Goal: Task Accomplishment & Management: Complete application form

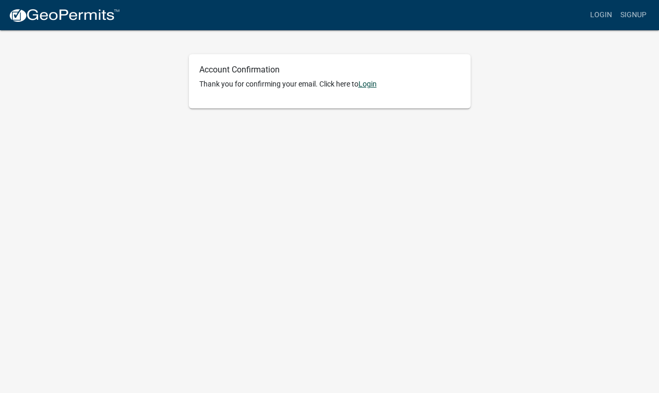
click at [368, 86] on link "Login" at bounding box center [367, 84] width 18 height 8
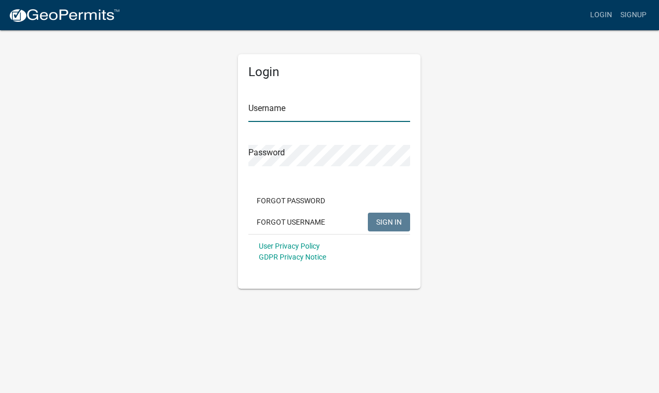
click at [289, 120] on input "Username" at bounding box center [329, 111] width 162 height 21
type input "joshualindquist"
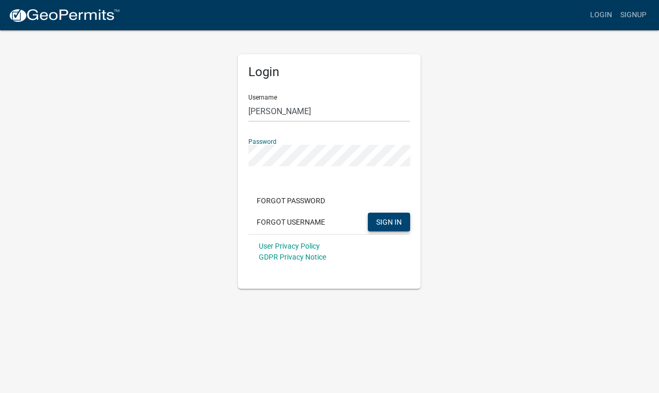
click at [386, 216] on button "SIGN IN" at bounding box center [389, 222] width 42 height 19
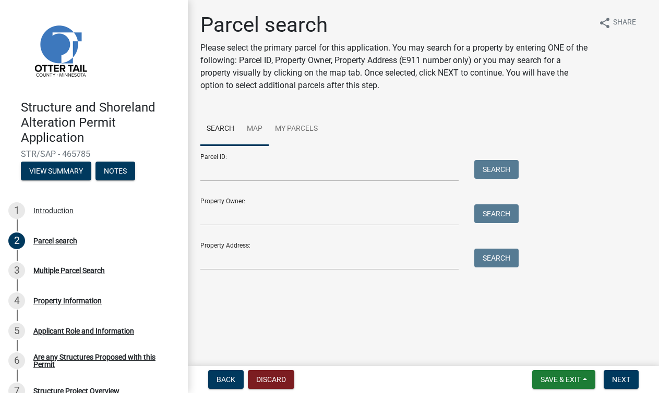
click at [253, 129] on link "Map" at bounding box center [254, 129] width 28 height 33
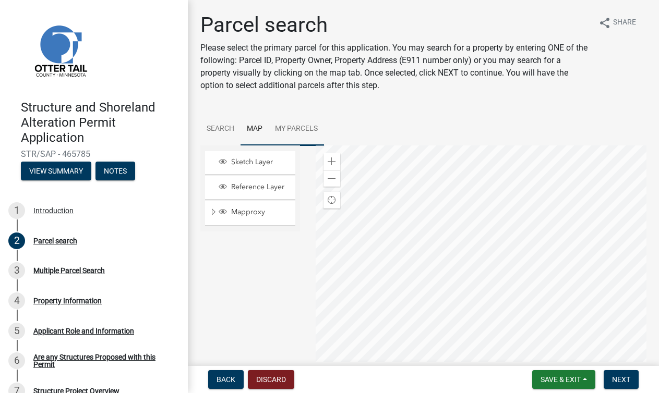
click at [296, 128] on link "My Parcels" at bounding box center [296, 129] width 55 height 33
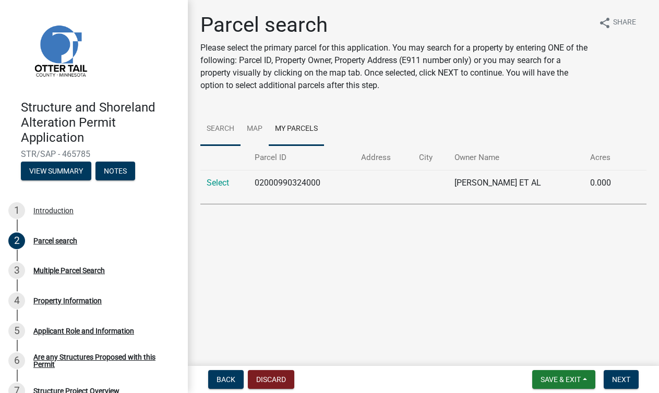
click at [216, 130] on link "Search" at bounding box center [220, 129] width 40 height 33
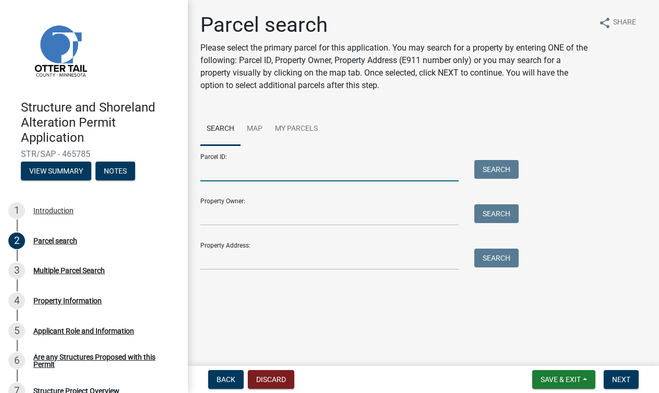
click at [226, 172] on input "Parcel ID:" at bounding box center [329, 170] width 258 height 21
click at [281, 168] on input "47000990475000" at bounding box center [329, 170] width 258 height 21
type input "47000990475000"
click at [497, 174] on button "Search" at bounding box center [496, 169] width 44 height 19
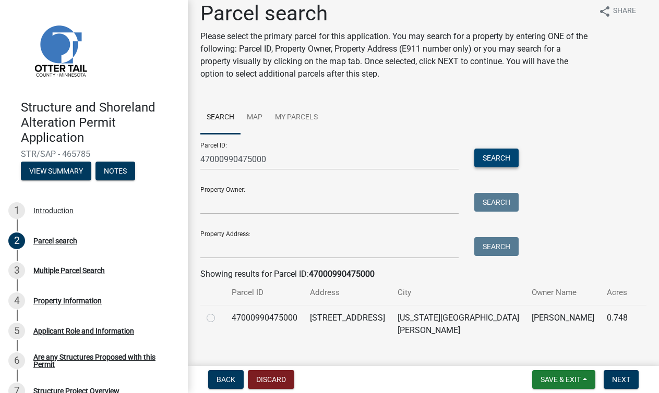
scroll to position [21, 0]
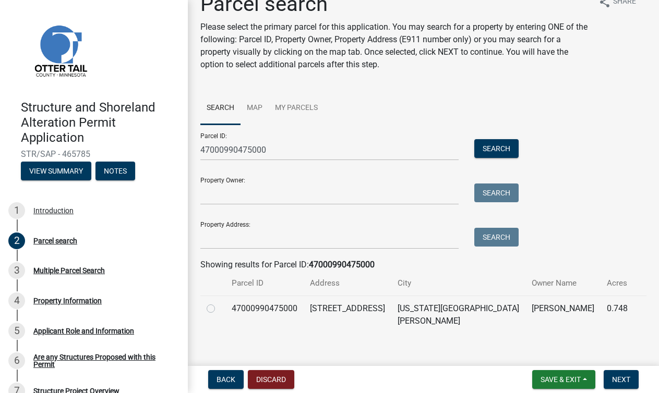
click at [219, 302] on label at bounding box center [219, 302] width 0 height 0
click at [219, 305] on input "radio" at bounding box center [222, 305] width 7 height 7
radio input "true"
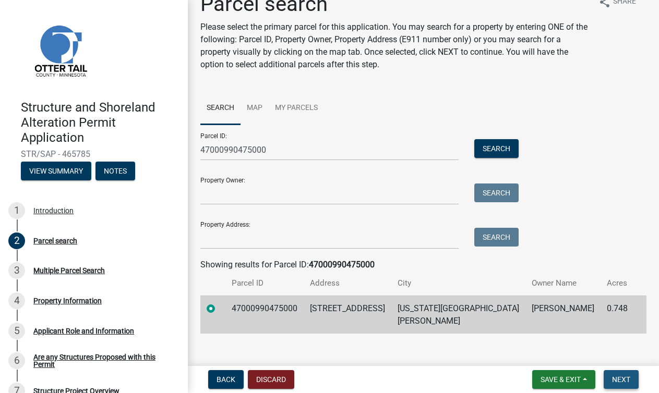
click at [624, 381] on span "Next" at bounding box center [621, 379] width 18 height 8
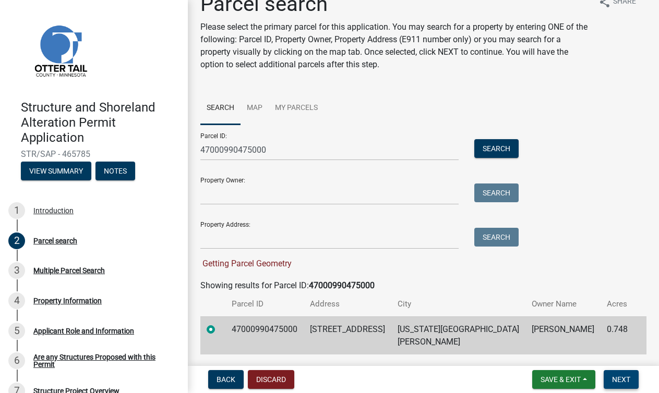
scroll to position [42, 0]
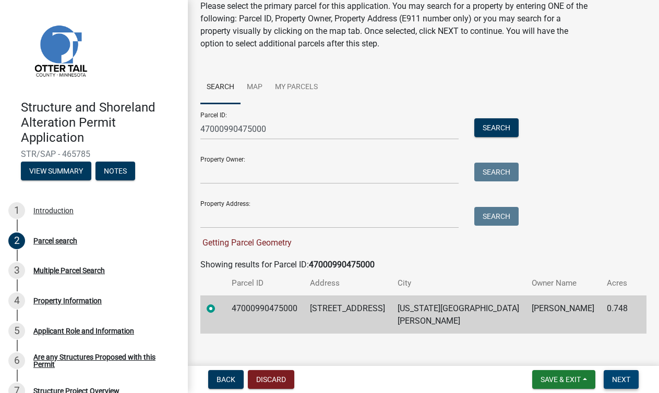
click at [615, 380] on span "Next" at bounding box center [621, 379] width 18 height 8
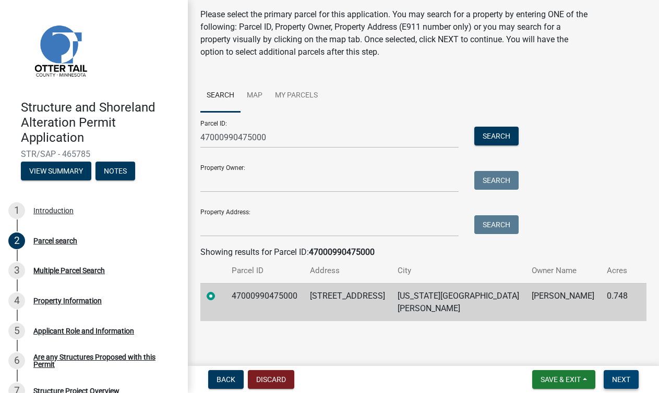
scroll to position [21, 0]
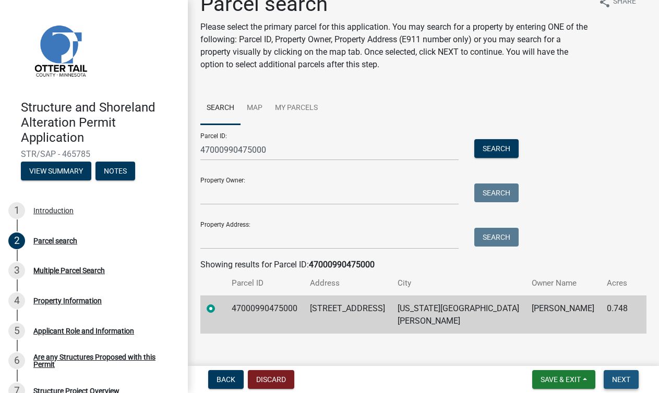
click at [620, 380] on span "Next" at bounding box center [621, 379] width 18 height 8
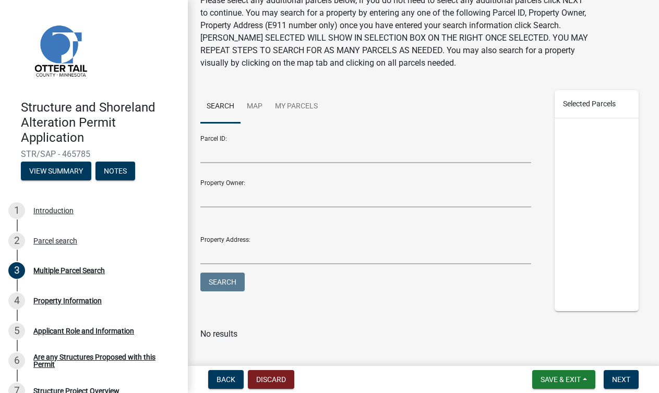
scroll to position [54, 0]
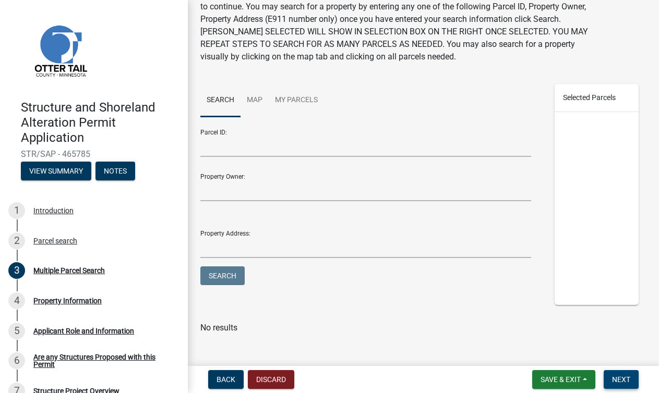
click at [612, 377] on span "Next" at bounding box center [621, 379] width 18 height 8
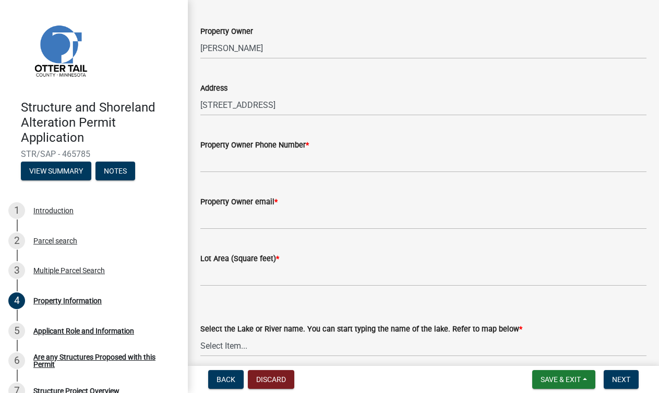
scroll to position [51, 0]
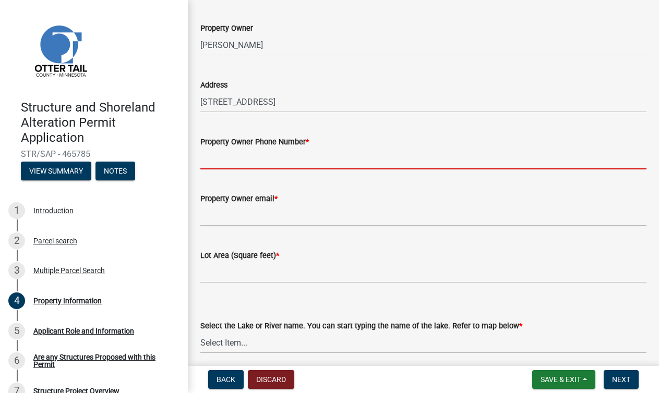
click at [285, 152] on input "Property Owner Phone Number *" at bounding box center [423, 158] width 446 height 21
type input "6126447302"
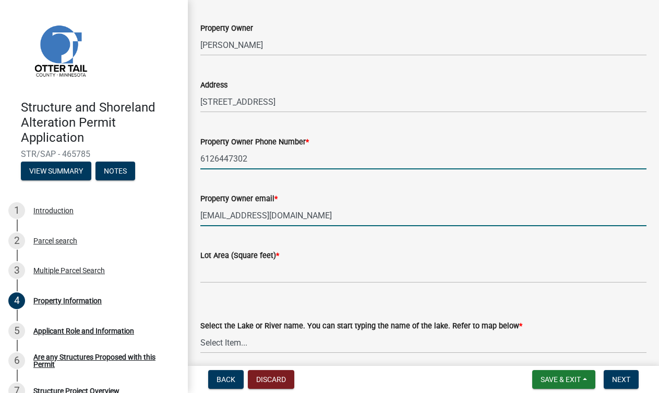
click at [258, 214] on input "[EMAIL_ADDRESS][DOMAIN_NAME]" at bounding box center [423, 215] width 446 height 21
type input "[EMAIL_ADDRESS][DOMAIN_NAME]"
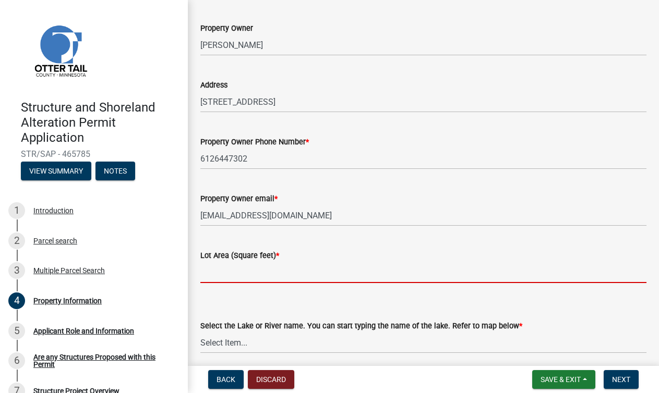
click at [225, 281] on input "text" at bounding box center [423, 272] width 446 height 21
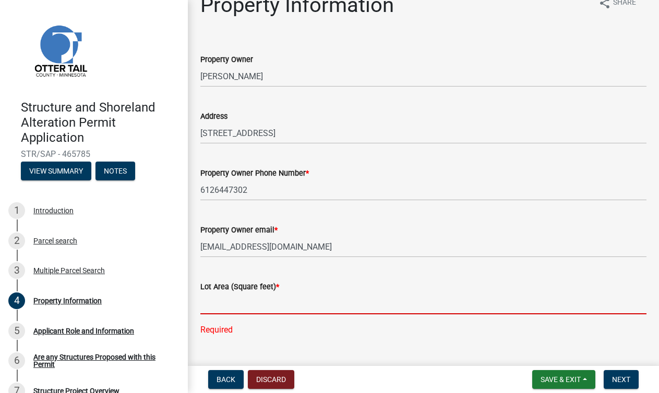
scroll to position [0, 0]
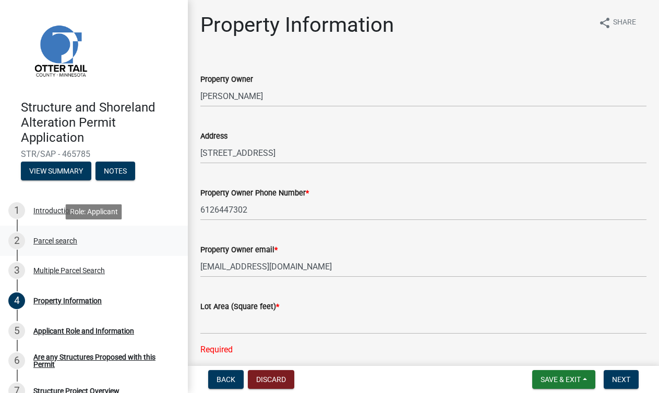
click at [50, 242] on div "Parcel search" at bounding box center [55, 240] width 44 height 7
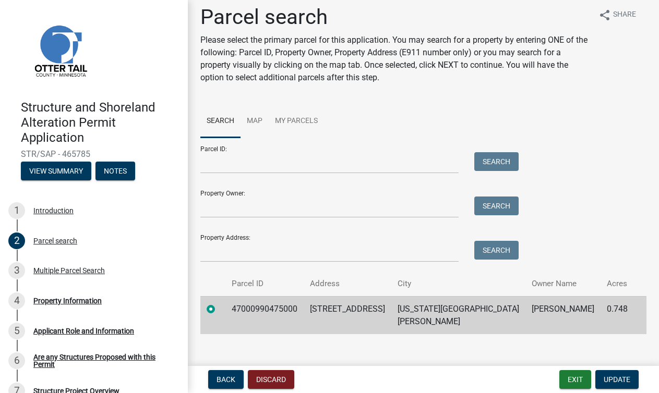
scroll to position [8, 0]
drag, startPoint x: 627, startPoint y: 309, endPoint x: 603, endPoint y: 307, distance: 23.6
click at [603, 307] on td "0.748" at bounding box center [616, 315] width 33 height 38
copy td "0.748"
click at [621, 389] on nav "Back Discard Exit Update" at bounding box center [423, 379] width 471 height 27
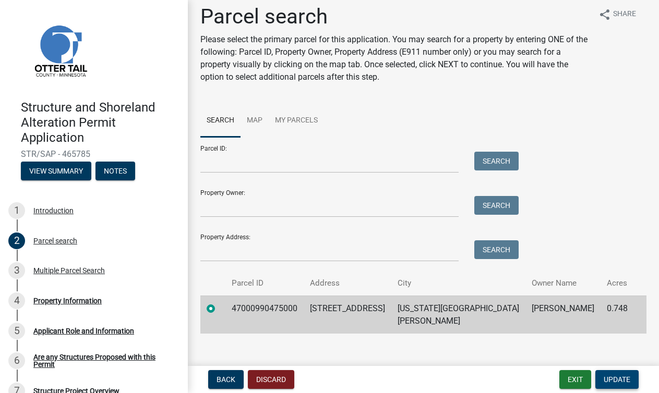
click at [619, 386] on button "Update" at bounding box center [616, 379] width 43 height 19
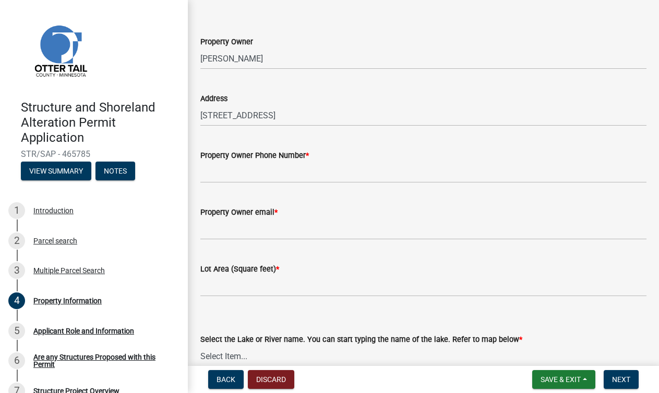
scroll to position [66, 0]
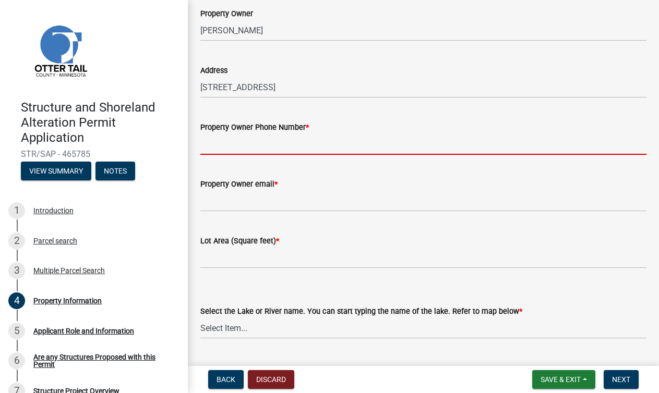
click at [248, 145] on input "Property Owner Phone Number *" at bounding box center [423, 143] width 446 height 21
type input "6126447302"
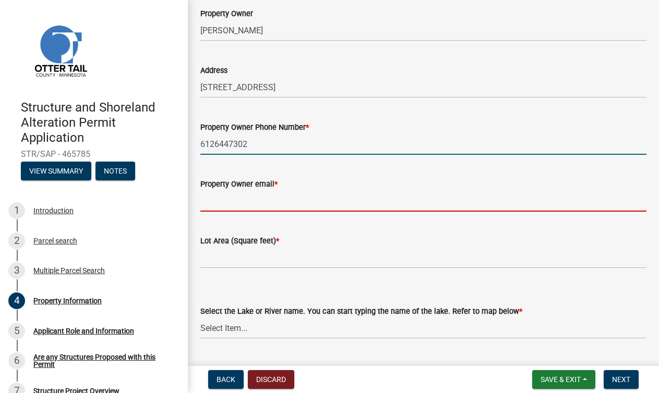
type input "[EMAIL_ADDRESS][DOMAIN_NAME]"
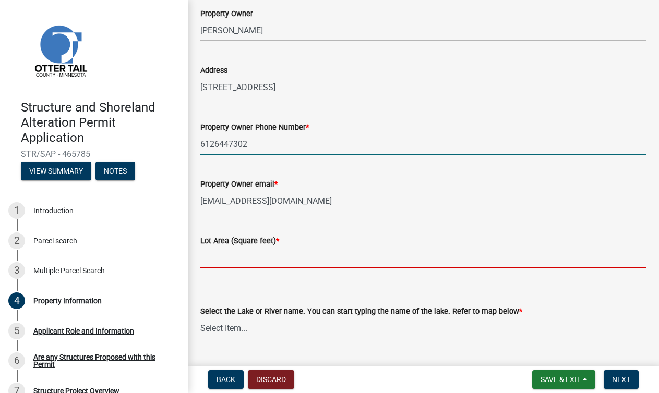
click at [223, 261] on input "text" at bounding box center [423, 257] width 446 height 21
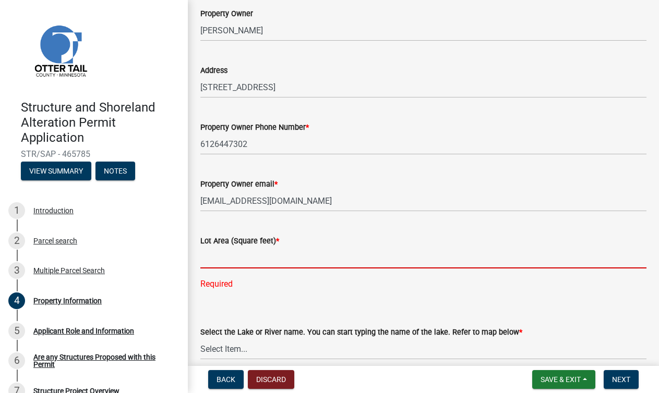
paste input "32583"
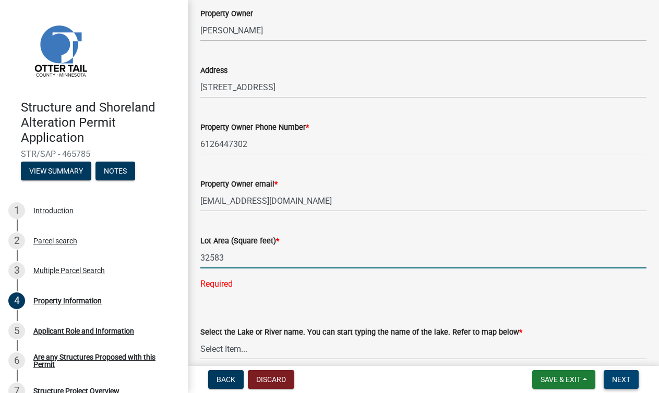
type input "32583"
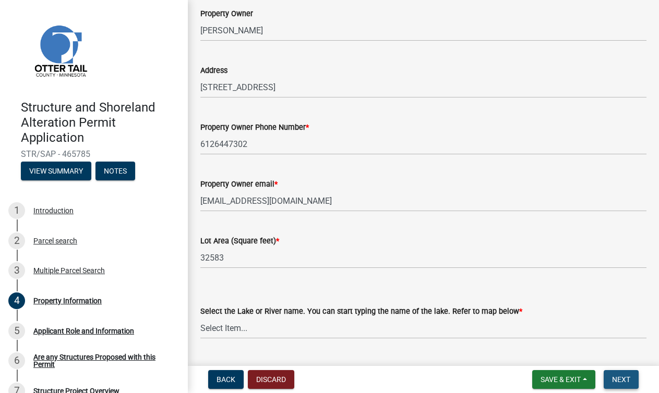
click at [613, 385] on button "Next" at bounding box center [620, 379] width 35 height 19
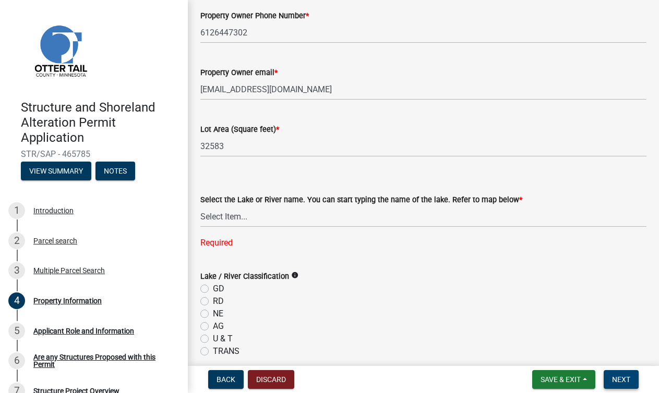
scroll to position [198, 0]
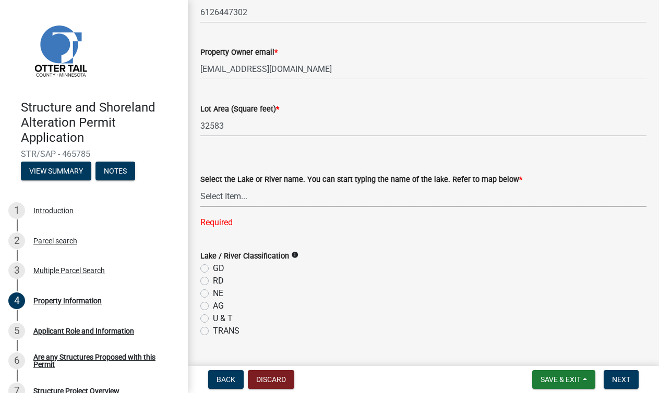
click at [258, 197] on select "Select Item... None [PERSON_NAME] 56-031 [PERSON_NAME] 56-118 [PERSON_NAME] 56-…" at bounding box center [423, 196] width 446 height 21
click at [257, 201] on select "Select Item... None [PERSON_NAME] 56-031 [PERSON_NAME] 56-118 [PERSON_NAME] 56-…" at bounding box center [423, 196] width 446 height 21
select select "bd934fa0-696e-47b9-a90f-8e33276cc410"
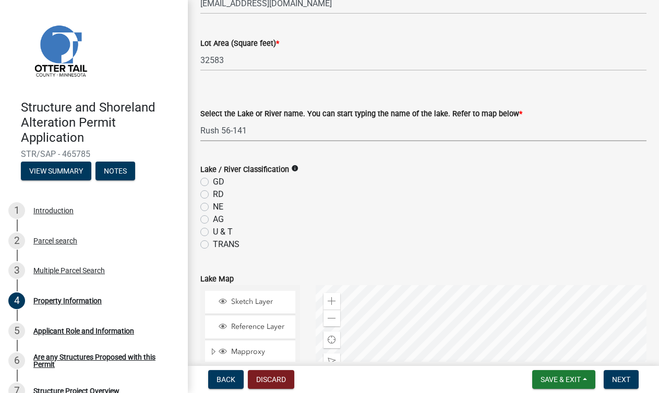
scroll to position [264, 0]
click at [213, 181] on label "GD" at bounding box center [218, 181] width 11 height 13
click at [213, 181] on input "GD" at bounding box center [216, 178] width 7 height 7
radio input "true"
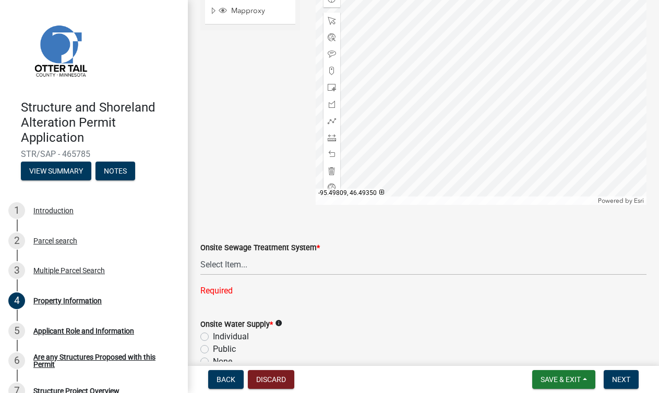
scroll to position [610, 0]
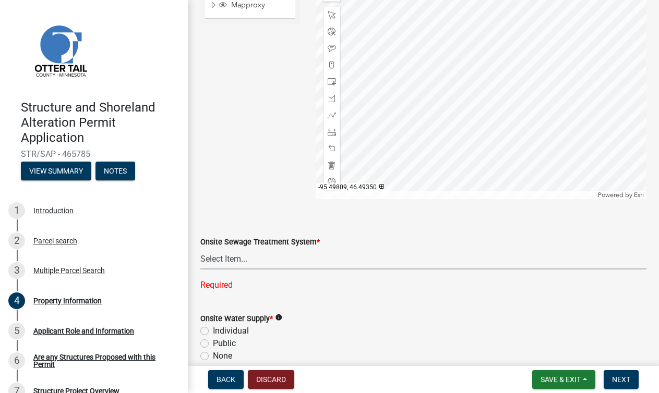
click at [250, 261] on select "Select Item... L&R Certificate of Compliance within 5yrs Compliance Inspection …" at bounding box center [423, 258] width 446 height 21
select select "bc95ce3f-9706-43bd-97a5-80c1e912429f"
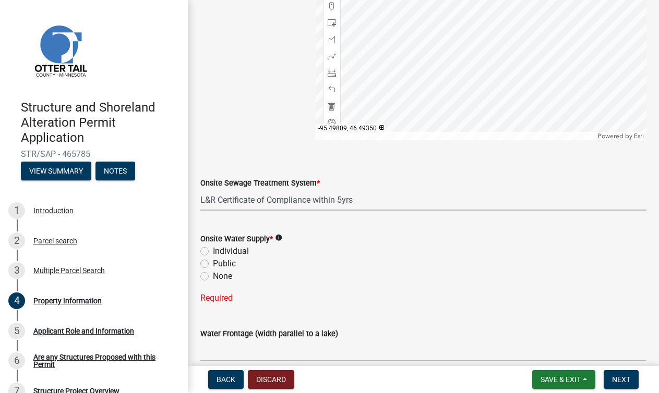
scroll to position [692, 0]
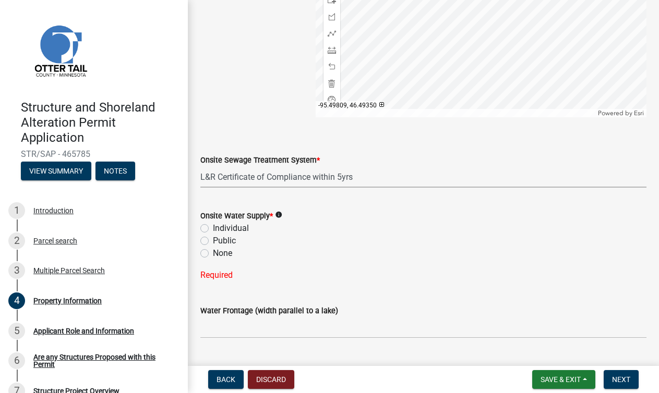
click at [213, 227] on label "Individual" at bounding box center [231, 228] width 36 height 13
click at [213, 227] on input "Individual" at bounding box center [216, 225] width 7 height 7
radio input "true"
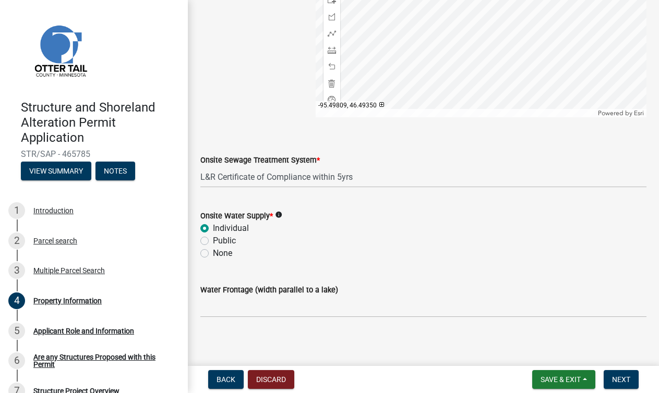
scroll to position [697, 0]
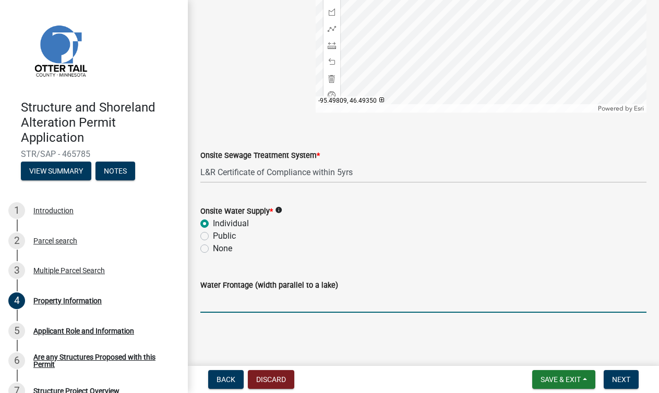
click at [250, 307] on input "Water Frontage (width parallel to a lake)" at bounding box center [423, 301] width 446 height 21
type input "100"
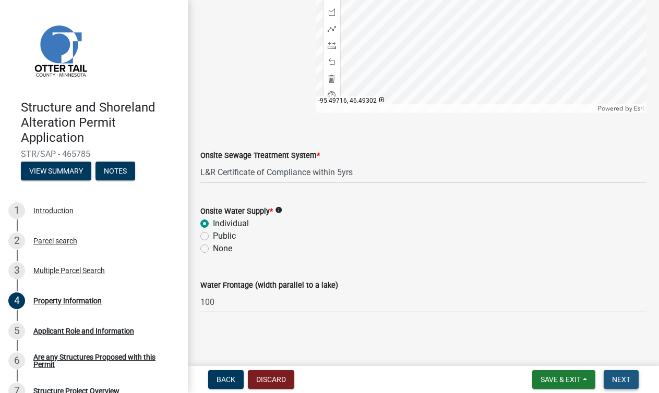
click at [620, 378] on span "Next" at bounding box center [621, 379] width 18 height 8
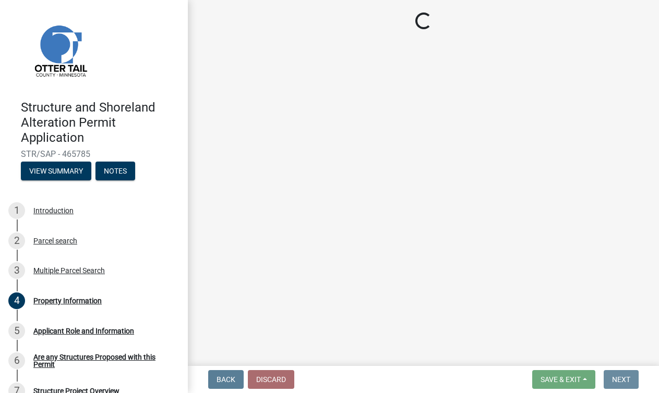
scroll to position [0, 0]
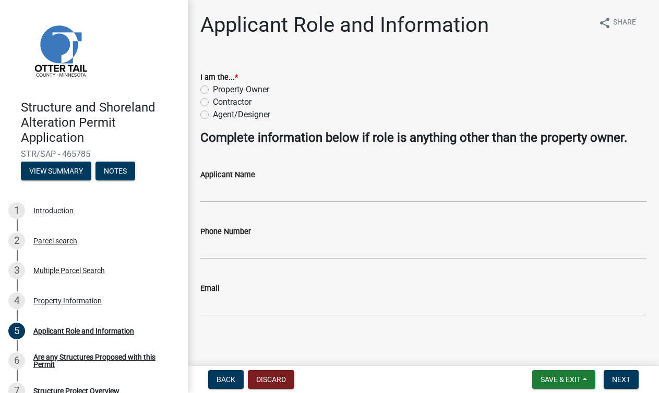
click at [213, 90] on label "Property Owner" at bounding box center [241, 89] width 56 height 13
click at [213, 90] on input "Property Owner" at bounding box center [216, 86] width 7 height 7
radio input "true"
click at [226, 190] on input "Applicant Name" at bounding box center [423, 191] width 446 height 21
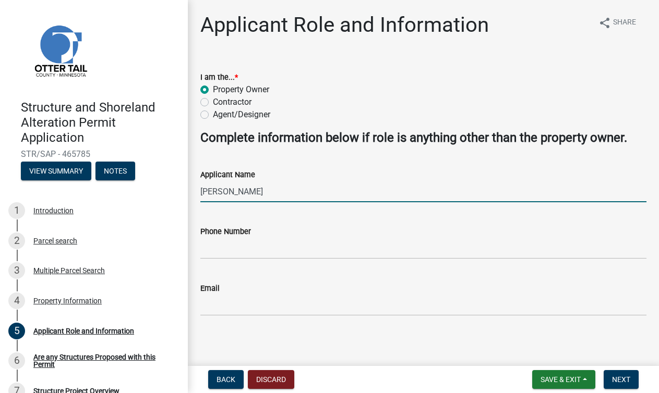
type input "[PERSON_NAME]"
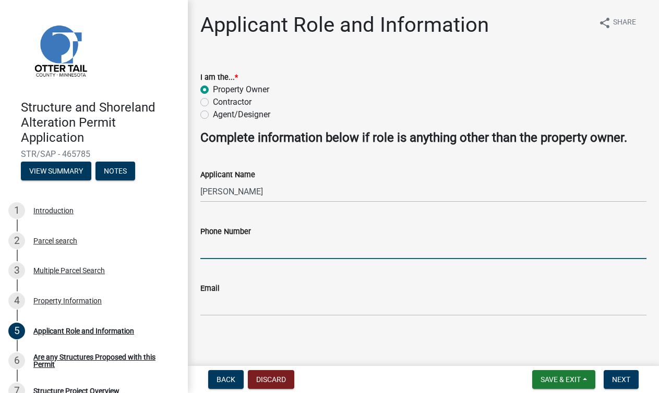
click at [209, 255] on input "Phone Number" at bounding box center [423, 248] width 446 height 21
type input "6126447302"
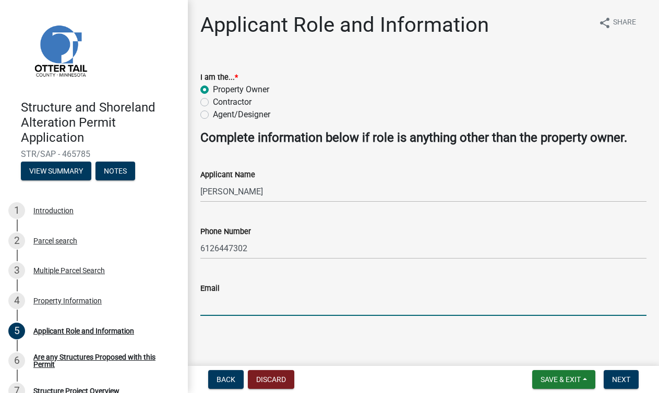
click at [218, 315] on input "Email" at bounding box center [423, 305] width 446 height 21
type input "[EMAIL_ADDRESS][DOMAIN_NAME]"
click at [408, 334] on main "Applicant Role and Information share Share I am the... * Property Owner Contrac…" at bounding box center [423, 181] width 471 height 362
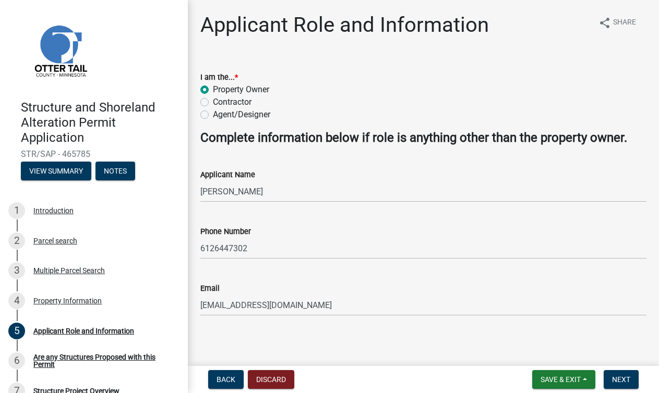
scroll to position [3, 0]
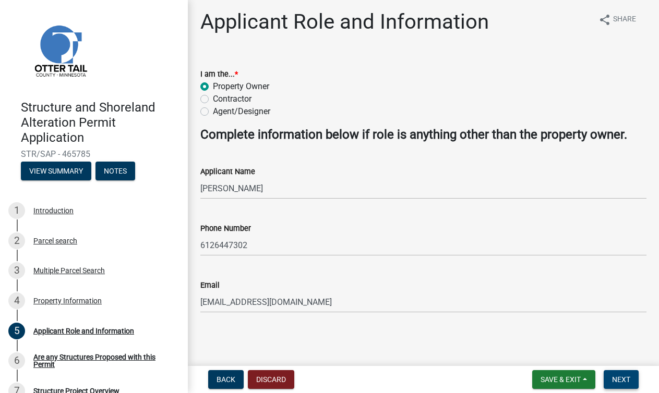
click at [625, 382] on span "Next" at bounding box center [621, 379] width 18 height 8
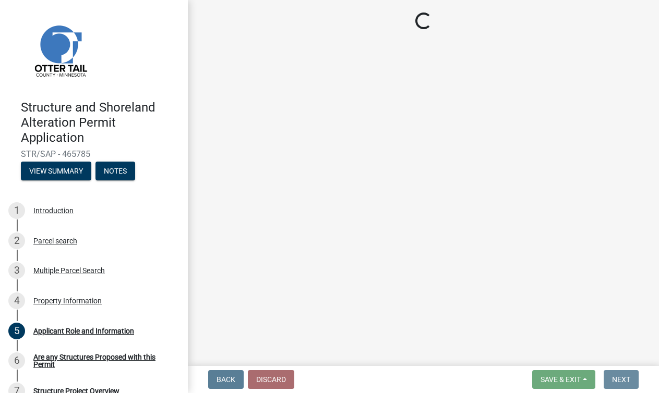
scroll to position [0, 0]
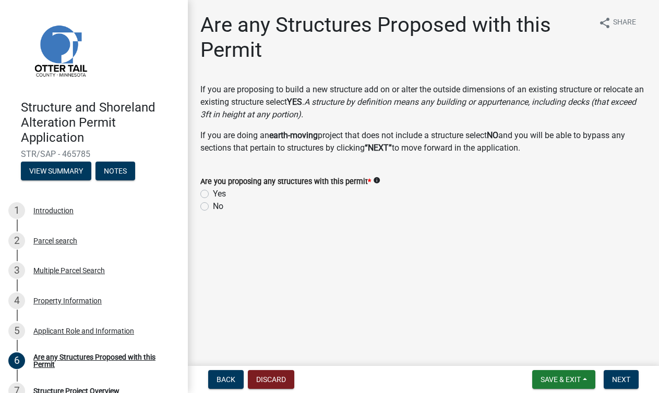
click at [213, 196] on label "Yes" at bounding box center [219, 194] width 13 height 13
click at [213, 194] on input "Yes" at bounding box center [216, 191] width 7 height 7
radio input "true"
click at [620, 379] on span "Next" at bounding box center [621, 379] width 18 height 8
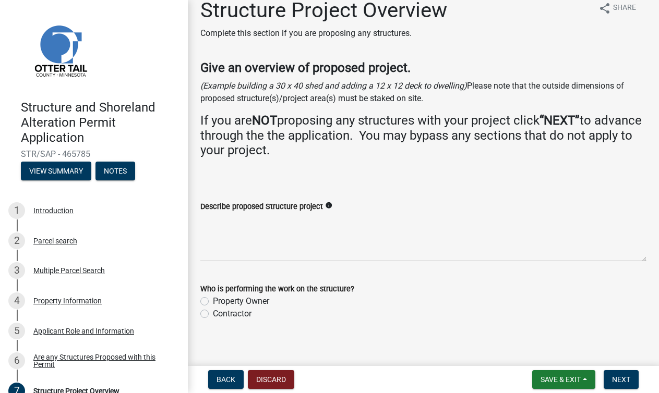
scroll to position [17, 0]
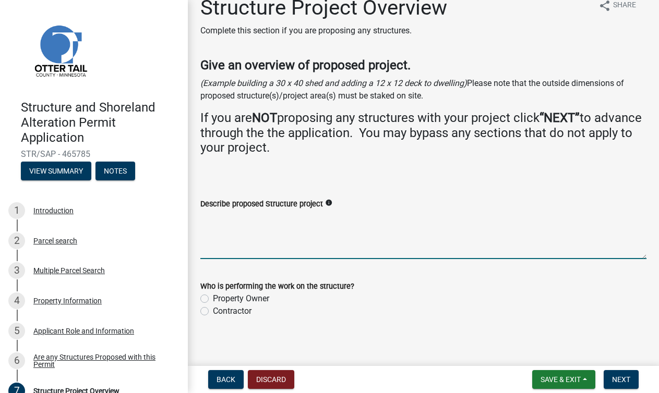
click at [233, 256] on textarea "Describe proposed Structure project" at bounding box center [423, 234] width 446 height 49
click at [241, 221] on textarea "Move Bunk hose from other property" at bounding box center [423, 234] width 446 height 49
click at [343, 219] on textarea "Move Bunk hose from other property" at bounding box center [423, 234] width 446 height 49
click at [222, 218] on textarea "Move Bunk hose from other property" at bounding box center [423, 234] width 446 height 49
click at [374, 218] on textarea "Move 468sq ft Bunk hose from other property" at bounding box center [423, 234] width 446 height 49
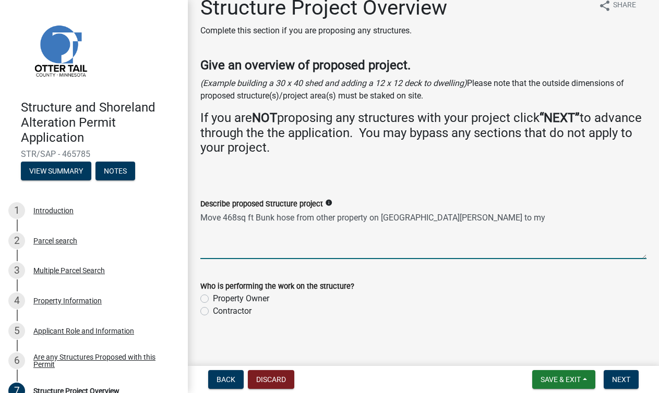
click at [412, 220] on textarea "Move 468sq ft Bunk hose from other property on [GEOGRAPHIC_DATA][PERSON_NAME] t…" at bounding box center [423, 234] width 446 height 49
click at [431, 217] on textarea "Move 468sq ft Bunk hose from other property on [GEOGRAPHIC_DATA][PERSON_NAME] t…" at bounding box center [423, 234] width 446 height 49
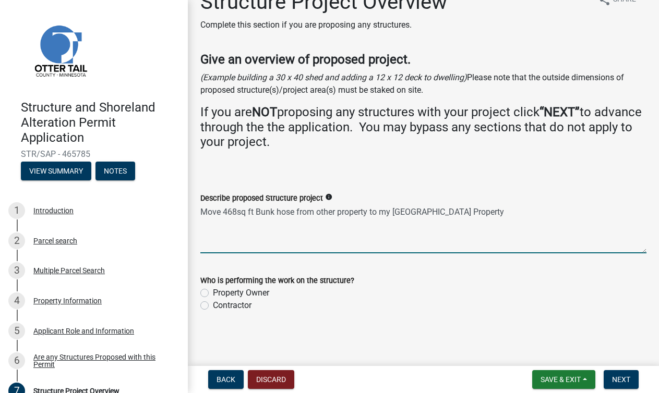
type textarea "Move 468sq ft Bunk hose from other property to my [GEOGRAPHIC_DATA] Property"
click at [213, 294] on label "Property Owner" at bounding box center [241, 293] width 56 height 13
click at [213, 294] on input "Property Owner" at bounding box center [216, 290] width 7 height 7
radio input "true"
click at [236, 212] on textarea "Move 468sq ft Bunk hose from other property to my [GEOGRAPHIC_DATA] Property" at bounding box center [423, 228] width 446 height 49
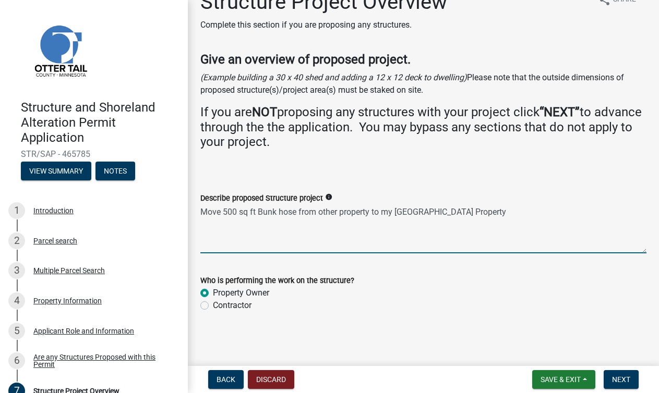
click at [517, 213] on textarea "Move 500 sq ft Bunk hose from other property to my [GEOGRAPHIC_DATA] Property" at bounding box center [423, 228] width 446 height 49
type textarea "Move 500 sq ft Bunk hose from other property to my [GEOGRAPHIC_DATA] Property"
click at [628, 379] on span "Next" at bounding box center [621, 379] width 18 height 8
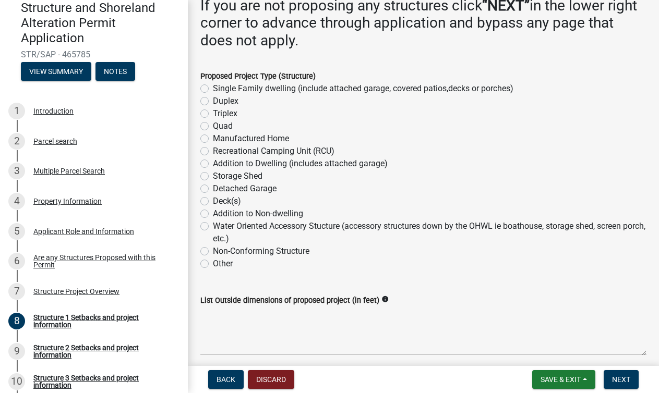
scroll to position [173, 0]
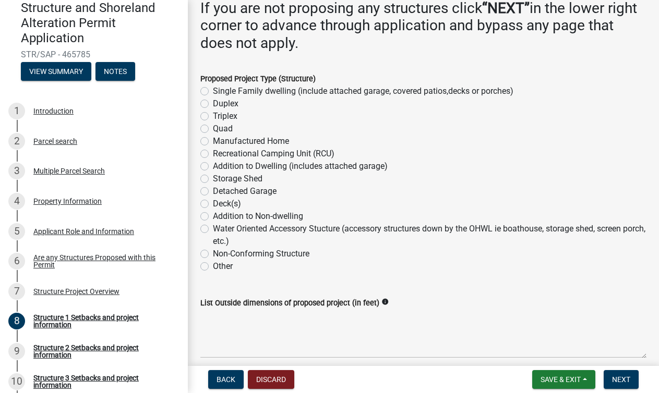
click at [213, 267] on label "Other" at bounding box center [223, 266] width 20 height 13
click at [213, 267] on input "Other" at bounding box center [216, 263] width 7 height 7
radio input "true"
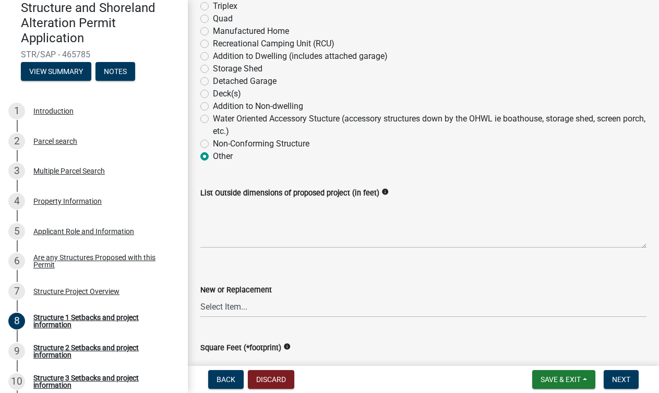
scroll to position [290, 0]
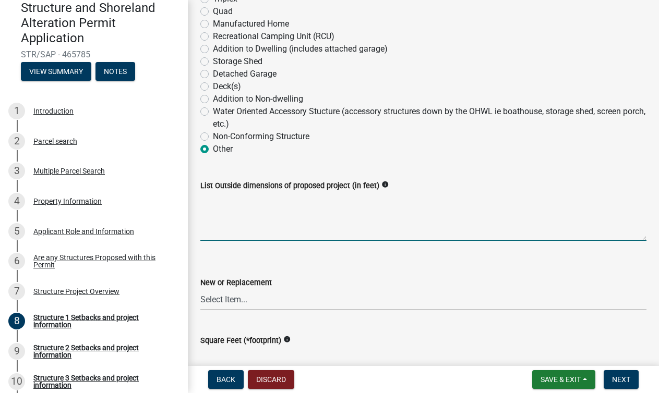
click at [264, 230] on textarea "List Outside dimensions of proposed project (in feet)" at bounding box center [423, 216] width 446 height 49
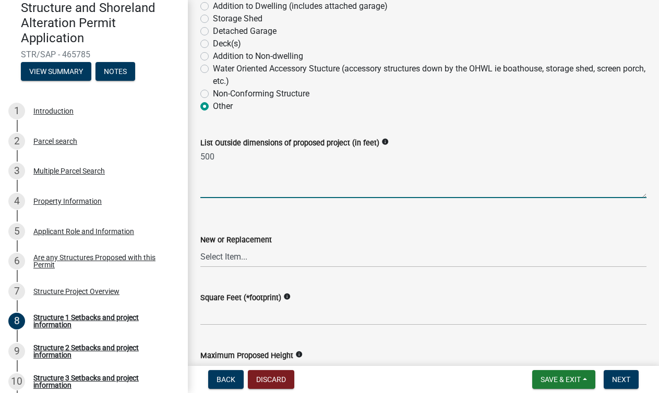
scroll to position [335, 0]
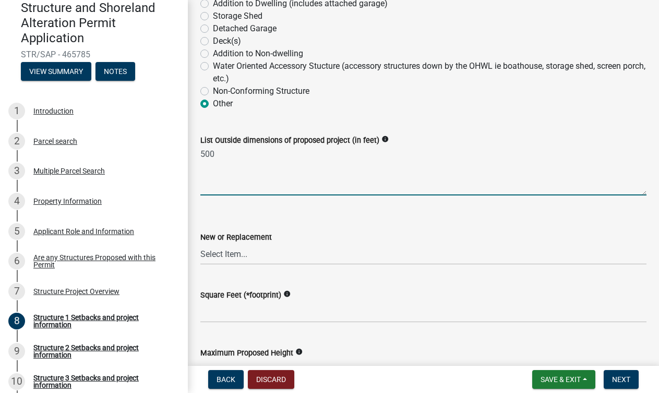
type textarea "500"
click at [239, 254] on select "Select Item... New Replacement" at bounding box center [423, 254] width 446 height 21
select select "c185e313-3403-4239-bd61-bb563c58a77a"
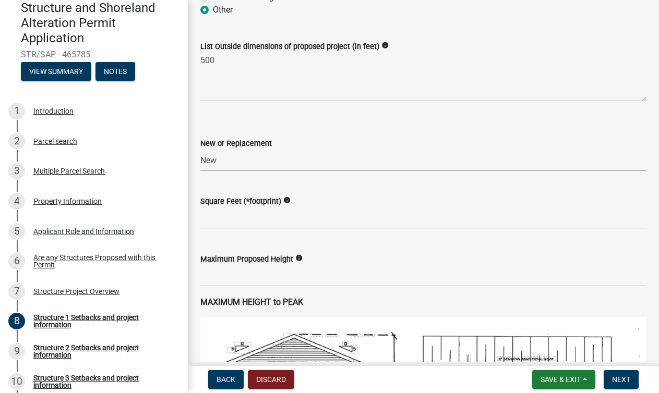
scroll to position [446, 0]
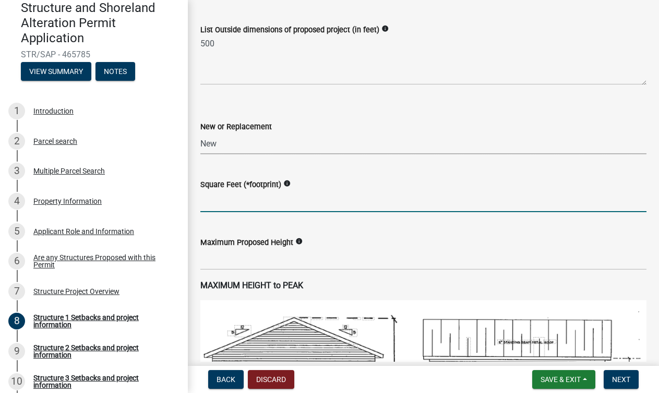
click at [238, 201] on input "text" at bounding box center [423, 201] width 446 height 21
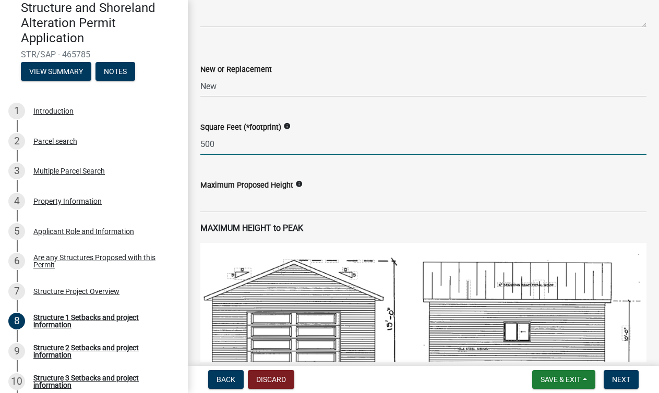
scroll to position [507, 0]
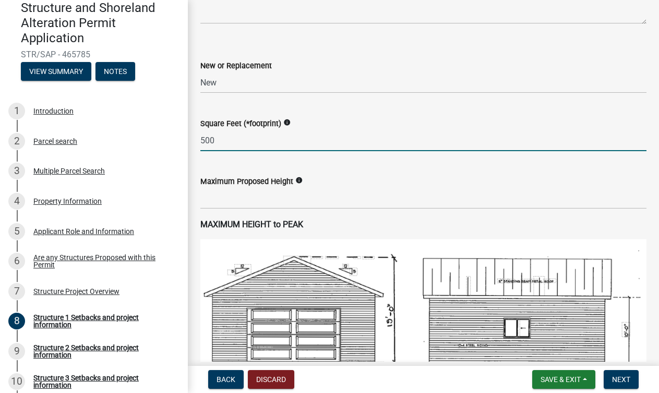
type input "500"
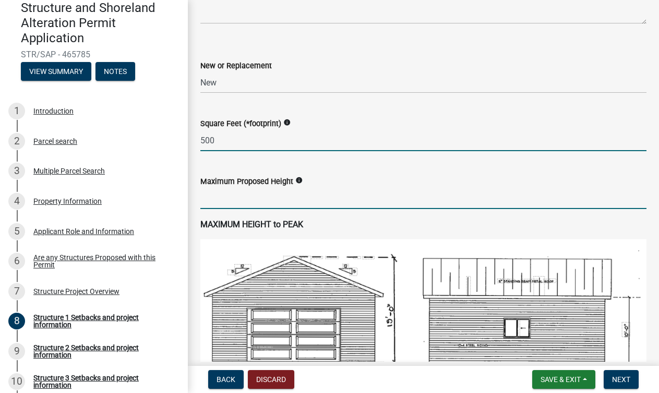
click at [250, 197] on input "text" at bounding box center [423, 198] width 446 height 21
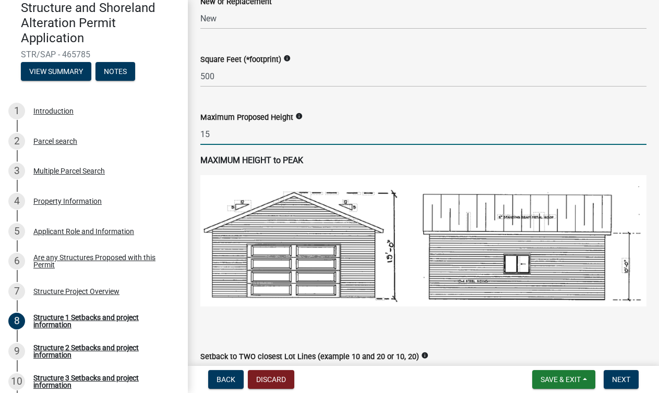
scroll to position [567, 0]
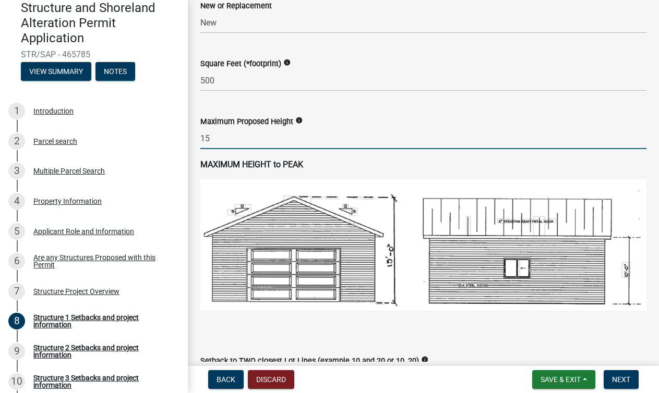
type input "15"
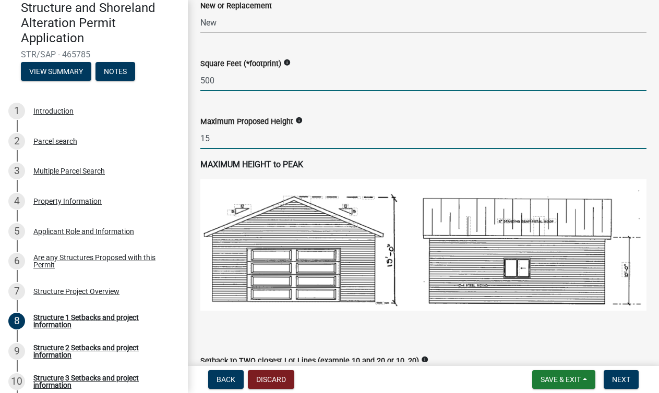
click at [218, 88] on input "500" at bounding box center [423, 80] width 446 height 21
click at [218, 87] on input "500" at bounding box center [423, 80] width 446 height 21
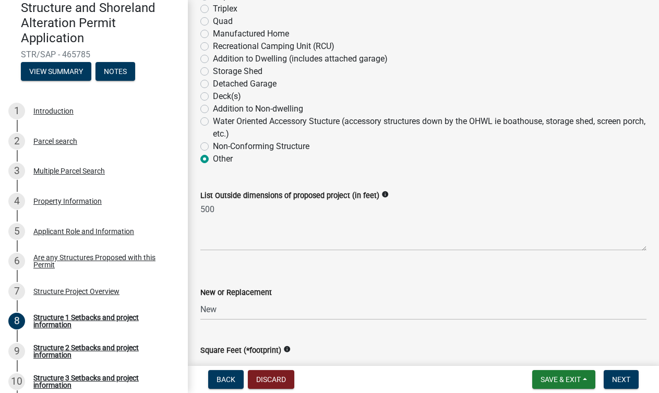
scroll to position [266, 0]
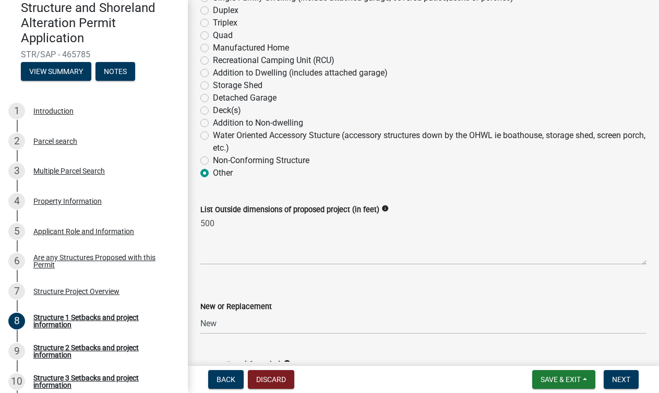
type input "700"
click at [230, 228] on textarea "500" at bounding box center [423, 240] width 446 height 49
type textarea "5"
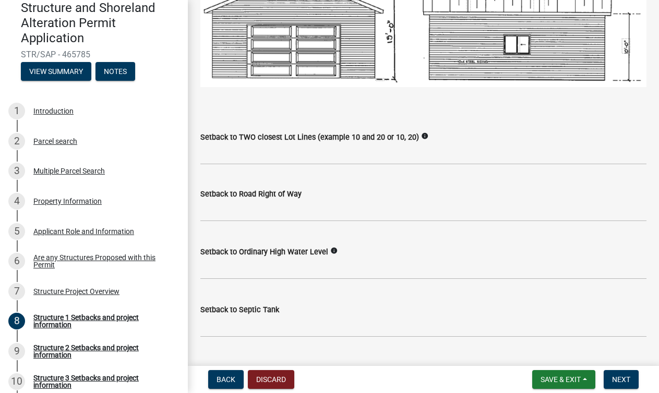
scroll to position [794, 0]
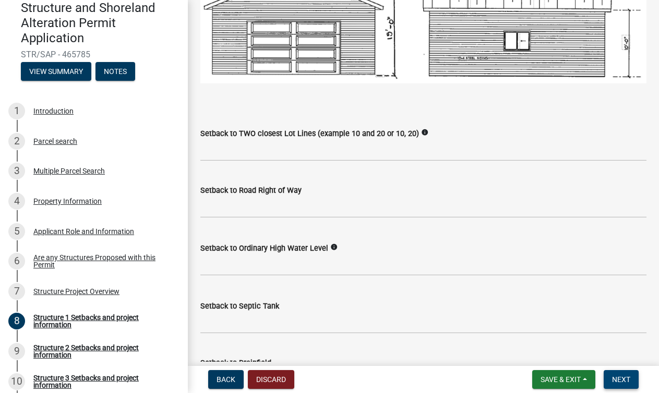
type textarea "700"
click at [623, 378] on span "Next" at bounding box center [621, 379] width 18 height 8
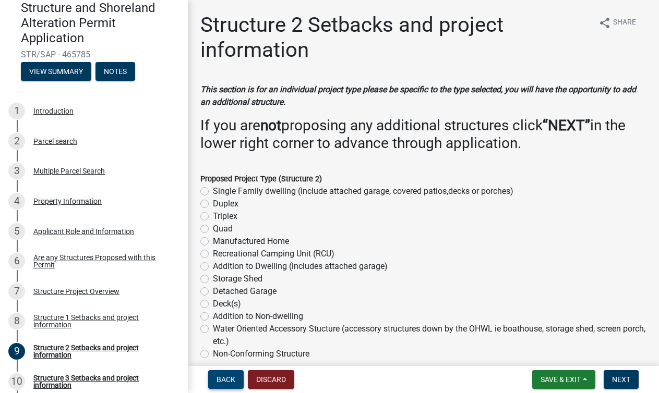
click at [222, 380] on span "Back" at bounding box center [225, 379] width 19 height 8
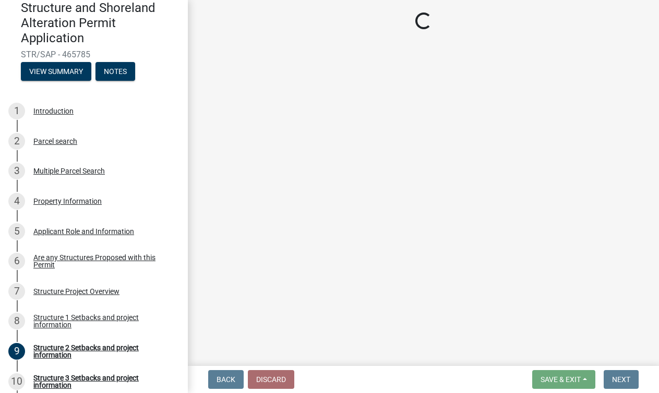
select select "c185e313-3403-4239-bd61-bb563c58a77a"
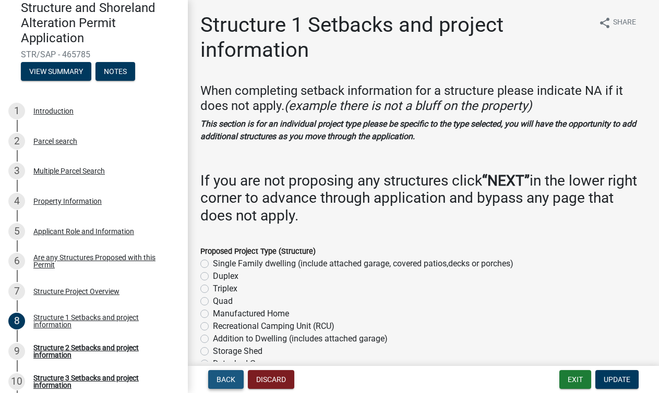
click at [222, 380] on span "Back" at bounding box center [225, 379] width 19 height 8
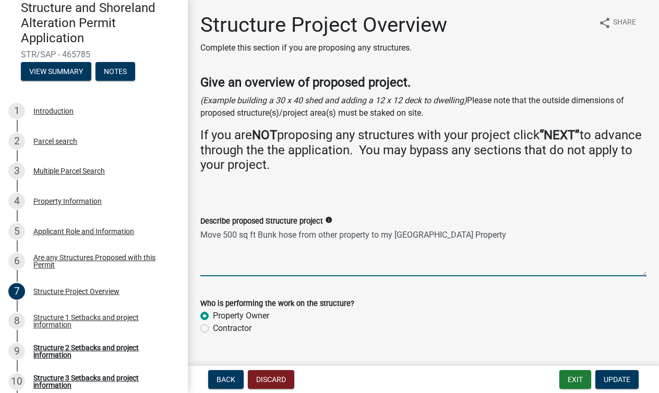
click at [237, 234] on textarea "Move 500 sq ft Bunk hose from other property to my [GEOGRAPHIC_DATA] Property" at bounding box center [423, 251] width 446 height 49
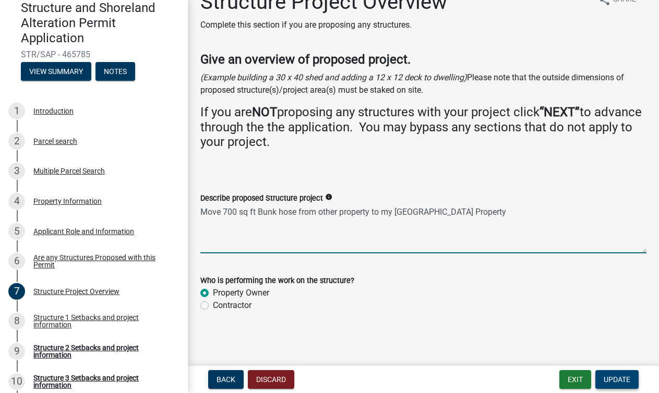
type textarea "Move 700 sq ft Bunk hose from other property to my [GEOGRAPHIC_DATA] Property"
click at [613, 384] on button "Update" at bounding box center [616, 379] width 43 height 19
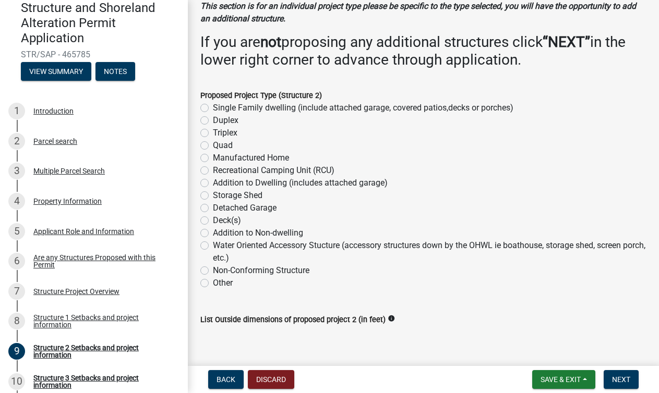
scroll to position [78, 0]
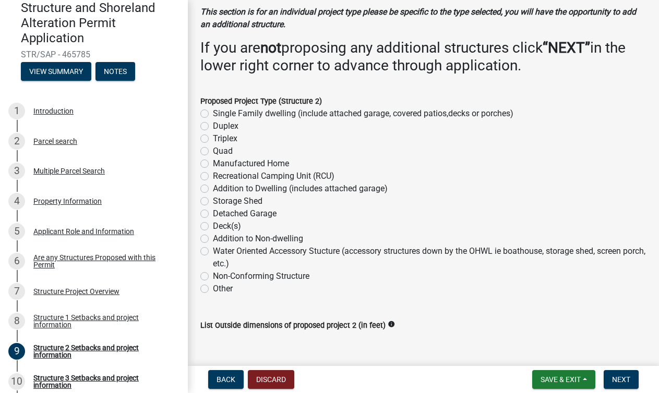
click at [213, 290] on label "Other" at bounding box center [223, 289] width 20 height 13
click at [213, 289] on input "Other" at bounding box center [216, 286] width 7 height 7
radio input "true"
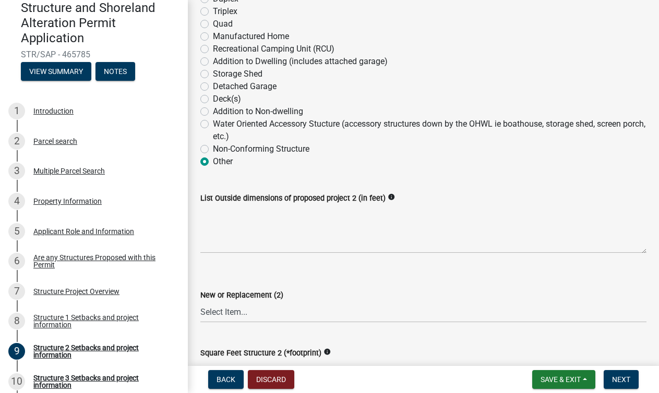
scroll to position [247, 0]
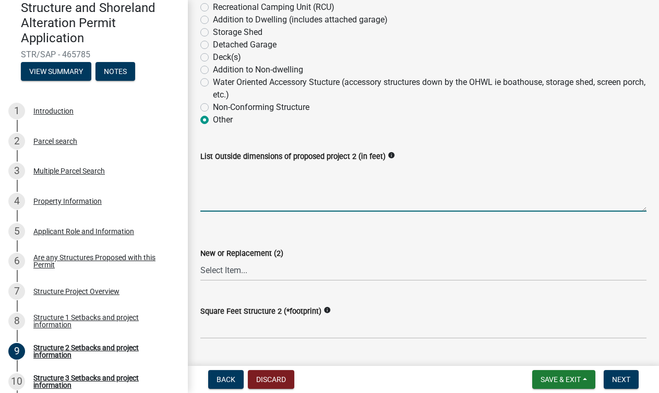
click at [233, 198] on textarea "List Outside dimensions of proposed project 2 (in feet)" at bounding box center [423, 187] width 446 height 49
type textarea "700"
click at [257, 269] on select "Select Item... New Replacement" at bounding box center [423, 270] width 446 height 21
select select "c185e313-3403-4239-bd61-bb563c58a77a"
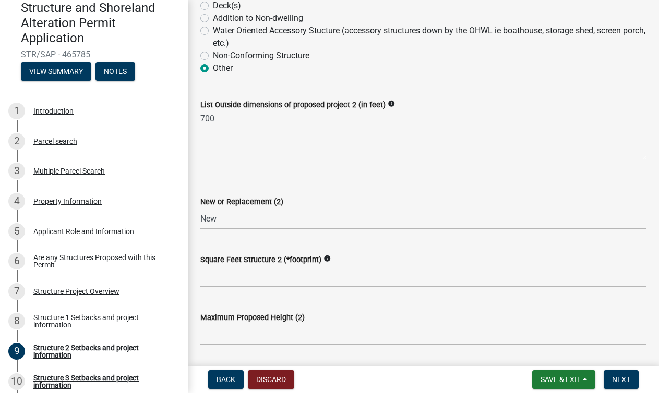
scroll to position [308, 0]
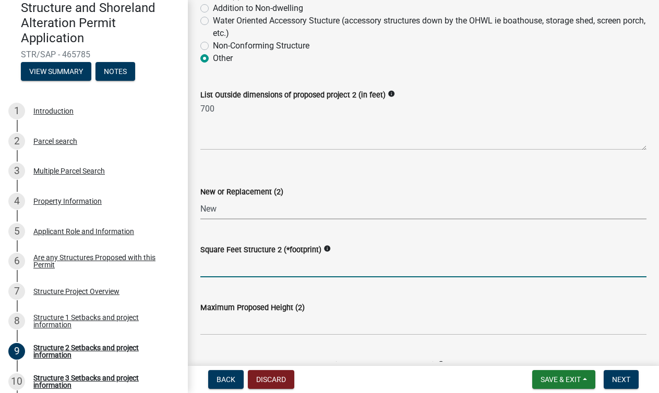
click at [259, 262] on input "text" at bounding box center [423, 266] width 446 height 21
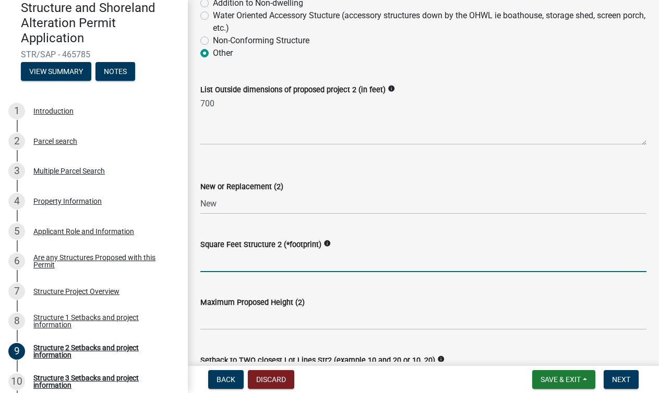
scroll to position [316, 0]
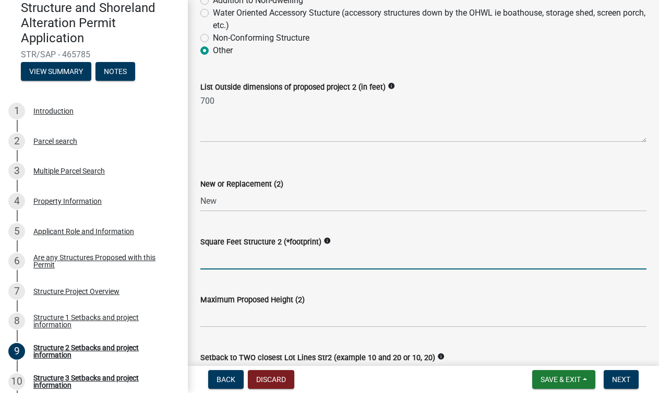
click at [323, 240] on icon "info" at bounding box center [326, 240] width 7 height 7
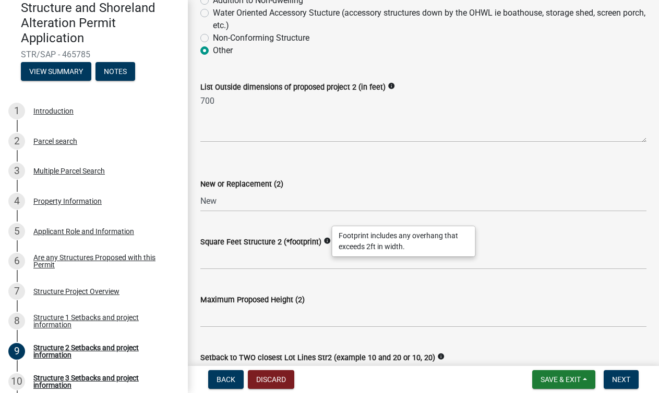
click at [298, 228] on div "Square Feet Structure 2 (*footprint) info" at bounding box center [423, 245] width 446 height 48
click at [324, 241] on icon "info" at bounding box center [326, 240] width 7 height 7
click at [504, 237] on div "Square Feet Structure 2 (*footprint) info" at bounding box center [423, 242] width 446 height 13
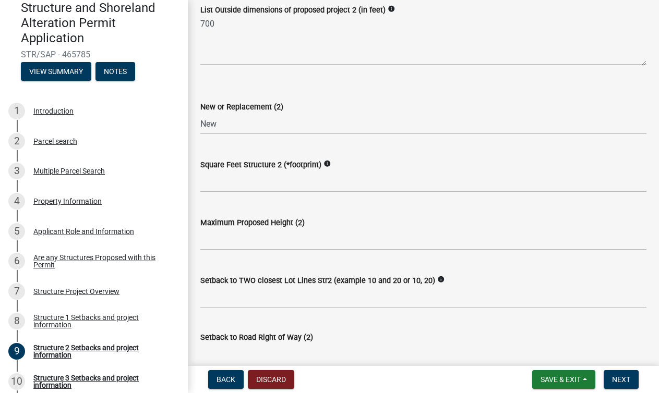
scroll to position [369, 0]
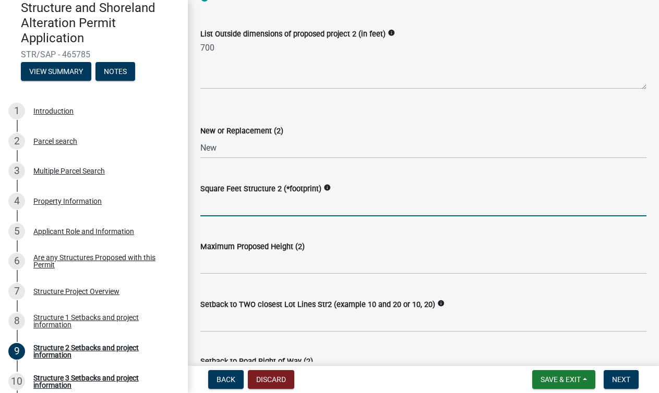
click at [237, 208] on input "text" at bounding box center [423, 205] width 446 height 21
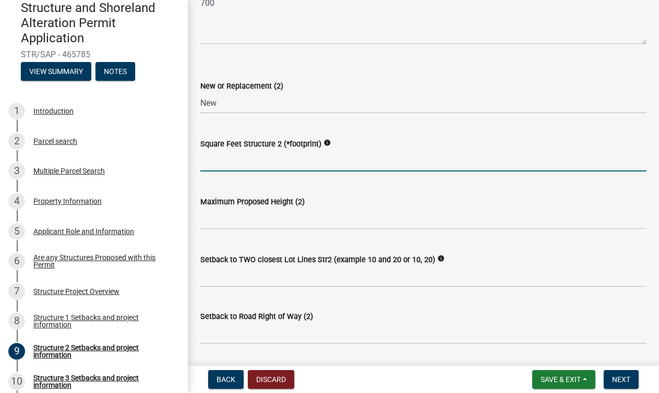
scroll to position [416, 0]
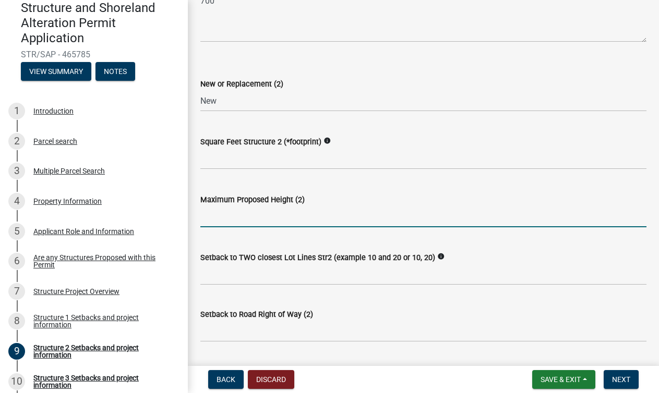
click at [231, 217] on input "text" at bounding box center [423, 216] width 446 height 21
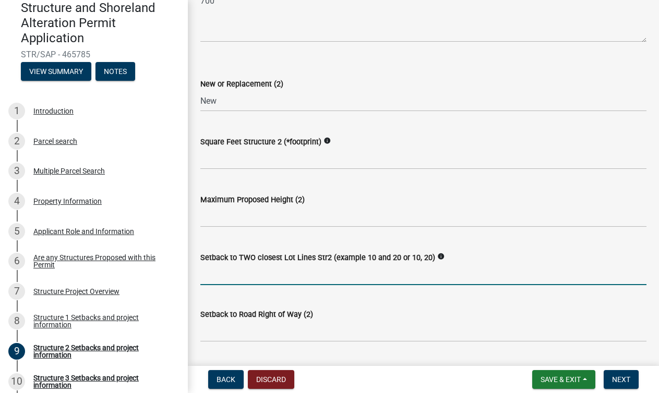
click at [228, 279] on input "Setback to TWO closest Lot Lines Str2 (example 10 and 20 or 10, 20)" at bounding box center [423, 274] width 446 height 21
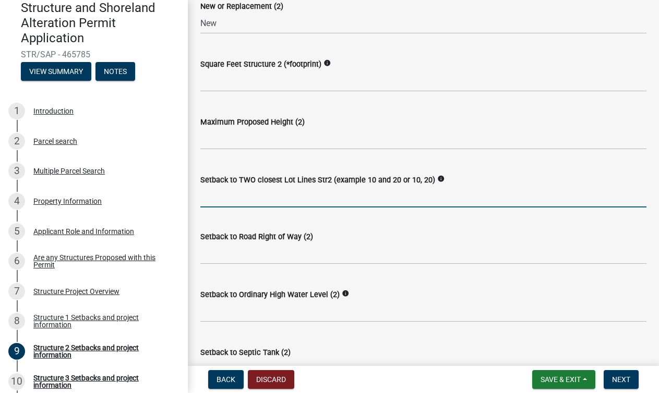
scroll to position [508, 0]
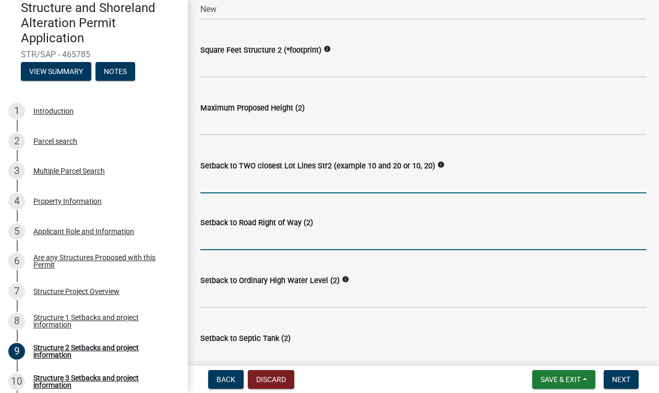
click at [254, 241] on input "text" at bounding box center [423, 239] width 446 height 21
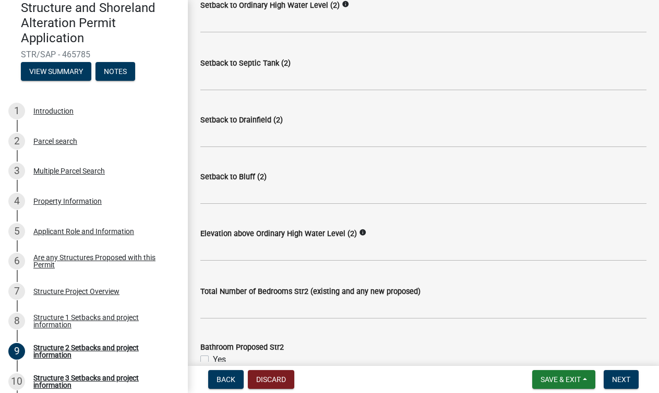
scroll to position [786, 0]
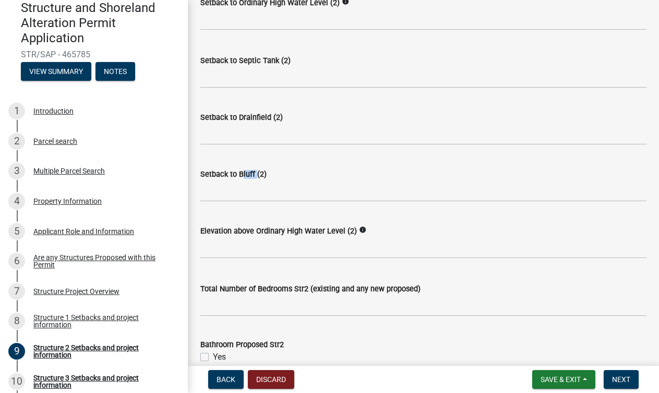
drag, startPoint x: 254, startPoint y: 172, endPoint x: 239, endPoint y: 175, distance: 14.8
click at [239, 175] on label "Setback to Bluff (2)" at bounding box center [233, 174] width 66 height 7
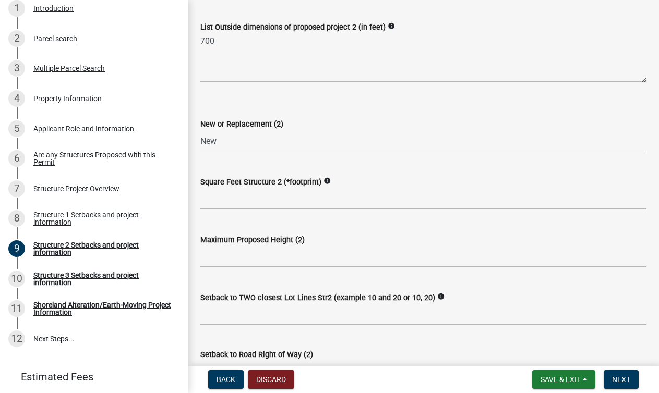
scroll to position [389, 0]
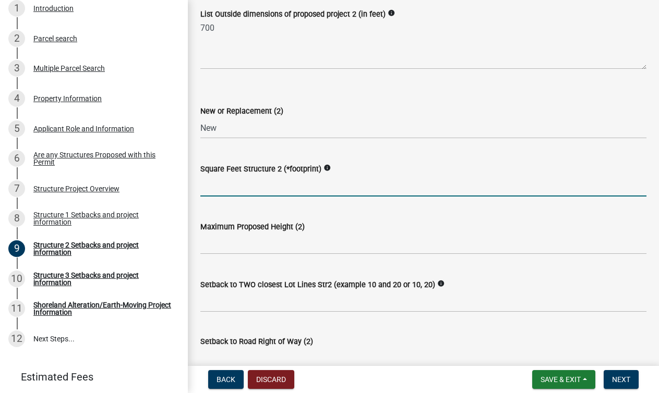
click at [242, 188] on input "text" at bounding box center [423, 185] width 446 height 21
type input "700"
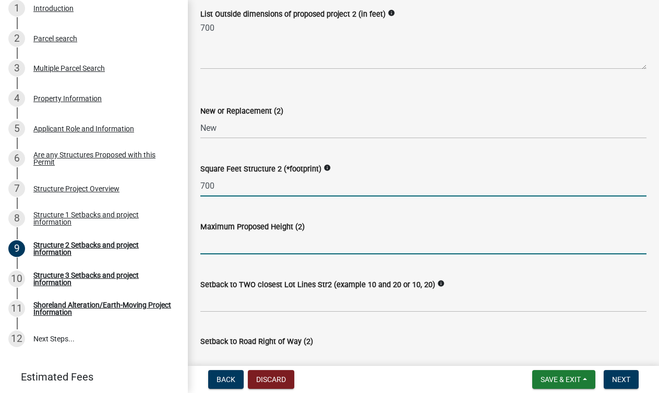
click at [240, 243] on input "text" at bounding box center [423, 243] width 446 height 21
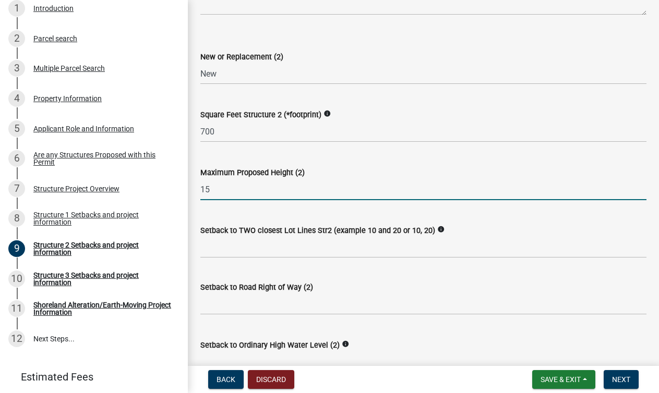
scroll to position [505, 0]
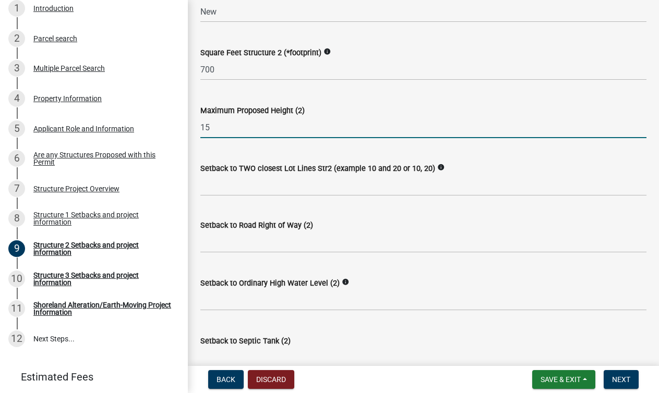
type input "15"
click at [239, 182] on input "Setback to TWO closest Lot Lines Str2 (example 10 and 20 or 10, 20)" at bounding box center [423, 185] width 446 height 21
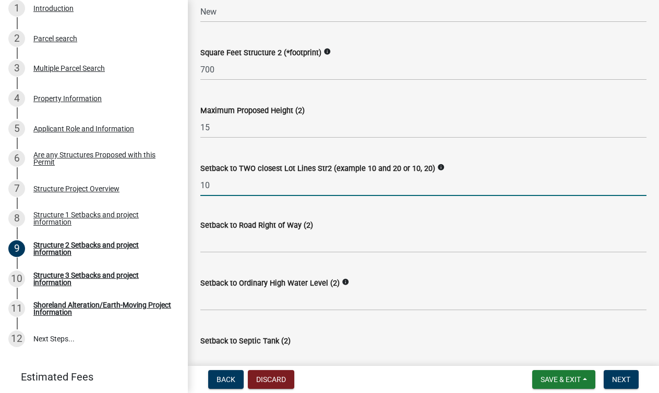
type input "10"
click at [241, 240] on input "text" at bounding box center [423, 242] width 446 height 21
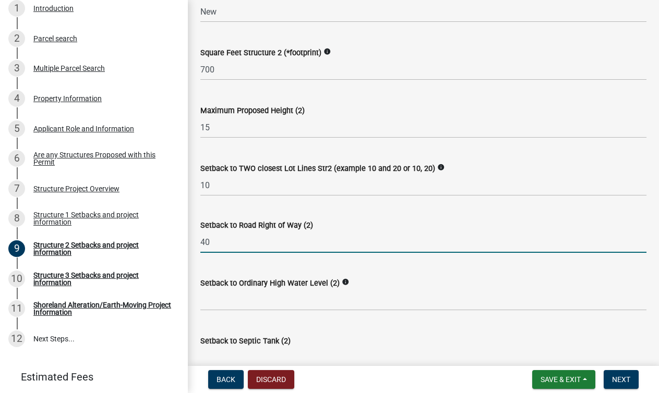
type input "40"
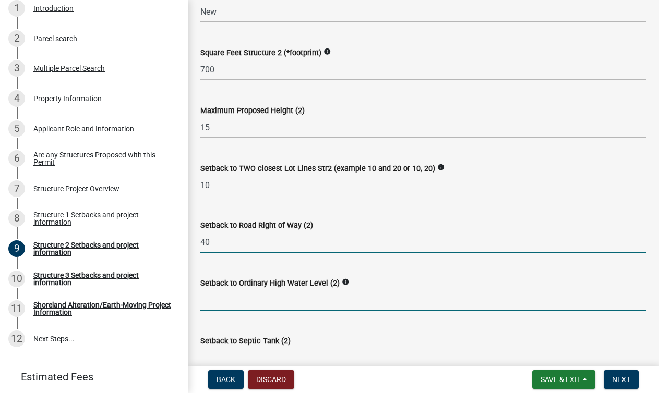
click at [253, 298] on input "text" at bounding box center [423, 299] width 446 height 21
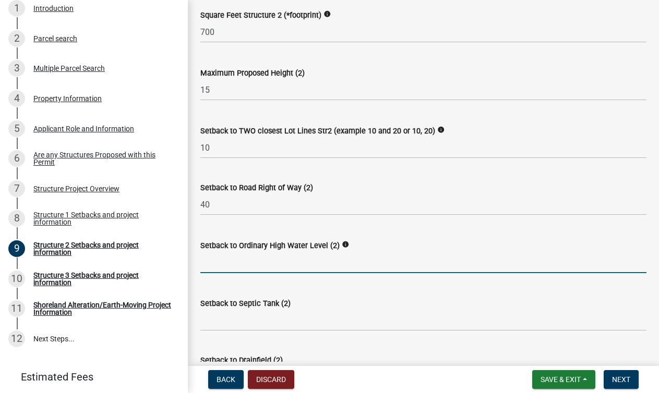
scroll to position [552, 0]
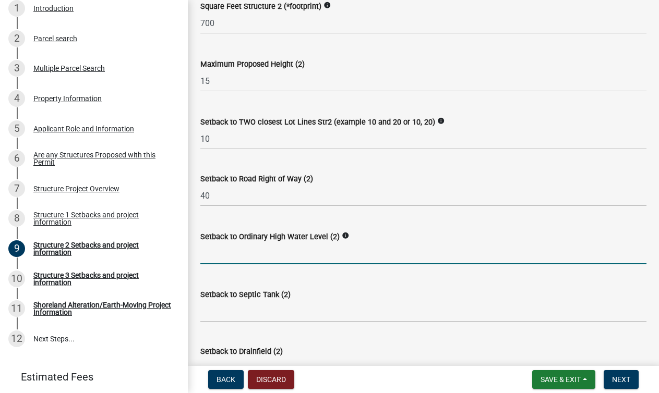
type input "9"
type input "290"
click at [234, 317] on input "Setback to Septic Tank (2)" at bounding box center [423, 311] width 446 height 21
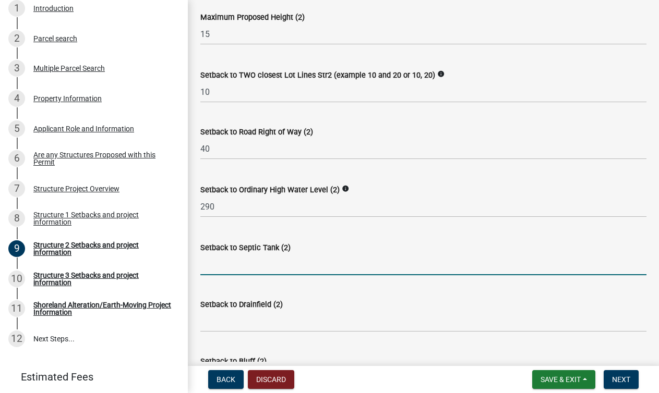
scroll to position [604, 0]
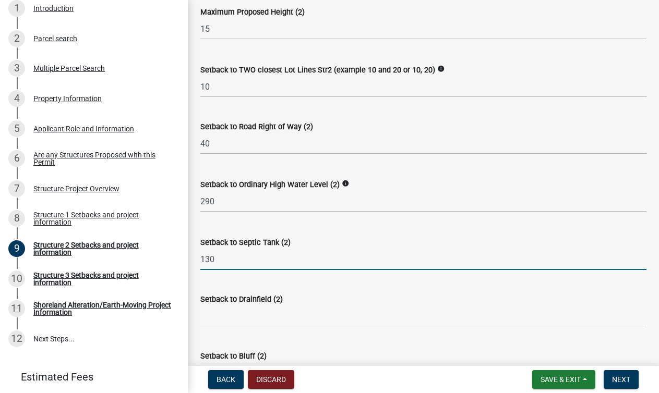
type input "130"
click at [236, 318] on input "Setback to Drainfield (2)" at bounding box center [423, 316] width 446 height 21
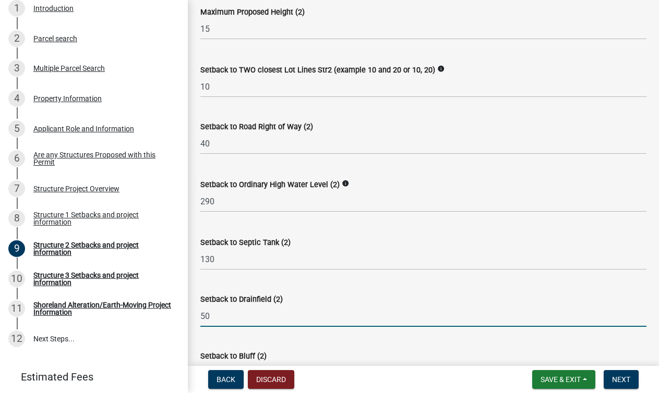
scroll to position [665, 0]
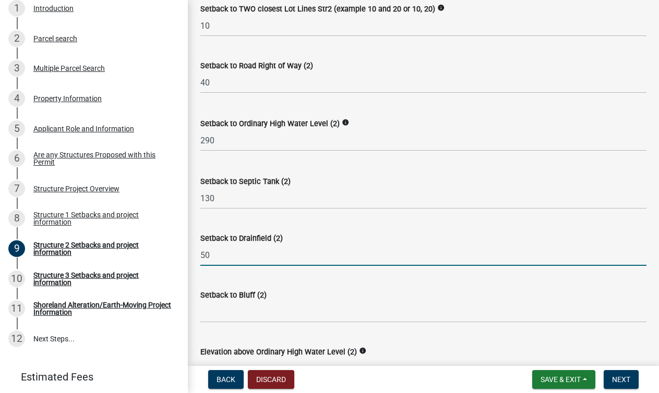
type input "50"
click at [231, 311] on input "Setback to Bluff (2)" at bounding box center [423, 311] width 446 height 21
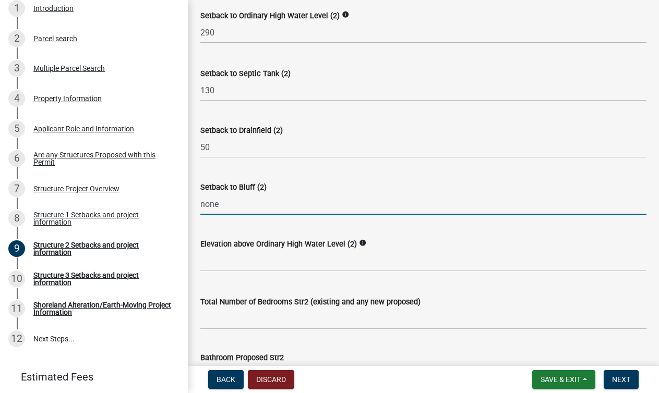
scroll to position [775, 0]
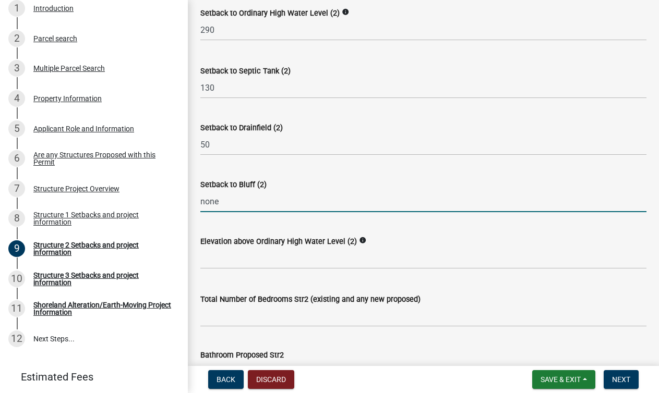
type input "none"
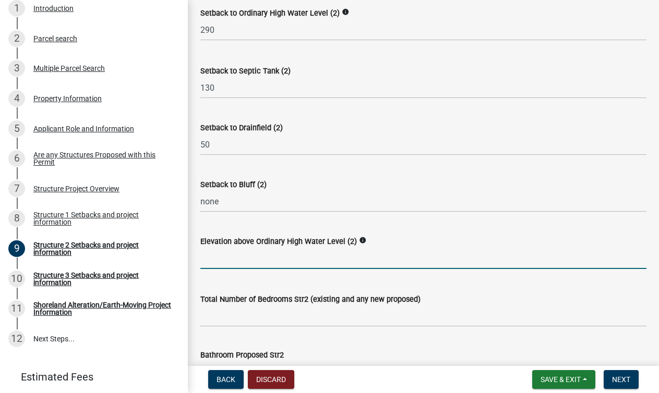
click at [250, 260] on input "text" at bounding box center [423, 258] width 446 height 21
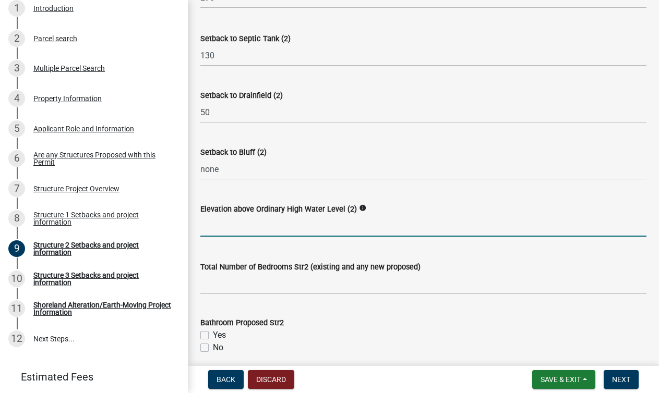
scroll to position [815, 0]
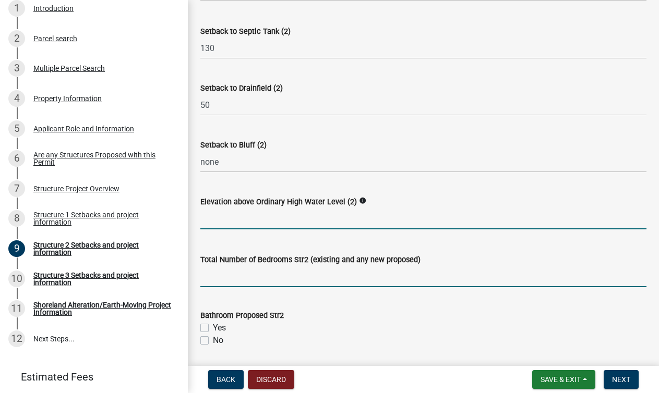
click at [238, 276] on input "text" at bounding box center [423, 276] width 446 height 21
type input "2"
click at [229, 223] on input "text" at bounding box center [423, 218] width 446 height 21
click at [359, 198] on icon "info" at bounding box center [362, 200] width 7 height 7
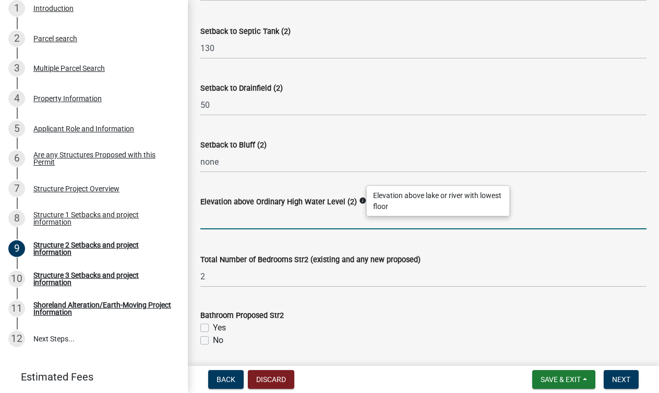
click at [265, 212] on input "text" at bounding box center [423, 218] width 446 height 21
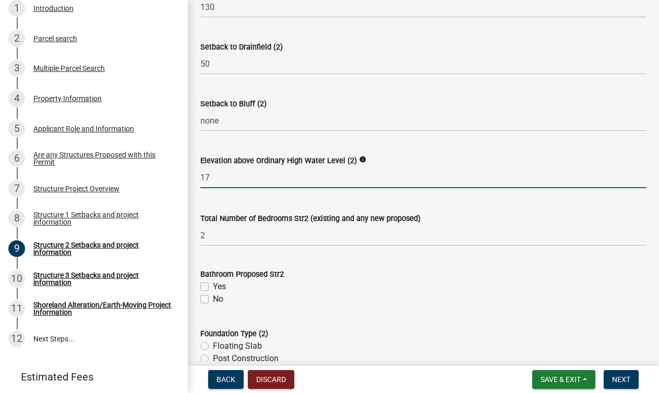
scroll to position [929, 0]
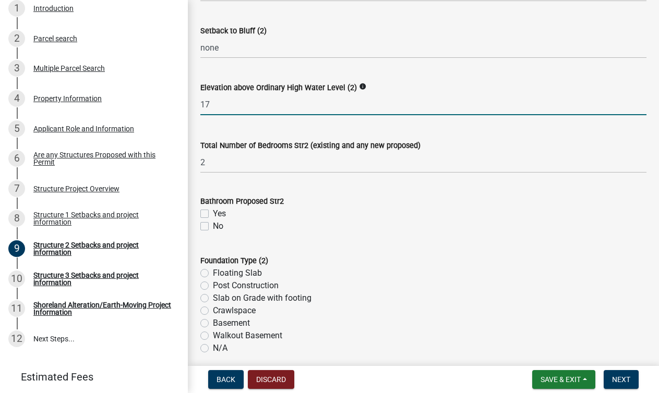
type input "17"
click at [213, 214] on label "Yes" at bounding box center [219, 214] width 13 height 13
click at [213, 214] on input "Yes" at bounding box center [216, 211] width 7 height 7
checkbox input "true"
checkbox input "false"
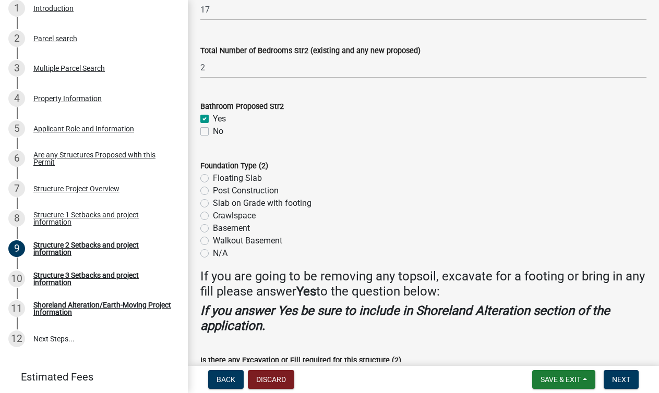
scroll to position [1025, 0]
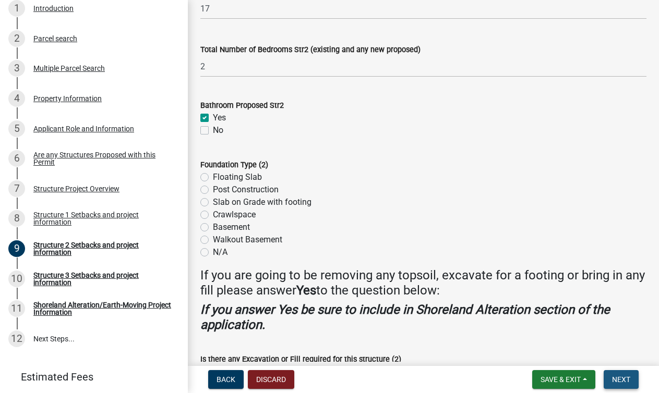
click at [620, 381] on span "Next" at bounding box center [621, 379] width 18 height 8
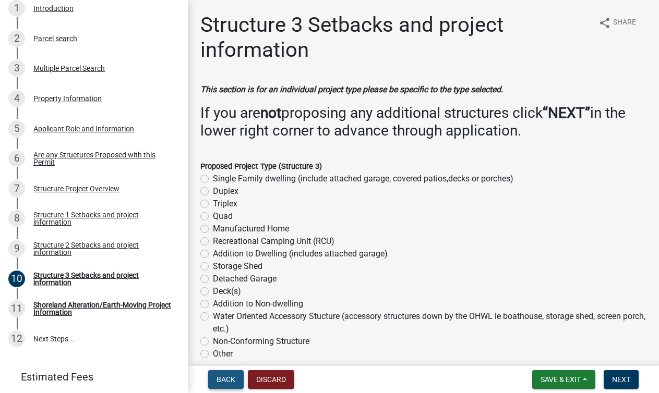
click at [223, 374] on button "Back" at bounding box center [225, 379] width 35 height 19
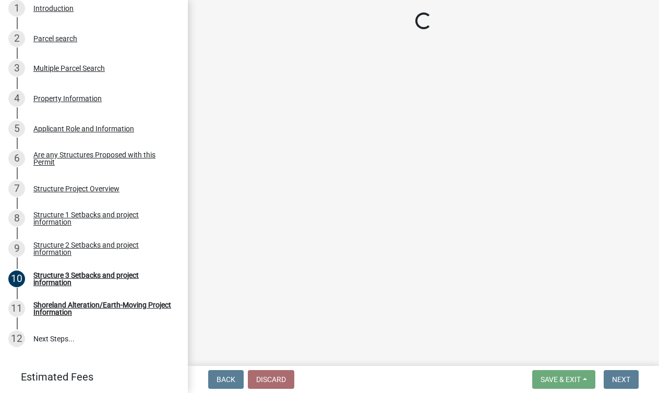
select select "c185e313-3403-4239-bd61-bb563c58a77a"
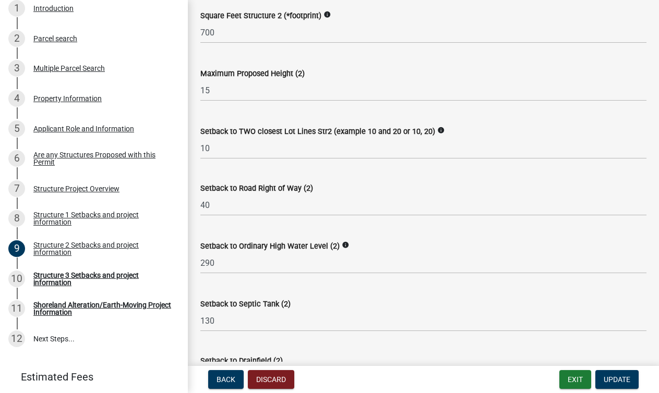
scroll to position [586, 0]
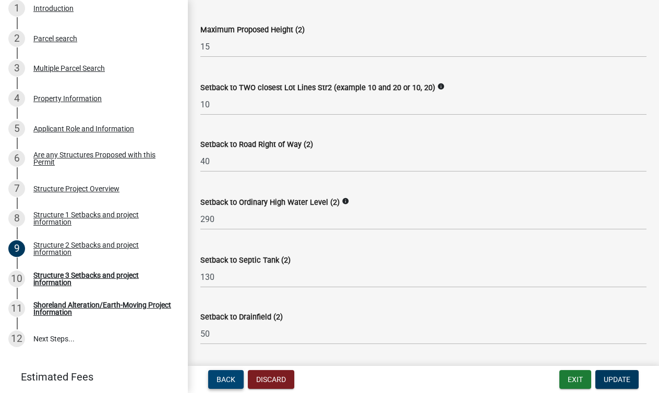
click at [218, 384] on button "Back" at bounding box center [225, 379] width 35 height 19
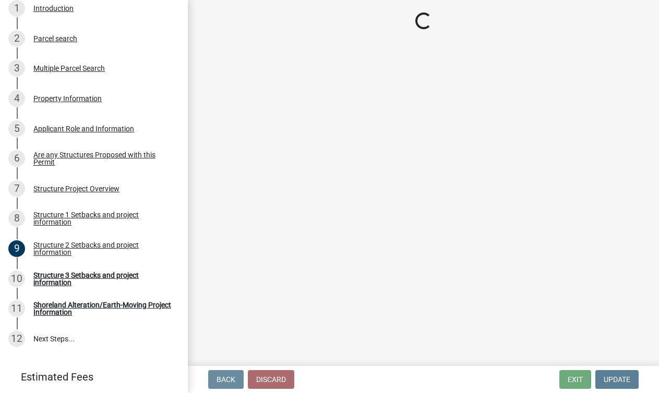
scroll to position [0, 0]
select select "c185e313-3403-4239-bd61-bb563c58a77a"
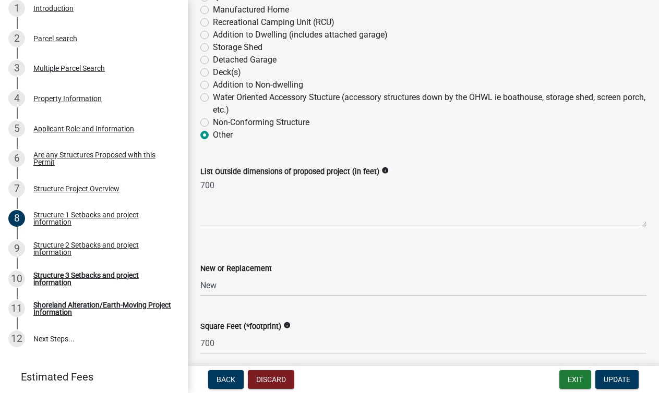
scroll to position [311, 0]
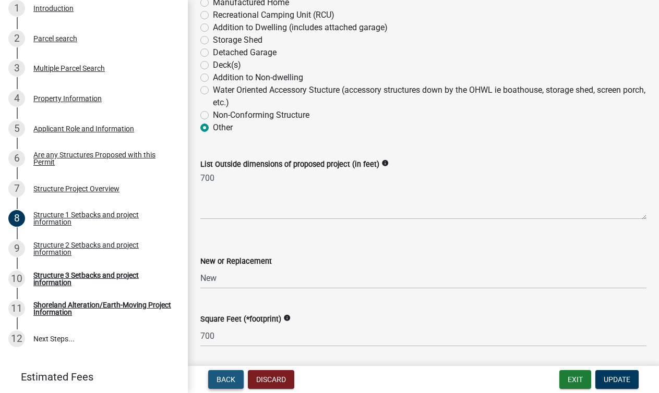
click at [223, 380] on span "Back" at bounding box center [225, 379] width 19 height 8
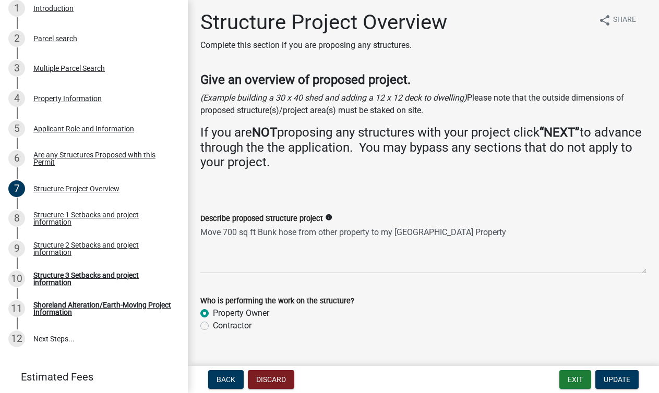
scroll to position [0, 0]
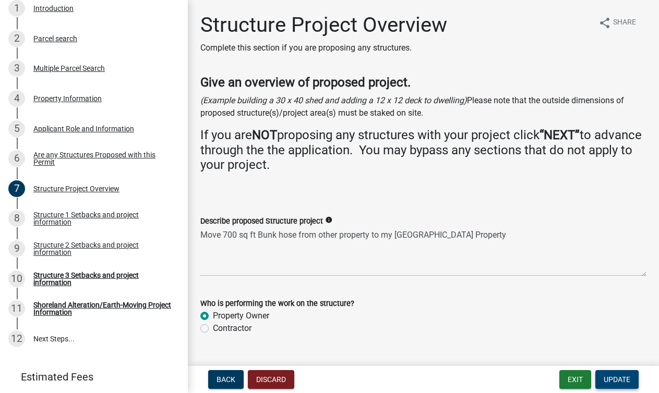
click at [617, 376] on span "Update" at bounding box center [616, 379] width 27 height 8
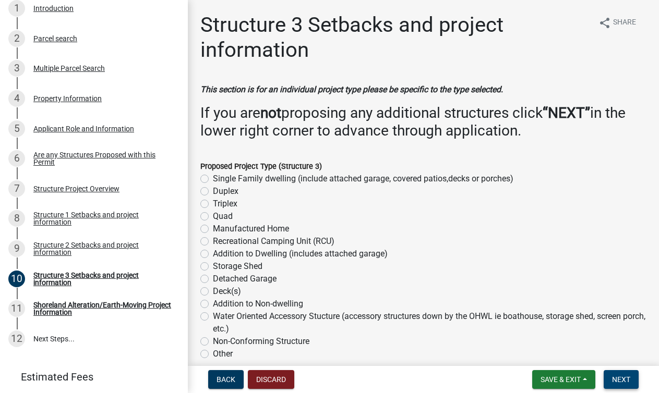
click at [619, 381] on span "Next" at bounding box center [621, 379] width 18 height 8
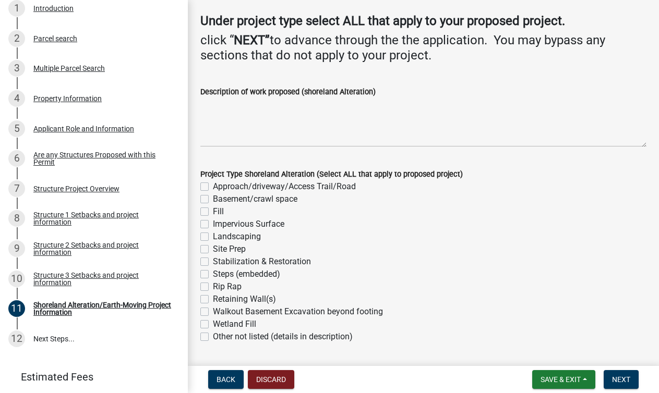
scroll to position [109, 0]
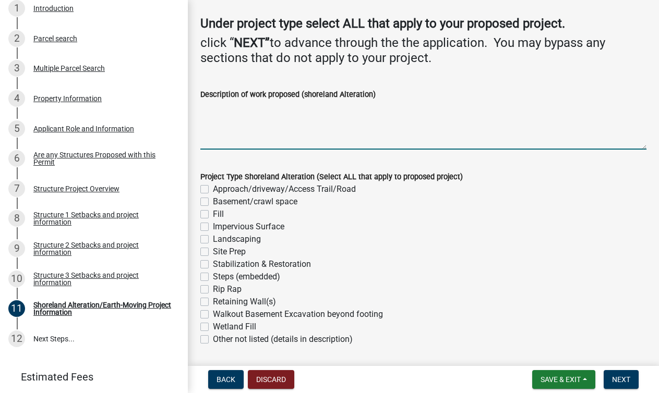
click at [234, 144] on textarea "Description of work proposed (shoreland Alteration)" at bounding box center [423, 125] width 446 height 49
click at [213, 229] on label "Impervious Surface" at bounding box center [248, 227] width 71 height 13
click at [213, 227] on input "Impervious Surface" at bounding box center [216, 224] width 7 height 7
checkbox input "true"
checkbox input "false"
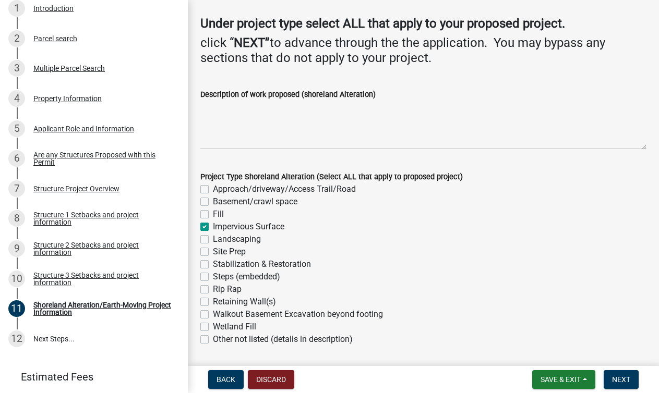
checkbox input "false"
checkbox input "true"
checkbox input "false"
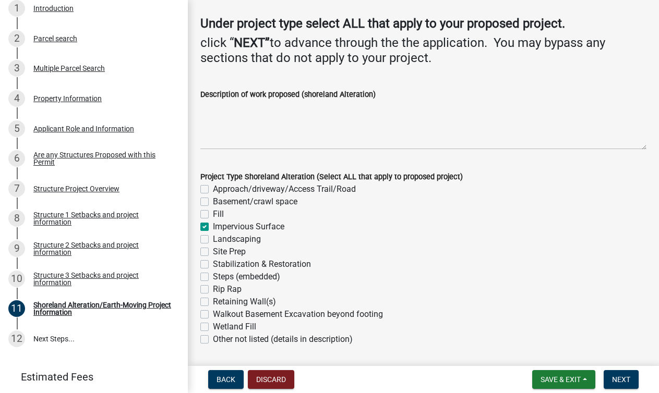
checkbox input "false"
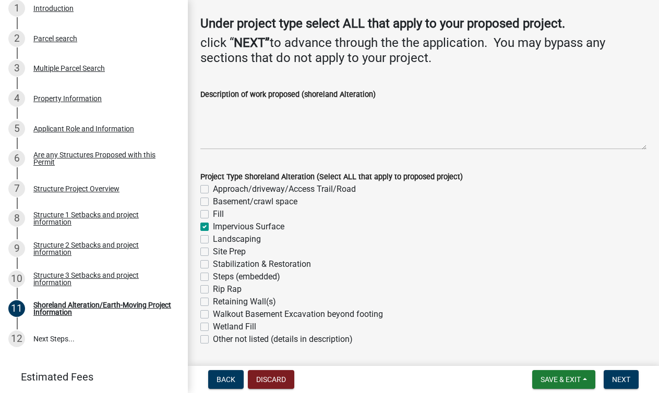
checkbox input "false"
click at [213, 215] on label "Fill" at bounding box center [218, 214] width 11 height 13
click at [213, 215] on input "Fill" at bounding box center [216, 211] width 7 height 7
checkbox input "true"
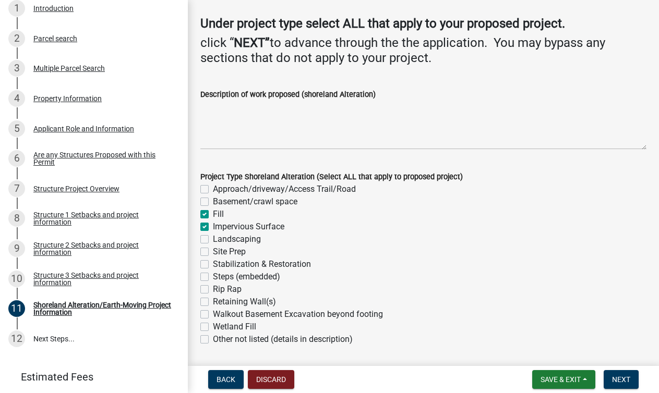
checkbox input "false"
checkbox input "true"
checkbox input "false"
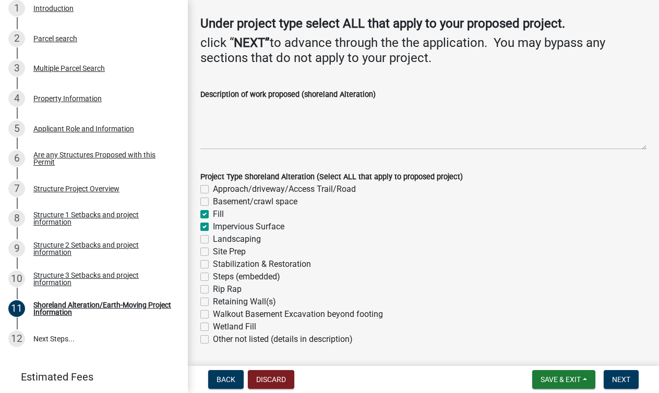
checkbox input "false"
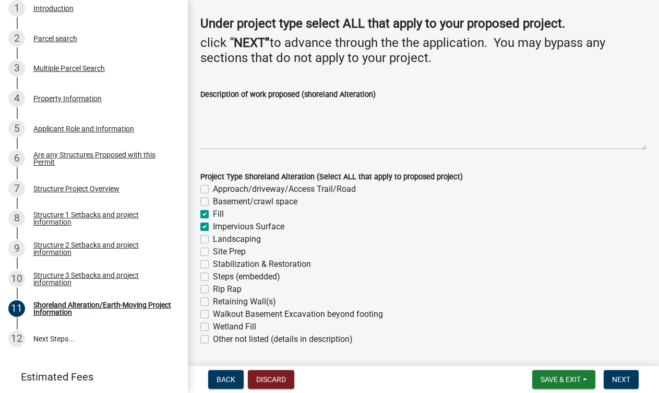
checkbox input "false"
click at [213, 201] on label "Basement/crawl space" at bounding box center [255, 202] width 84 height 13
click at [213, 201] on input "Basement/crawl space" at bounding box center [216, 199] width 7 height 7
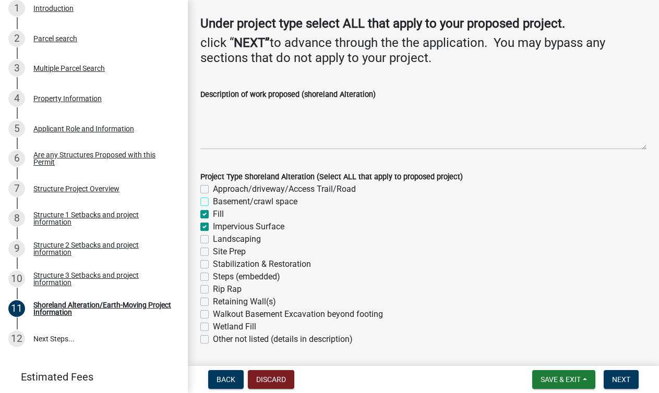
checkbox input "true"
checkbox input "false"
checkbox input "true"
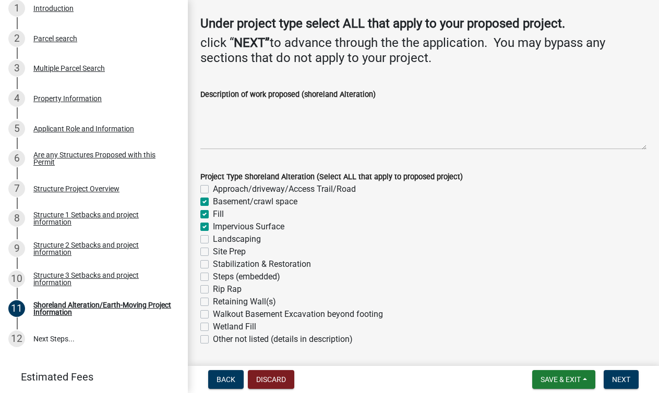
checkbox input "false"
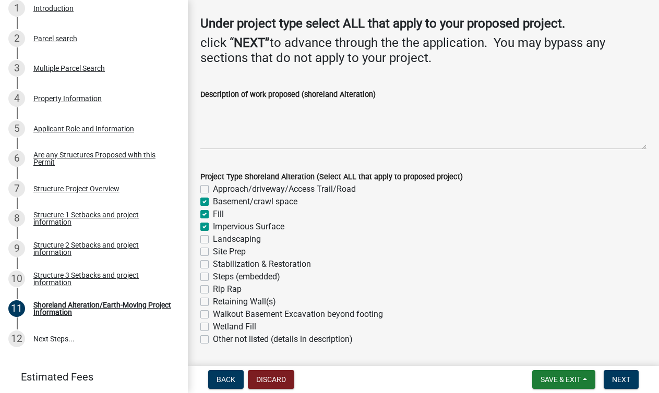
checkbox input "false"
click at [213, 252] on label "Site Prep" at bounding box center [229, 252] width 33 height 13
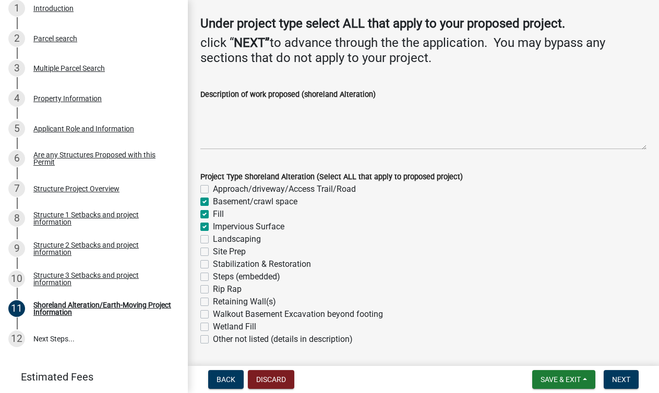
click at [213, 252] on input "Site Prep" at bounding box center [216, 249] width 7 height 7
checkbox input "true"
checkbox input "false"
checkbox input "true"
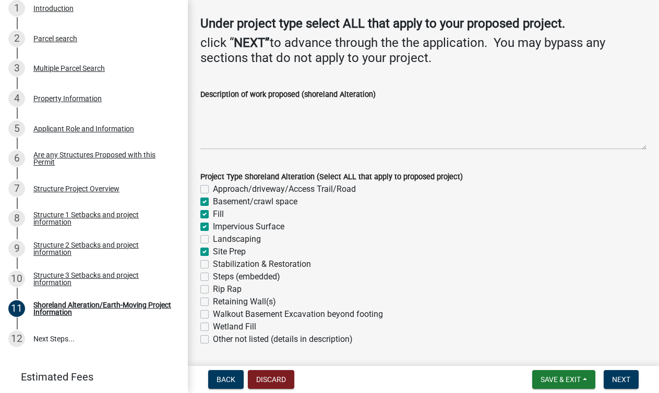
checkbox input "true"
checkbox input "false"
checkbox input "true"
checkbox input "false"
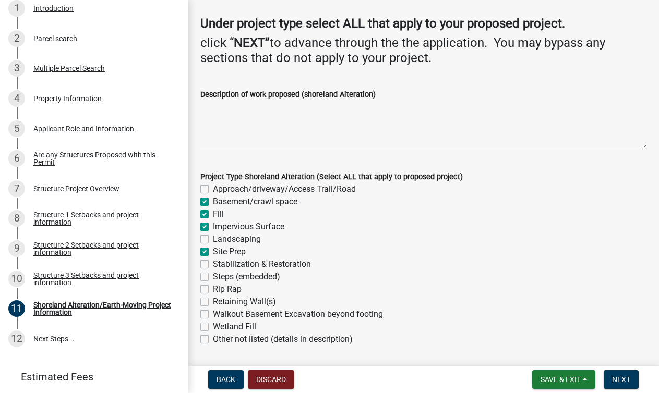
checkbox input "false"
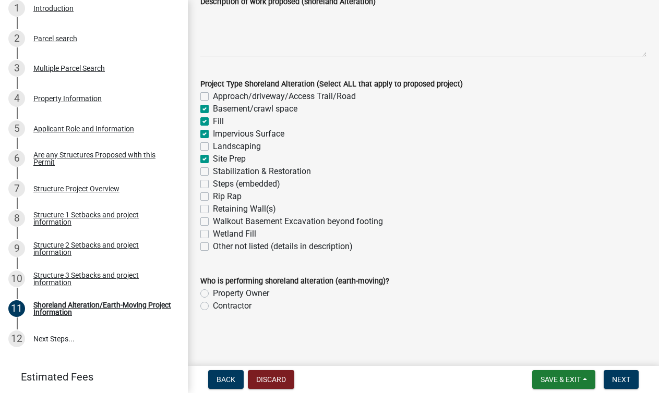
scroll to position [202, 0]
click at [213, 292] on label "Property Owner" at bounding box center [241, 293] width 56 height 13
click at [213, 292] on input "Property Owner" at bounding box center [216, 290] width 7 height 7
radio input "true"
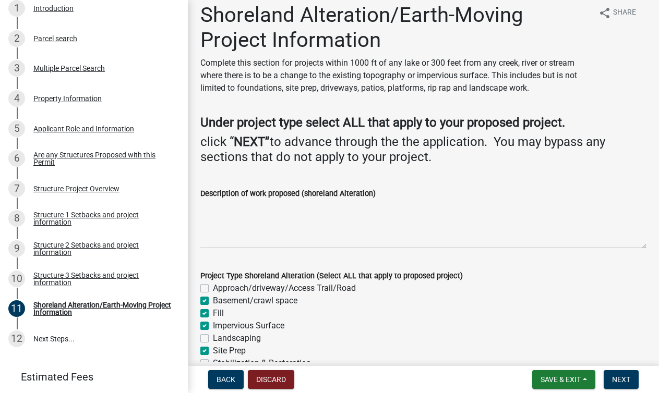
scroll to position [0, 0]
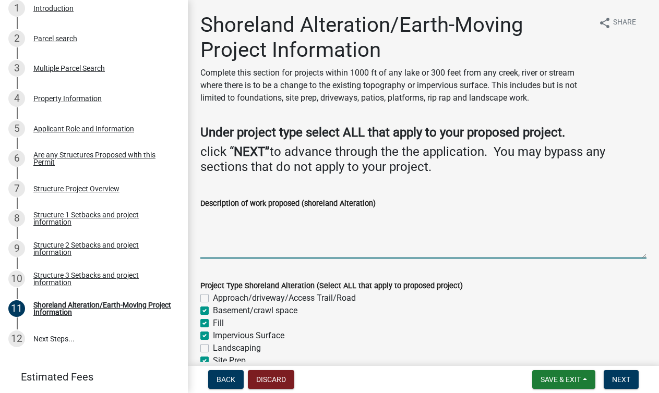
click at [239, 251] on textarea "Description of work proposed (shoreland Alteration)" at bounding box center [423, 234] width 446 height 49
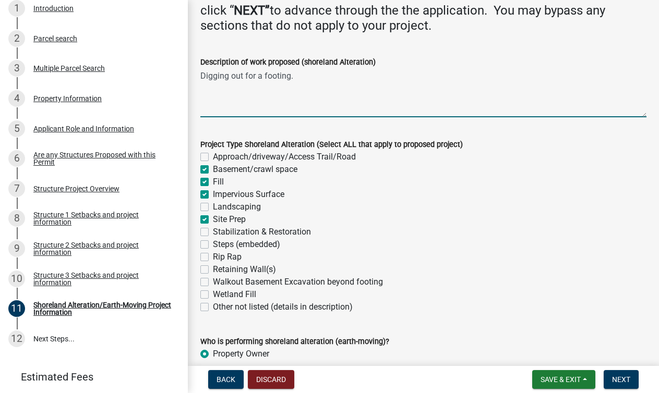
scroll to position [202, 0]
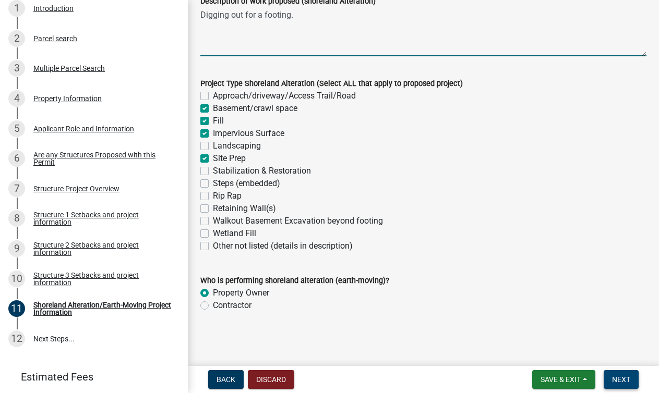
type textarea "Digging out for a footing."
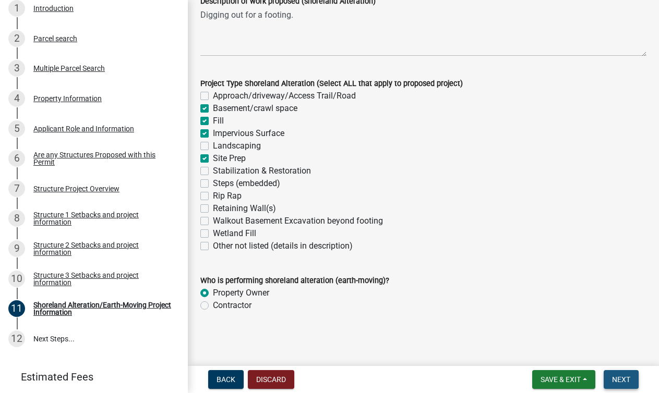
click at [622, 376] on span "Next" at bounding box center [621, 379] width 18 height 8
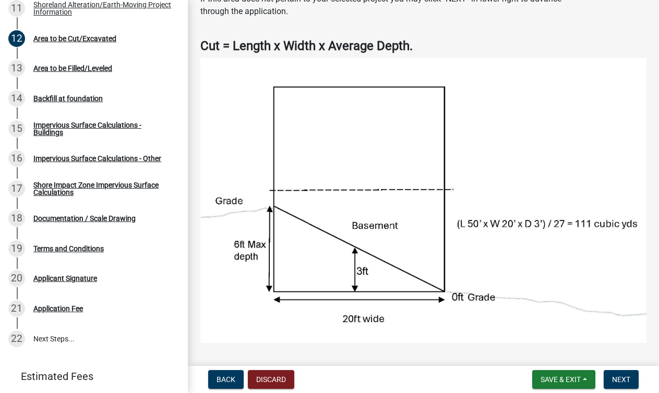
scroll to position [73, 0]
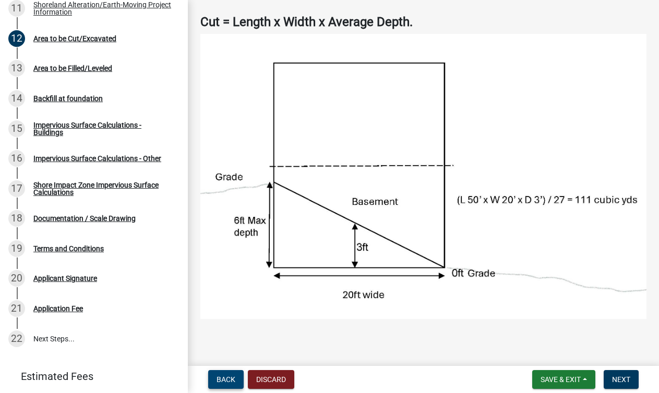
click at [223, 379] on span "Back" at bounding box center [225, 379] width 19 height 8
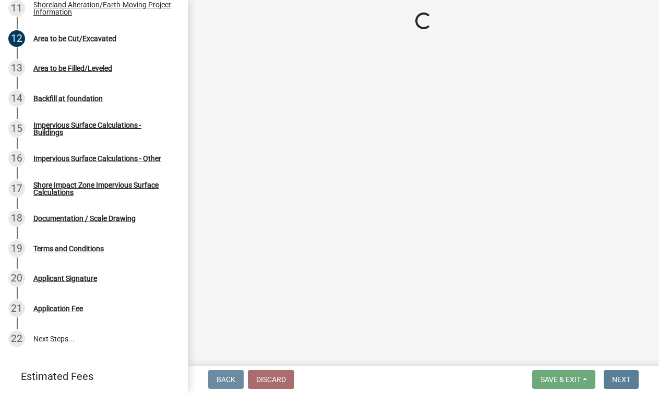
scroll to position [0, 0]
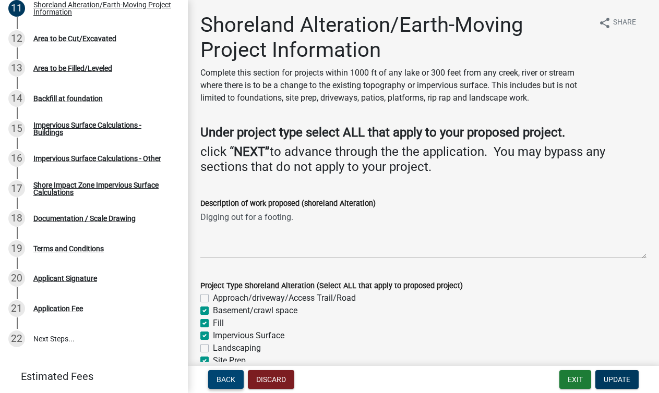
click at [223, 379] on span "Back" at bounding box center [225, 379] width 19 height 8
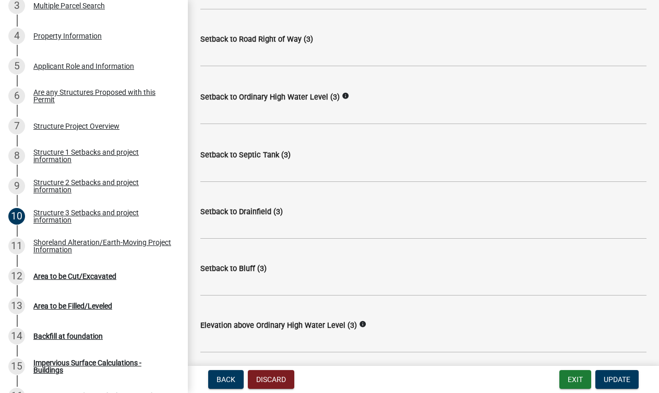
scroll to position [734, 0]
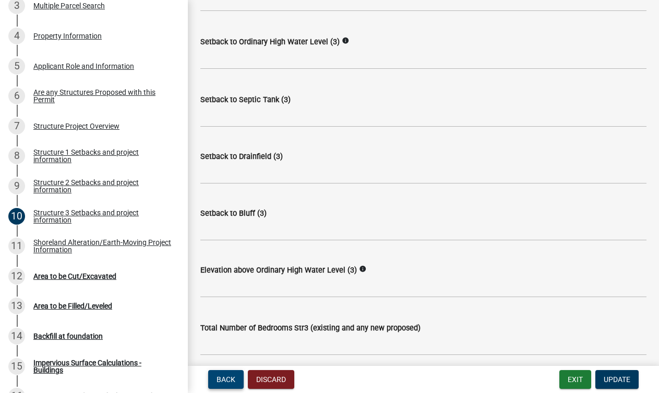
click at [221, 381] on span "Back" at bounding box center [225, 379] width 19 height 8
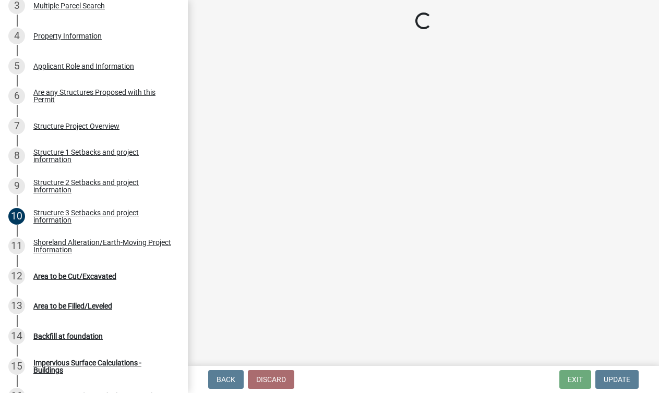
select select "c185e313-3403-4239-bd61-bb563c58a77a"
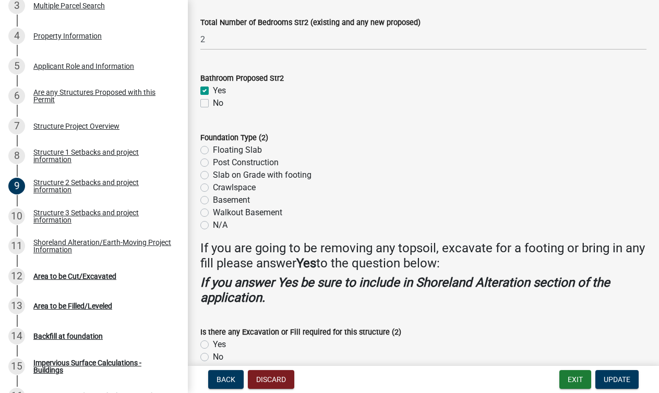
scroll to position [1035, 0]
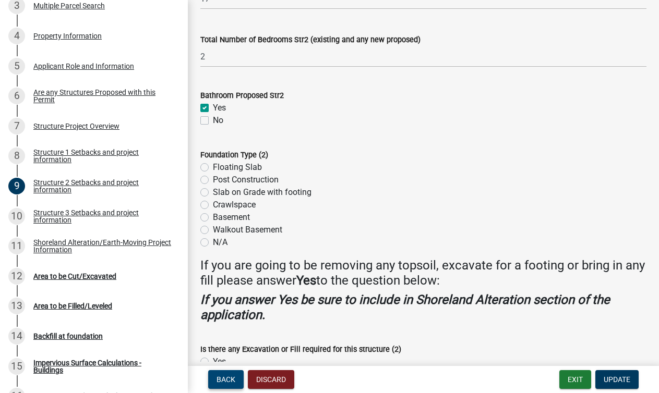
click at [220, 382] on span "Back" at bounding box center [225, 379] width 19 height 8
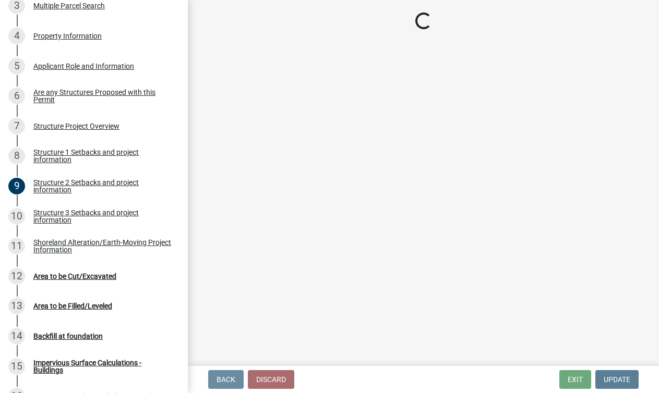
scroll to position [0, 0]
select select "c185e313-3403-4239-bd61-bb563c58a77a"
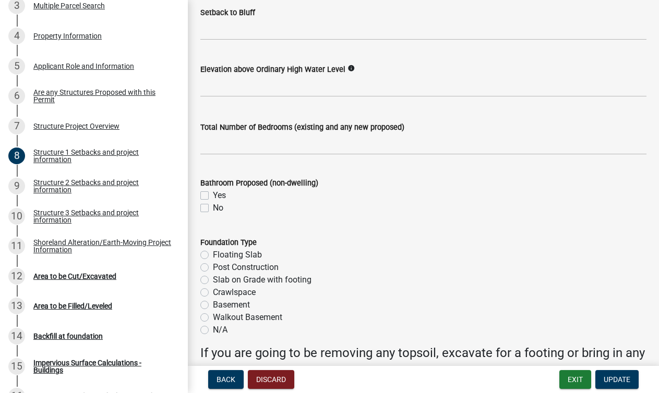
scroll to position [1230, 0]
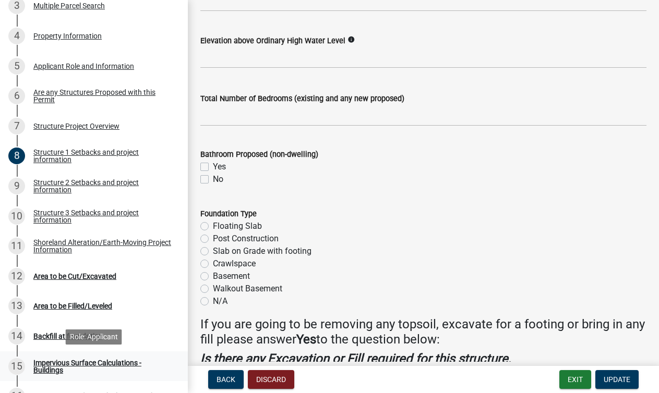
click at [63, 360] on div "Impervious Surface Calculations - Buildings" at bounding box center [102, 366] width 138 height 15
click at [55, 363] on div "Impervious Surface Calculations - Buildings" at bounding box center [102, 366] width 138 height 15
click at [55, 362] on div "Impervious Surface Calculations - Buildings" at bounding box center [102, 366] width 138 height 15
click at [58, 357] on link "15 Impervious Surface Calculations - Buildings" at bounding box center [94, 366] width 188 height 30
click at [58, 364] on div "Impervious Surface Calculations - Buildings" at bounding box center [102, 366] width 138 height 15
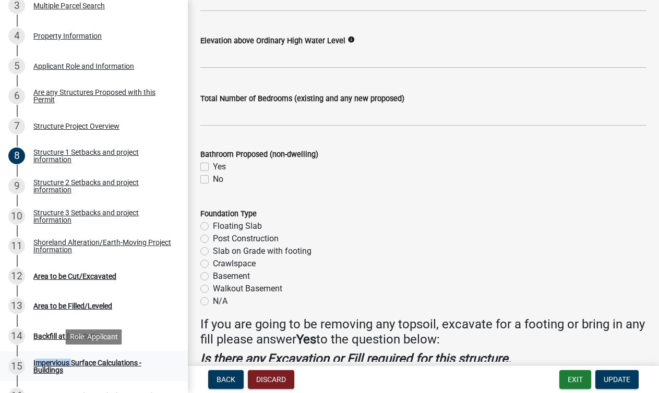
click at [58, 364] on div "Impervious Surface Calculations - Buildings" at bounding box center [102, 366] width 138 height 15
click at [143, 324] on link "14 Backfill at foundation" at bounding box center [94, 336] width 188 height 30
click at [90, 363] on div "Impervious Surface Calculations - Buildings" at bounding box center [102, 366] width 138 height 15
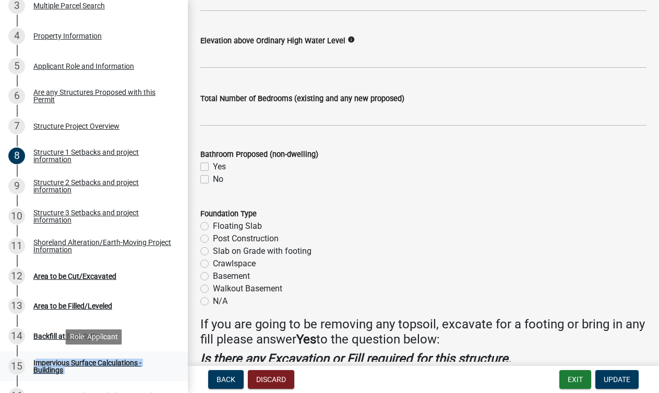
click at [51, 364] on div "Impervious Surface Calculations - Buildings" at bounding box center [102, 366] width 138 height 15
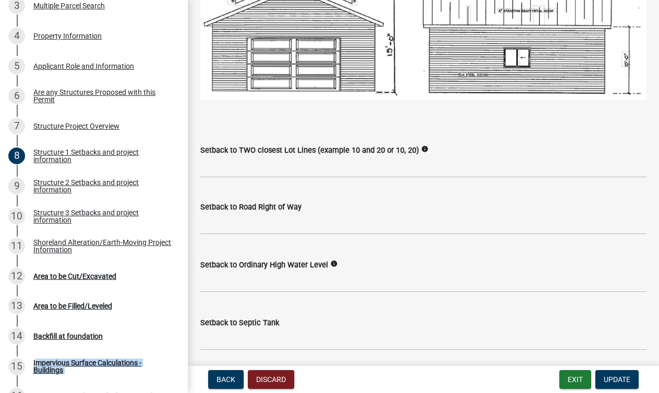
scroll to position [779, 0]
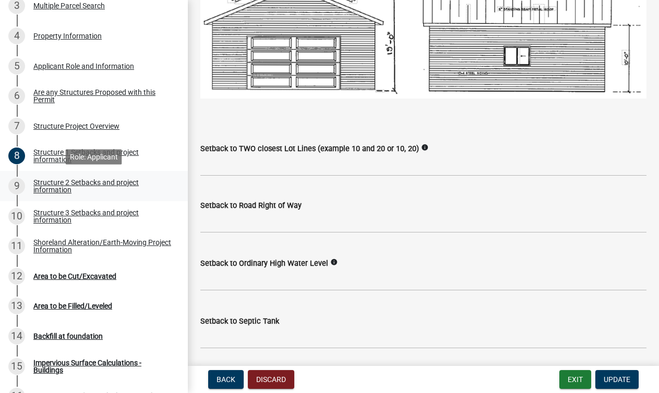
click at [96, 185] on div "Structure 2 Setbacks and project information" at bounding box center [102, 186] width 138 height 15
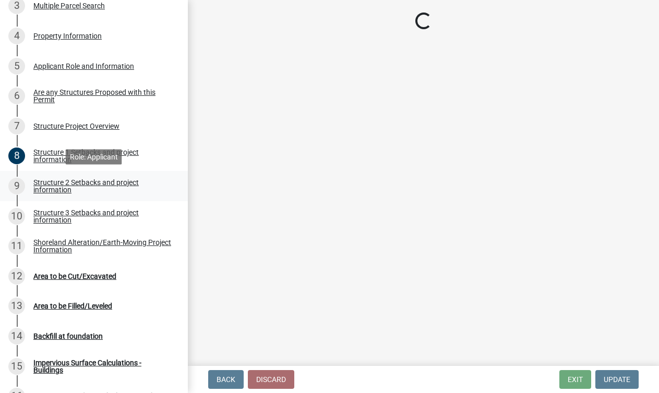
scroll to position [0, 0]
select select "c185e313-3403-4239-bd61-bb563c58a77a"
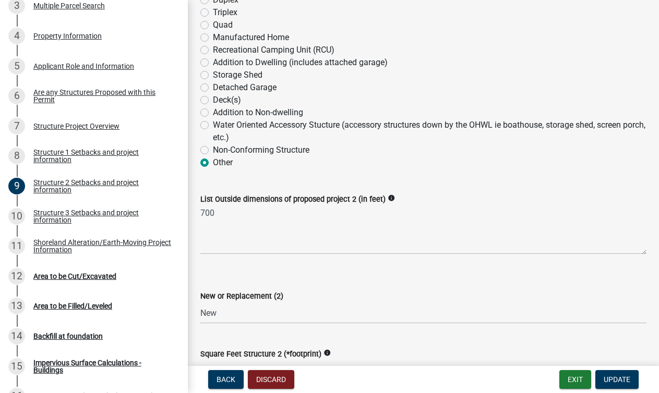
scroll to position [287, 0]
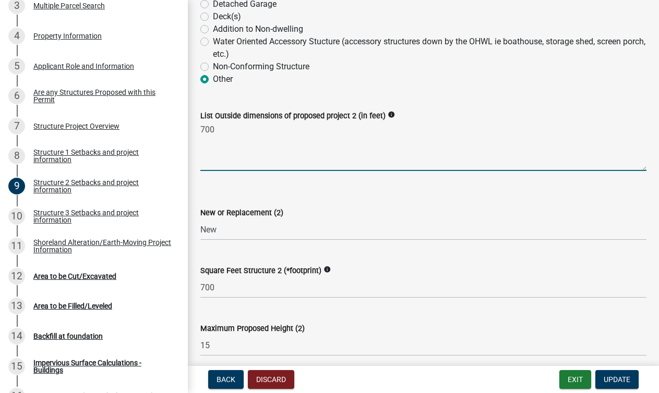
click at [240, 130] on textarea "700" at bounding box center [423, 146] width 446 height 49
click at [100, 155] on div "Structure 1 Setbacks and project information" at bounding box center [102, 156] width 138 height 15
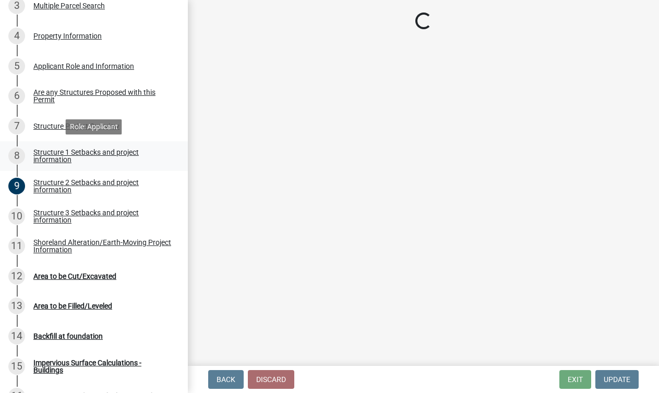
scroll to position [0, 0]
select select "c185e313-3403-4239-bd61-bb563c58a77a"
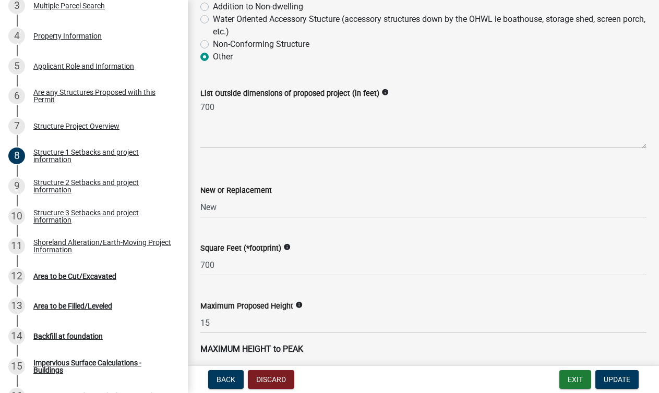
scroll to position [401, 0]
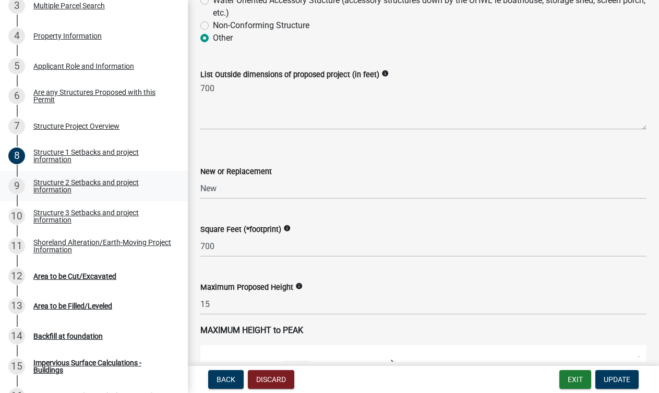
click at [58, 187] on div "Structure 2 Setbacks and project information" at bounding box center [102, 186] width 138 height 15
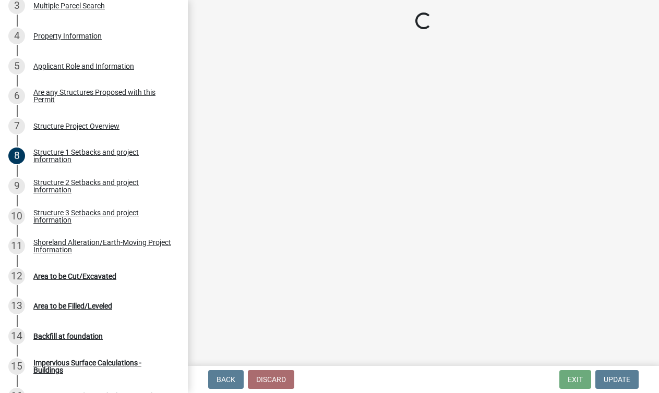
select select "c185e313-3403-4239-bd61-bb563c58a77a"
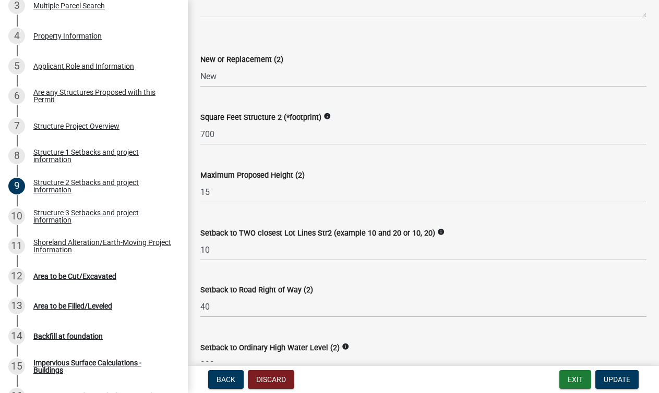
scroll to position [442, 0]
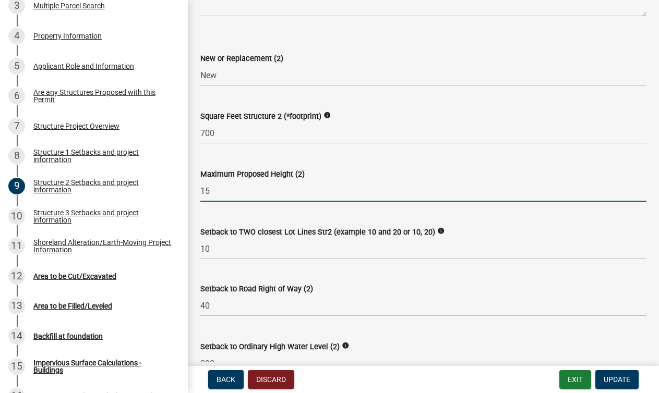
click at [222, 190] on input "15" at bounding box center [423, 190] width 446 height 21
click at [115, 151] on div "Structure 1 Setbacks and project information" at bounding box center [102, 156] width 138 height 15
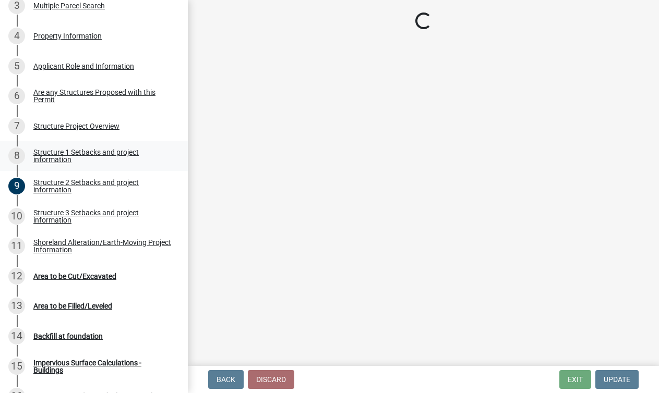
select select "c185e313-3403-4239-bd61-bb563c58a77a"
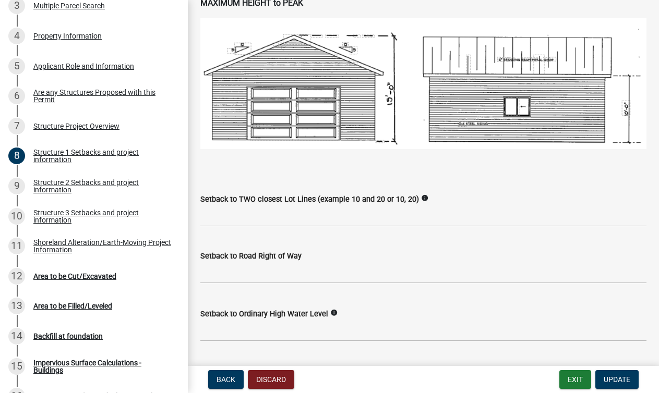
scroll to position [734, 0]
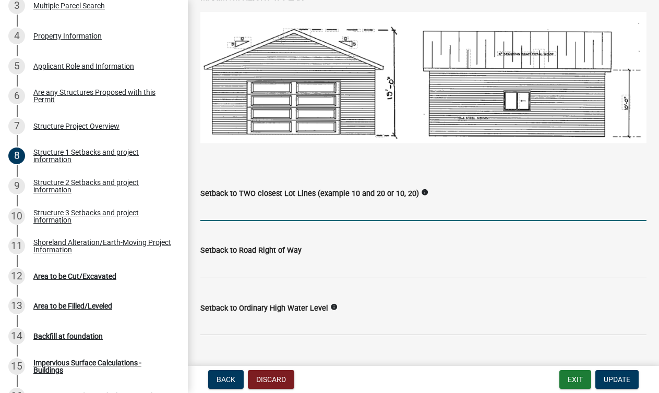
click at [229, 210] on input "Setback to TWO closest Lot Lines (example 10 and 20 or 10, 20)" at bounding box center [423, 210] width 446 height 21
paste input "15"
type input "15"
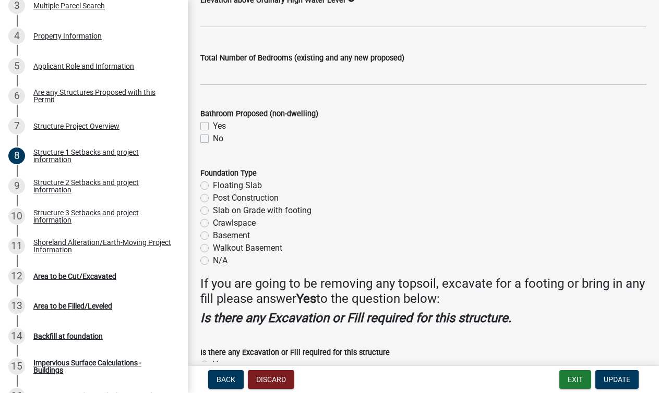
scroll to position [1270, 0]
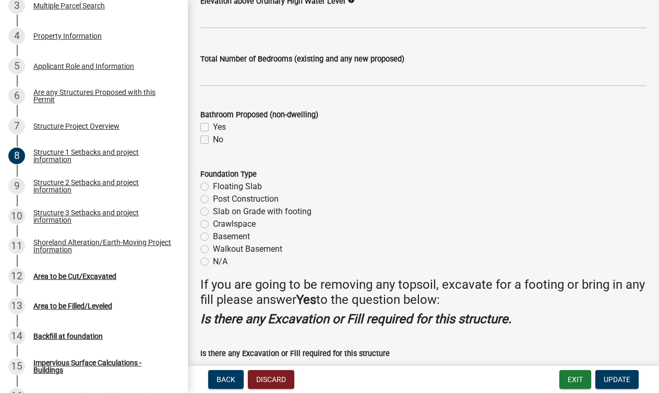
click at [213, 124] on label "Yes" at bounding box center [219, 127] width 13 height 13
click at [213, 124] on input "Yes" at bounding box center [216, 124] width 7 height 7
checkbox input "true"
checkbox input "false"
click at [213, 223] on label "Crawlspace" at bounding box center [234, 224] width 43 height 13
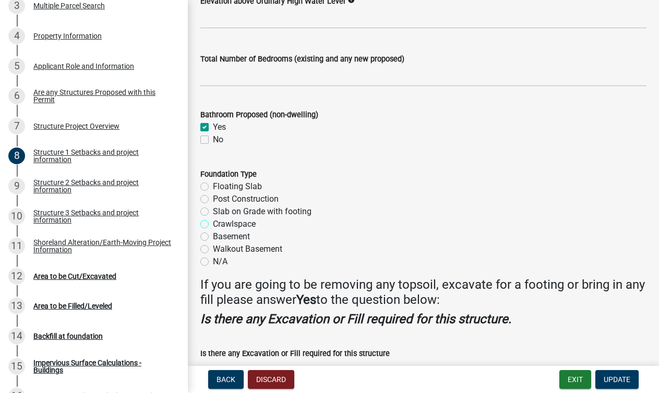
click at [213, 223] on input "Crawlspace" at bounding box center [216, 221] width 7 height 7
radio input "true"
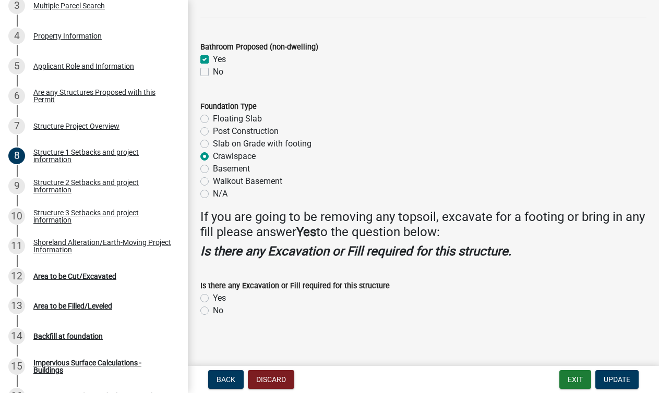
scroll to position [1343, 0]
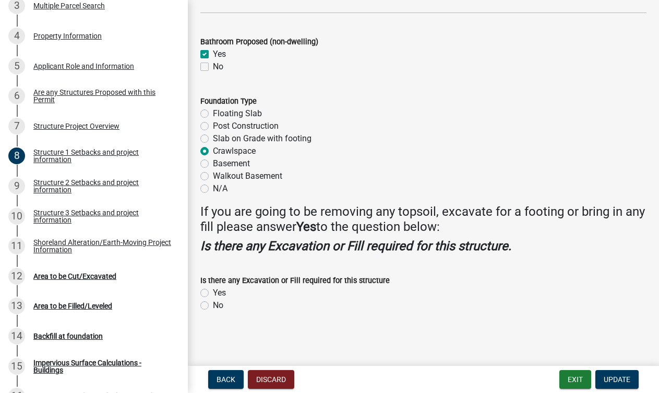
click at [213, 306] on label "No" at bounding box center [218, 305] width 10 height 13
click at [213, 306] on input "No" at bounding box center [216, 302] width 7 height 7
radio input "true"
click at [616, 382] on span "Update" at bounding box center [616, 379] width 27 height 8
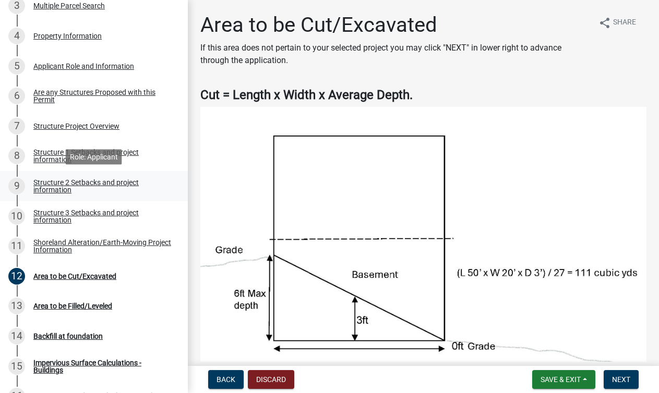
click at [47, 185] on div "Structure 2 Setbacks and project information" at bounding box center [102, 186] width 138 height 15
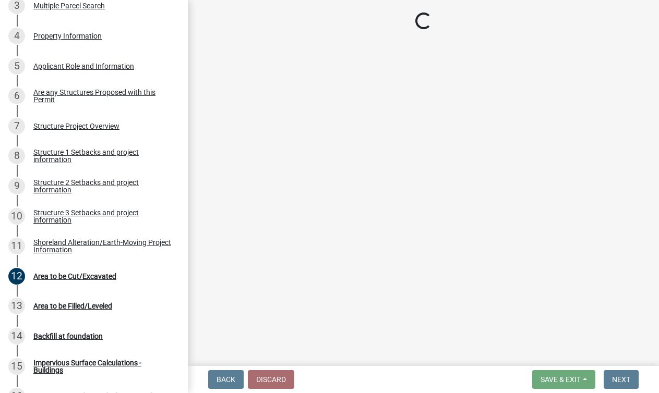
select select "c185e313-3403-4239-bd61-bb563c58a77a"
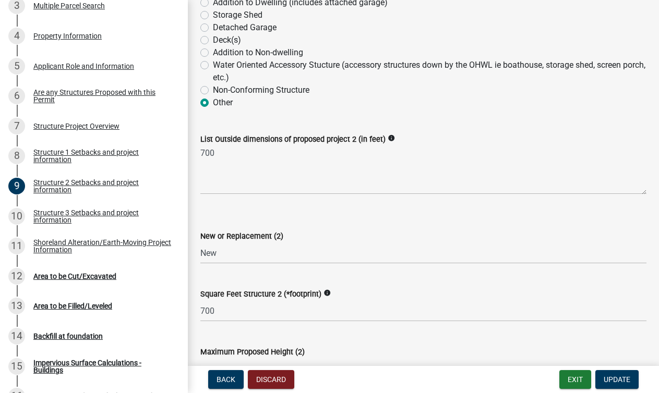
scroll to position [263, 0]
click at [101, 152] on div "Structure 1 Setbacks and project information" at bounding box center [102, 156] width 138 height 15
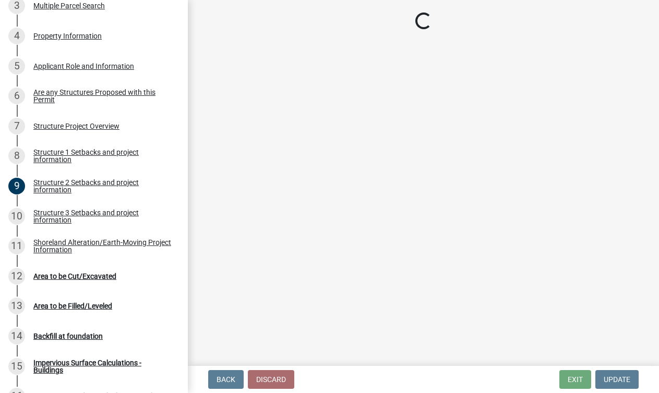
select select "c185e313-3403-4239-bd61-bb563c58a77a"
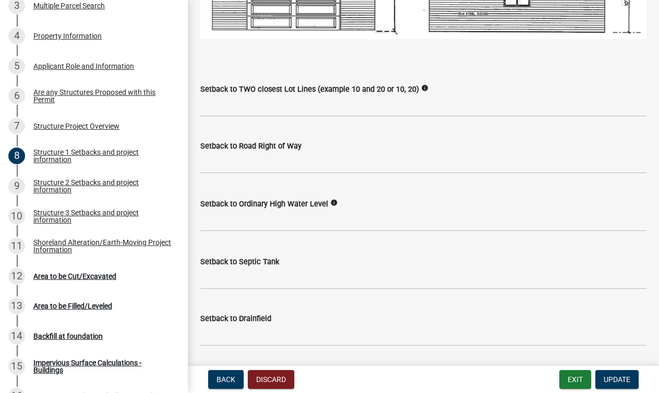
scroll to position [829, 0]
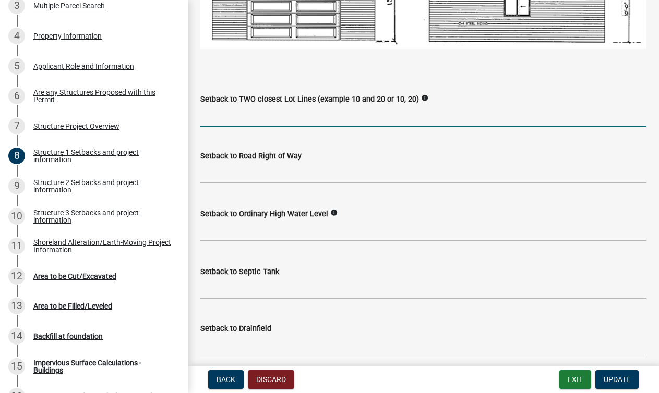
click at [244, 114] on input "Setback to TWO closest Lot Lines (example 10 and 20 or 10, 20)" at bounding box center [423, 115] width 446 height 21
type input "10"
click at [254, 169] on input "text" at bounding box center [423, 172] width 446 height 21
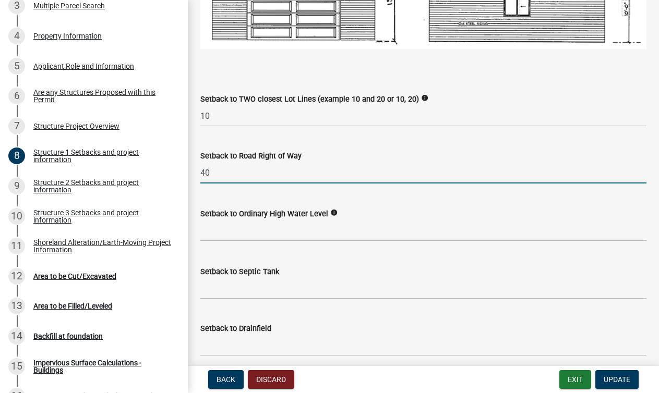
type input "40"
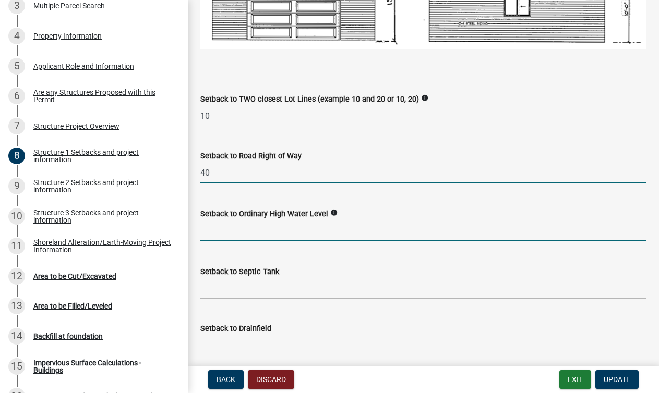
click at [265, 227] on input "text" at bounding box center [423, 230] width 446 height 21
type input "290"
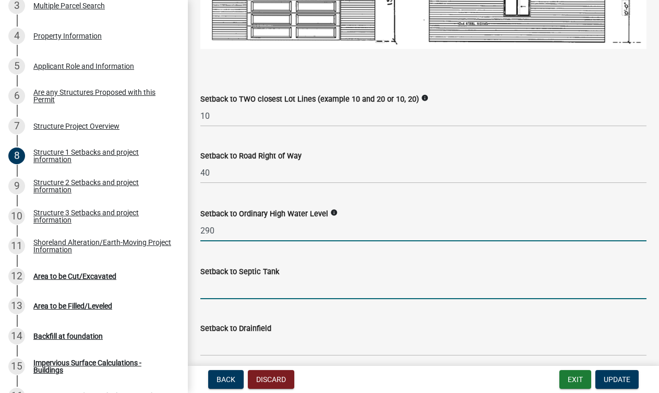
click at [255, 288] on input "Setback to Septic Tank" at bounding box center [423, 288] width 446 height 21
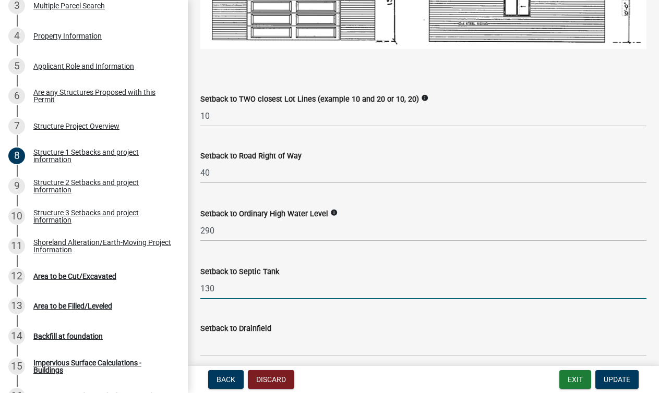
type input "130"
click at [249, 341] on input "Setback to Drainfield" at bounding box center [423, 345] width 446 height 21
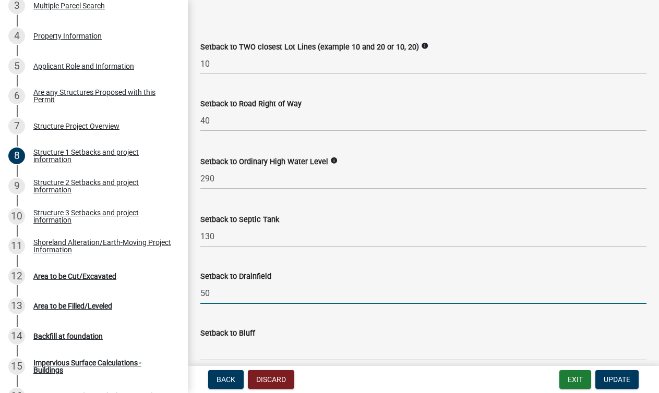
scroll to position [967, 0]
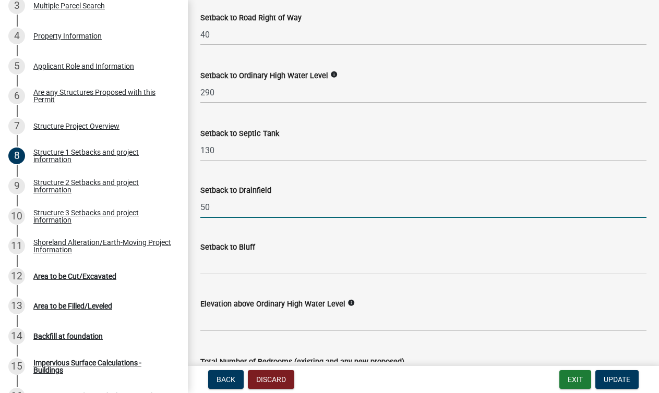
type input "50"
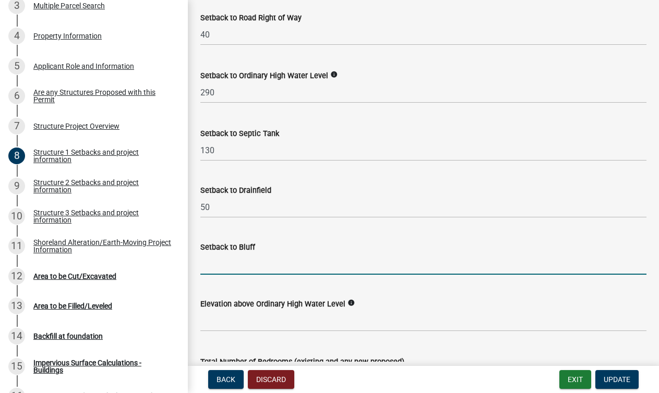
click at [242, 265] on input "Setback to Bluff" at bounding box center [423, 263] width 446 height 21
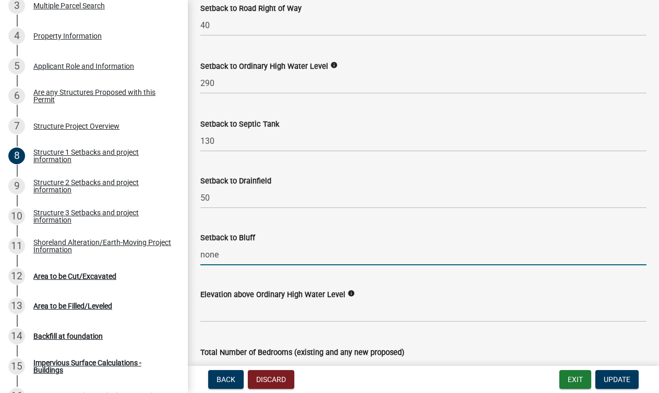
scroll to position [980, 0]
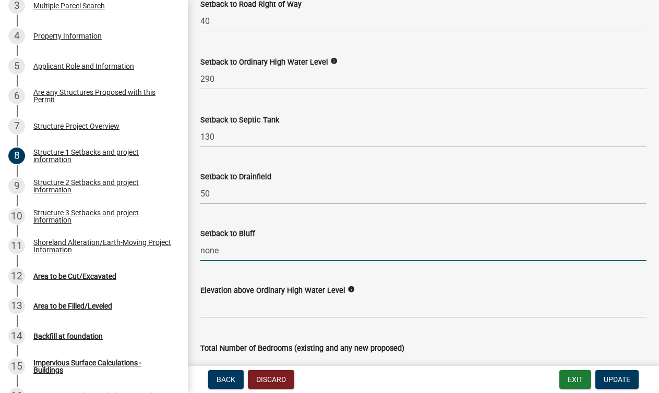
type input "none"
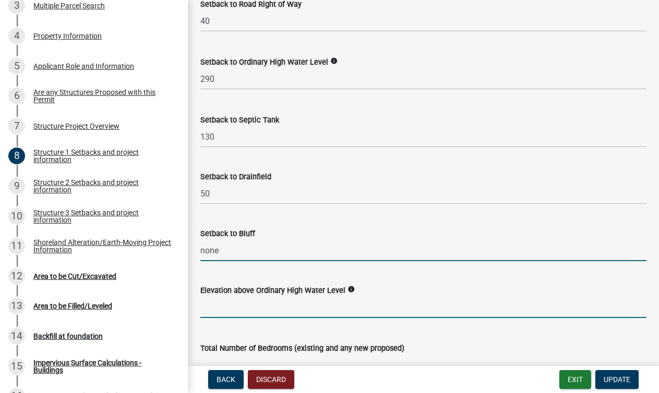
click at [222, 305] on input "text" at bounding box center [423, 307] width 446 height 21
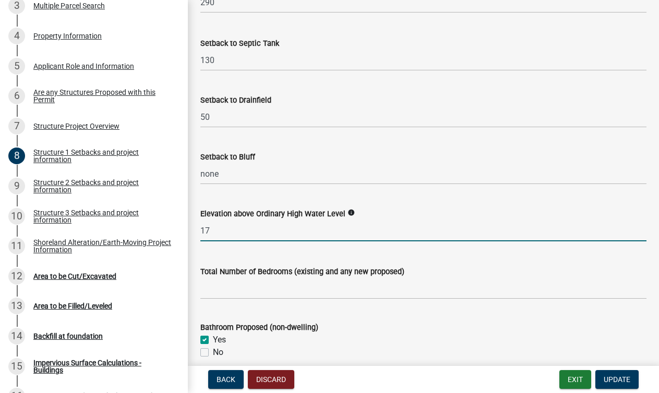
scroll to position [1067, 0]
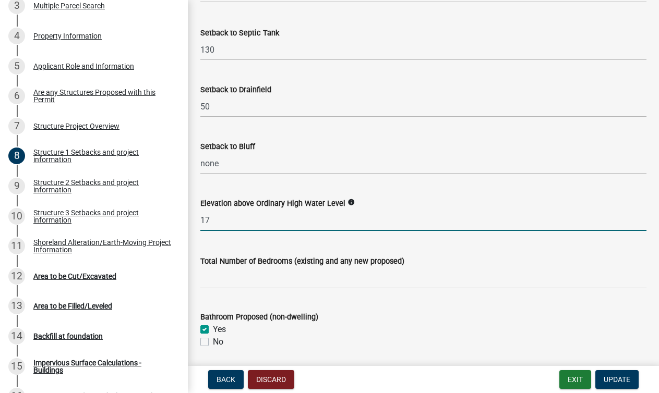
type input "17"
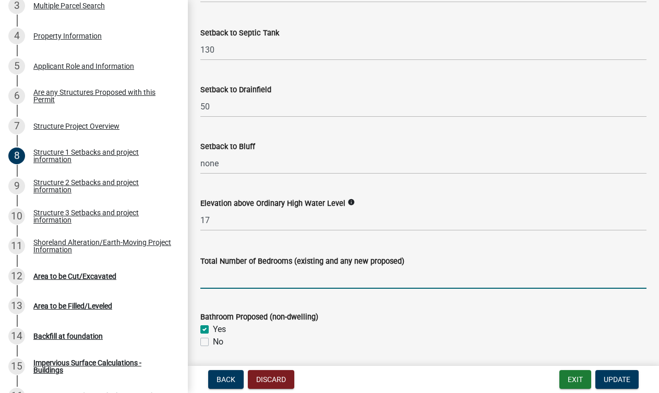
click at [245, 274] on input "text" at bounding box center [423, 277] width 446 height 21
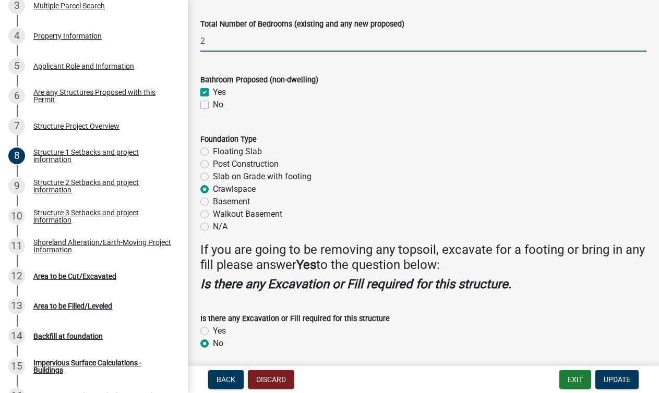
scroll to position [1343, 0]
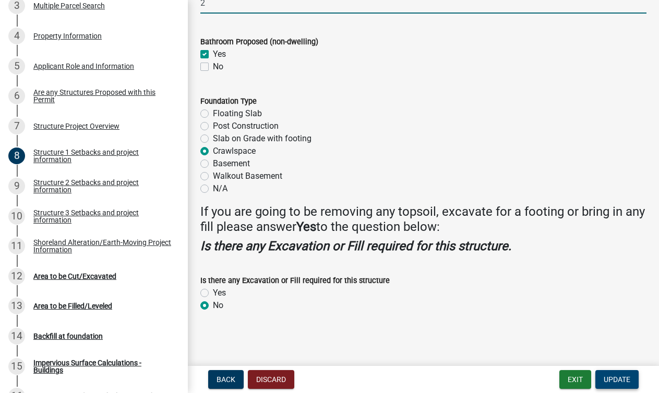
type input "2"
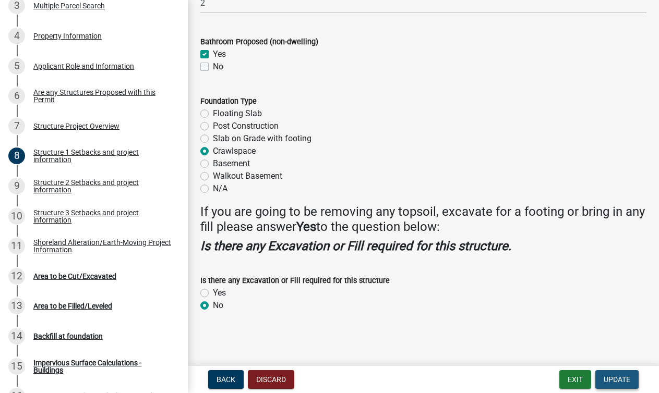
click at [610, 378] on span "Update" at bounding box center [616, 379] width 27 height 8
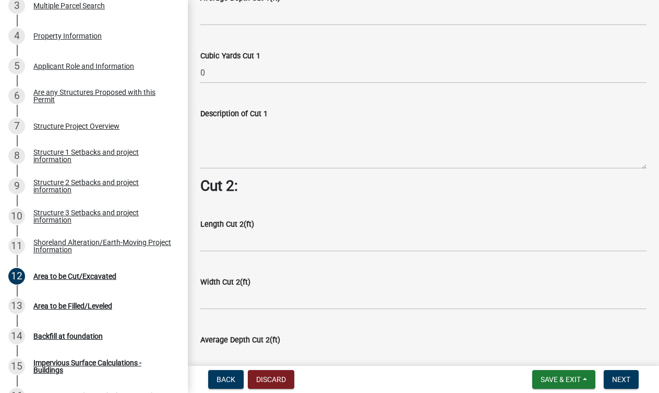
scroll to position [704, 0]
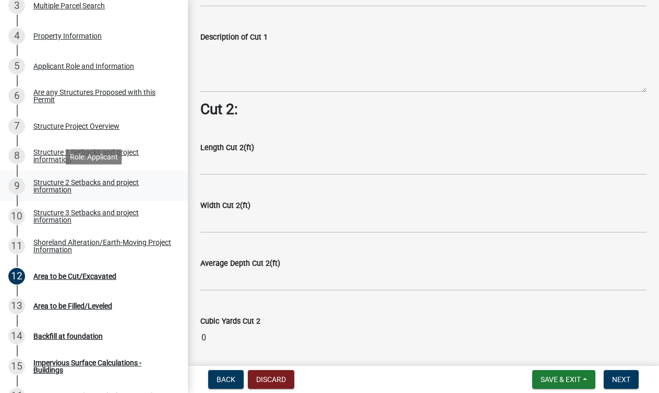
click at [59, 185] on div "Structure 2 Setbacks and project information" at bounding box center [102, 186] width 138 height 15
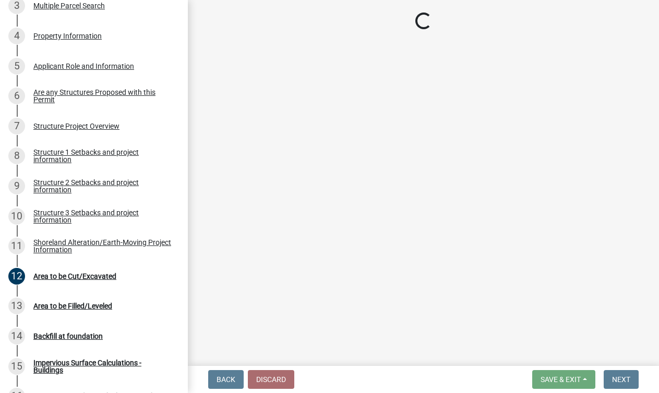
select select "c185e313-3403-4239-bd61-bb563c58a77a"
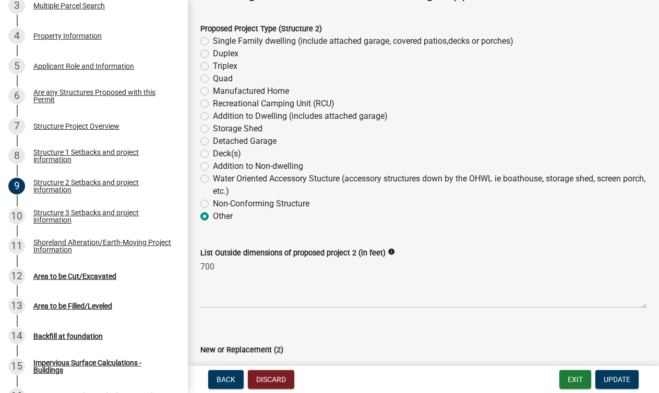
scroll to position [159, 0]
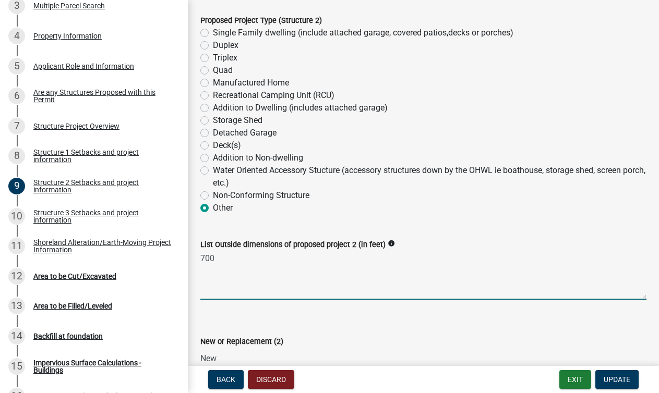
click at [229, 265] on textarea "700" at bounding box center [423, 275] width 446 height 49
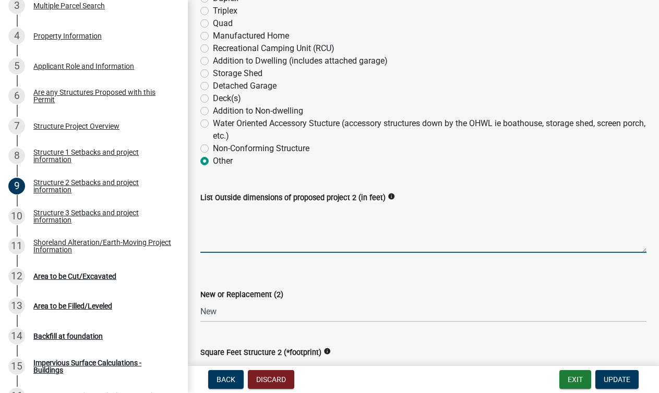
scroll to position [267, 0]
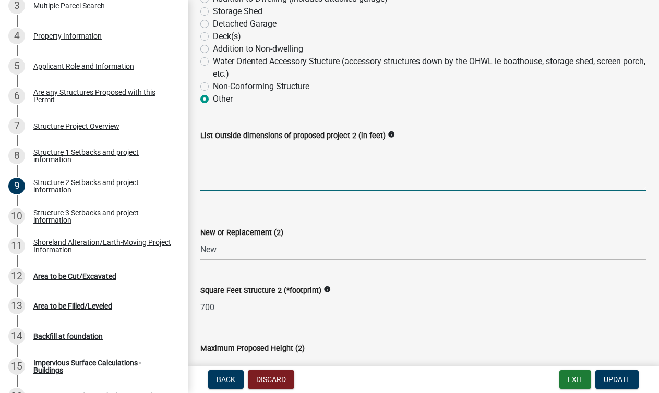
click at [232, 249] on select "Select Item... New Replacement" at bounding box center [423, 249] width 446 height 21
click at [229, 250] on select "Select Item... New Replacement" at bounding box center [423, 249] width 446 height 21
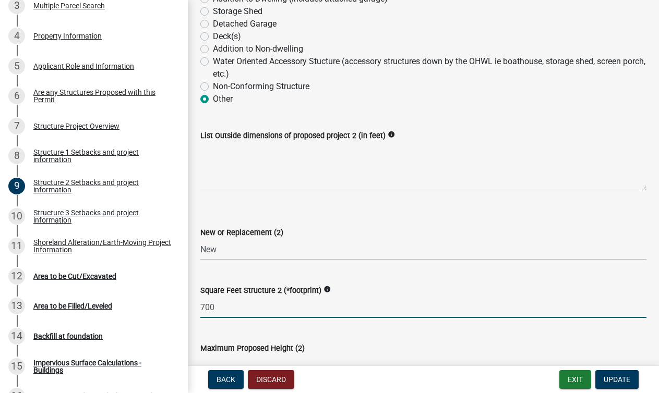
click at [221, 312] on input "700" at bounding box center [423, 307] width 446 height 21
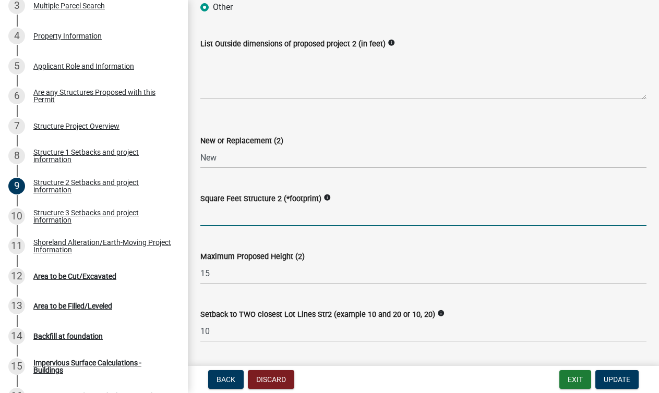
scroll to position [366, 0]
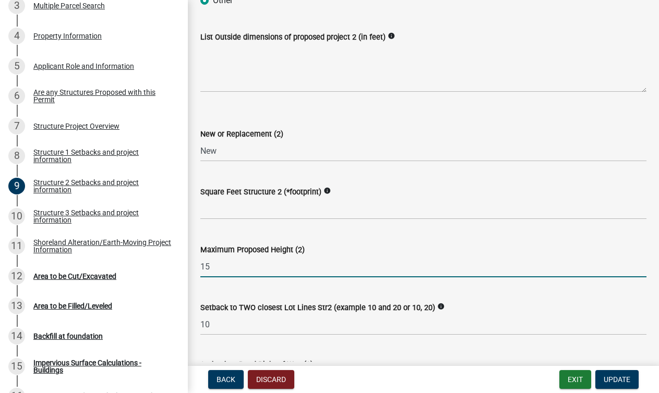
click at [227, 269] on input "15" at bounding box center [423, 266] width 446 height 21
click at [220, 324] on input "10" at bounding box center [423, 324] width 446 height 21
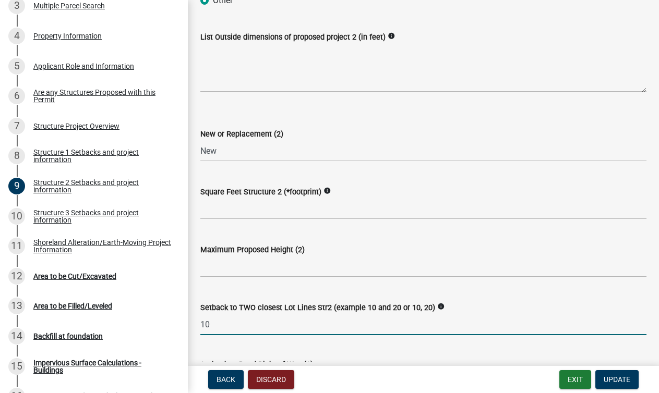
click at [220, 324] on input "10" at bounding box center [423, 324] width 446 height 21
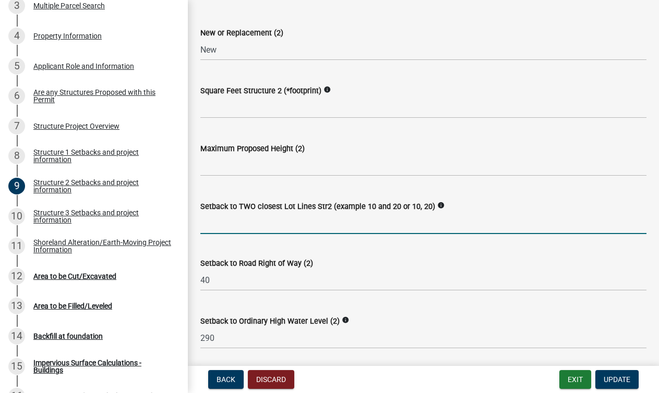
scroll to position [474, 0]
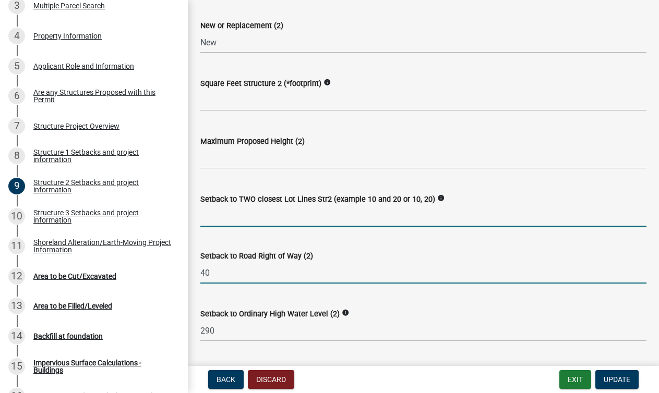
click at [234, 272] on input "40" at bounding box center [423, 272] width 446 height 21
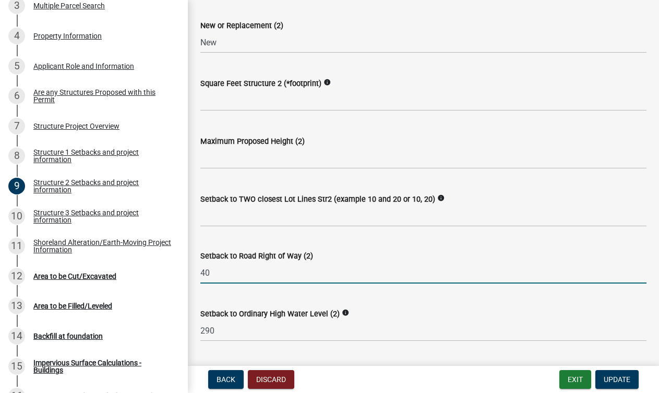
click at [234, 272] on input "40" at bounding box center [423, 272] width 446 height 21
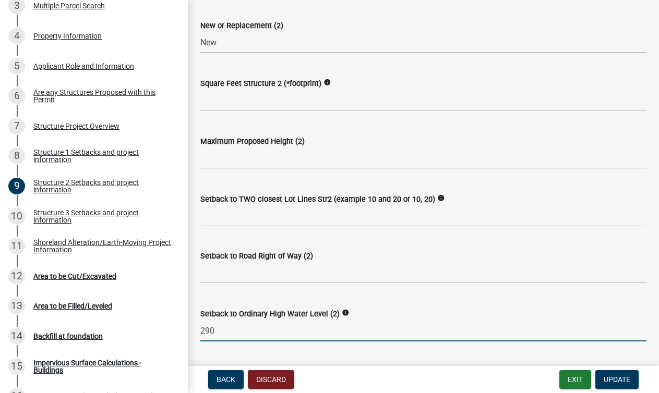
click at [224, 327] on input "290" at bounding box center [423, 330] width 446 height 21
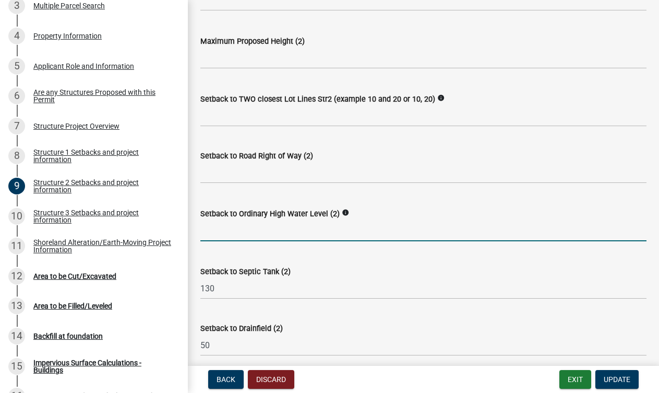
scroll to position [581, 0]
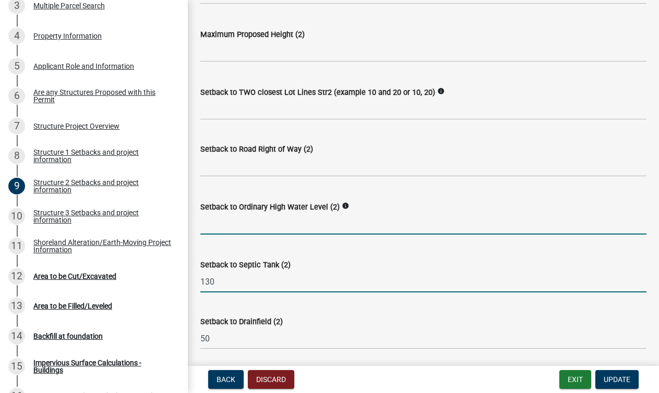
click at [235, 283] on input "130" at bounding box center [423, 281] width 446 height 21
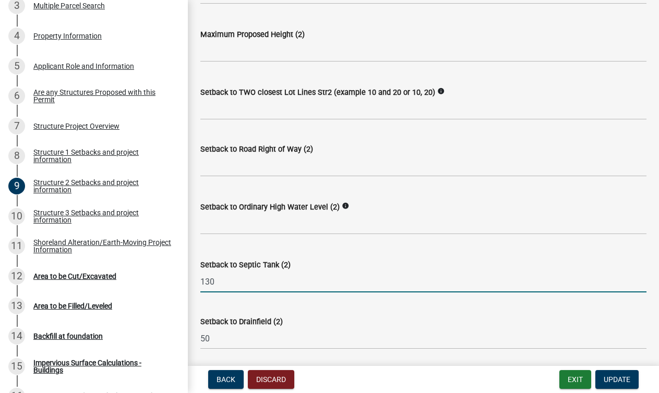
click at [235, 283] on input "130" at bounding box center [423, 281] width 446 height 21
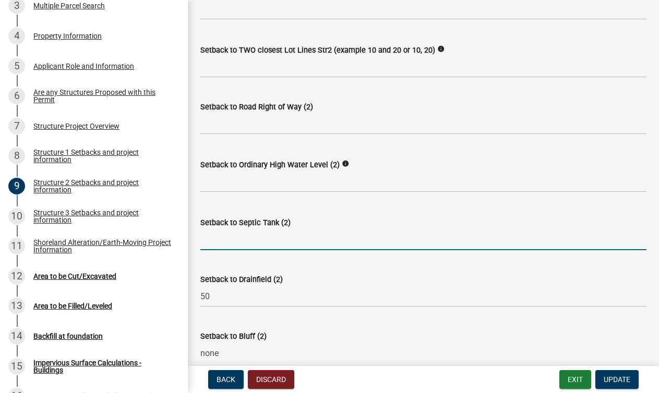
scroll to position [668, 0]
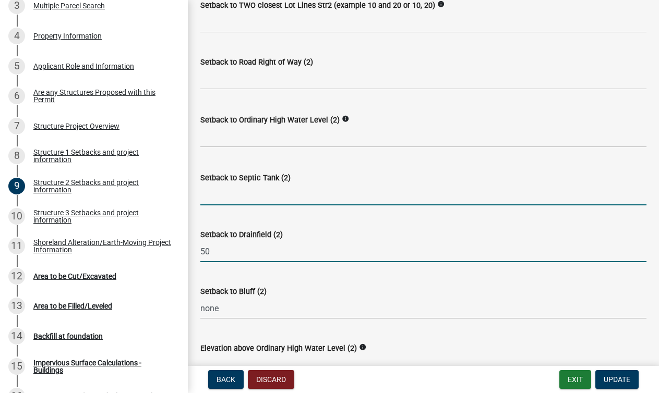
click at [235, 256] on input "50" at bounding box center [423, 251] width 446 height 21
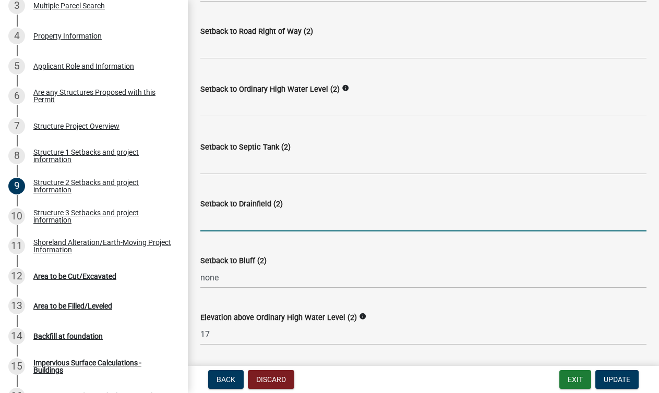
scroll to position [733, 0]
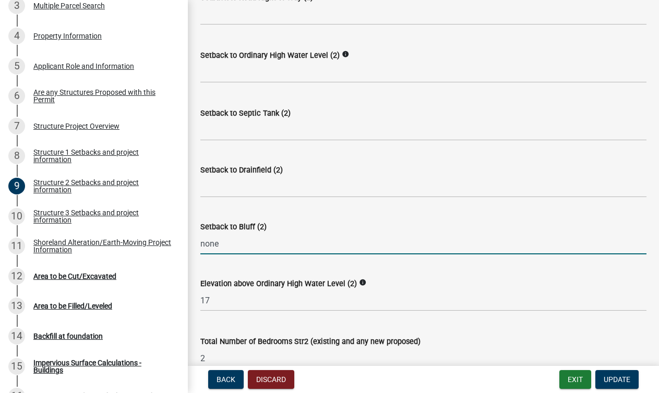
click at [228, 241] on input "none" at bounding box center [423, 243] width 446 height 21
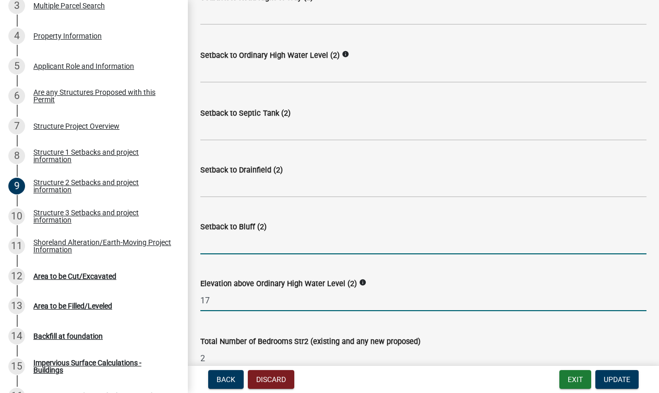
click at [223, 303] on input "17" at bounding box center [423, 300] width 446 height 21
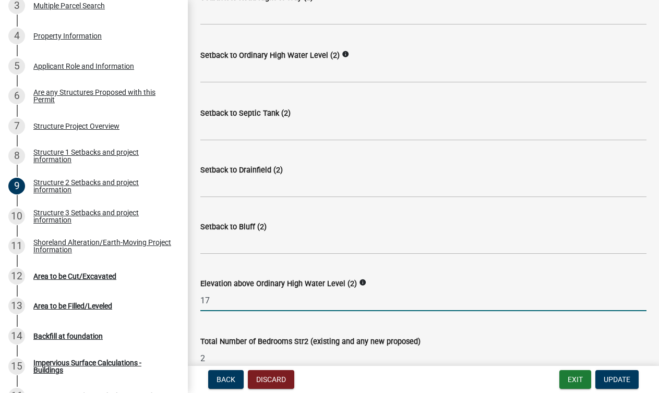
click at [223, 303] on input "17" at bounding box center [423, 300] width 446 height 21
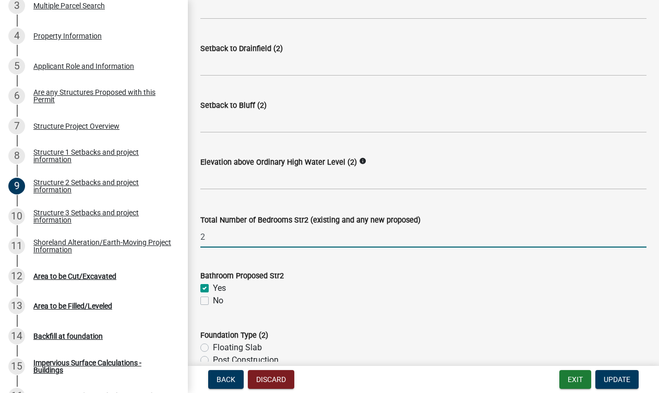
click at [225, 238] on input "2" at bounding box center [423, 236] width 446 height 21
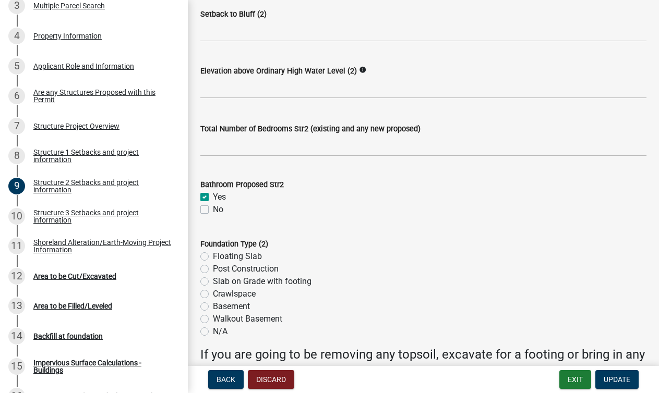
click at [213, 210] on label "No" at bounding box center [218, 209] width 10 height 13
click at [213, 210] on input "No" at bounding box center [216, 206] width 7 height 7
checkbox input "true"
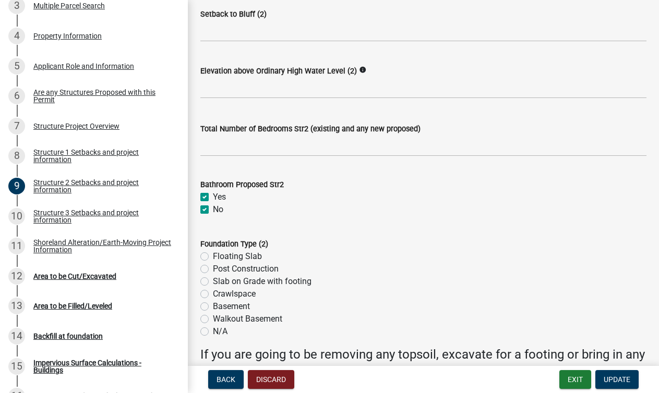
click at [213, 196] on label "Yes" at bounding box center [219, 197] width 13 height 13
click at [213, 196] on input "Yes" at bounding box center [216, 194] width 7 height 7
checkbox input "false"
click at [204, 202] on div "Yes" at bounding box center [423, 197] width 446 height 13
click at [213, 211] on label "No" at bounding box center [218, 209] width 10 height 13
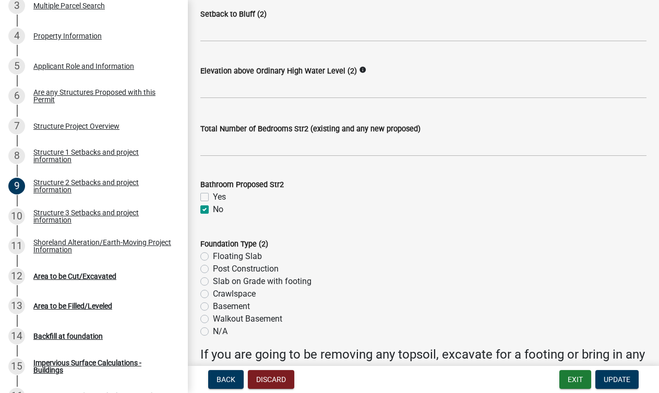
click at [213, 210] on input "No" at bounding box center [216, 206] width 7 height 7
checkbox input "false"
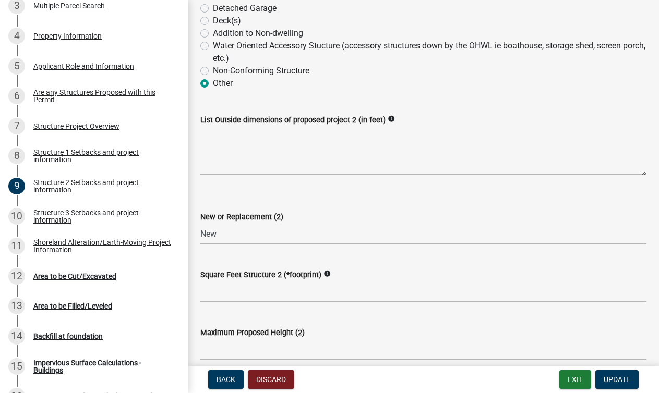
scroll to position [282, 0]
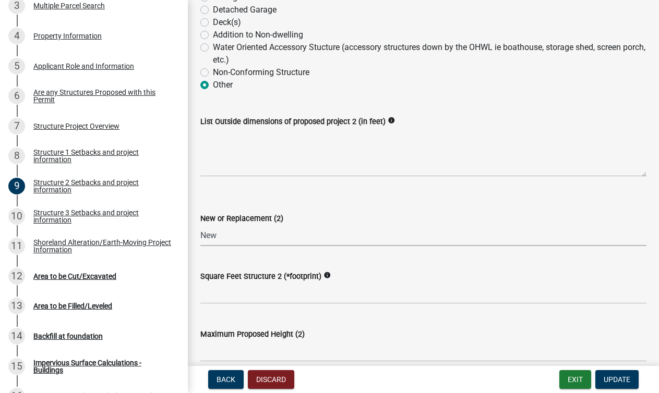
click at [245, 232] on select "Select Item... New Replacement" at bounding box center [423, 235] width 446 height 21
click at [243, 234] on select "Select Item... New Replacement" at bounding box center [423, 235] width 446 height 21
select select "c185e313-3403-4239-bd61-bb563c58a77a"
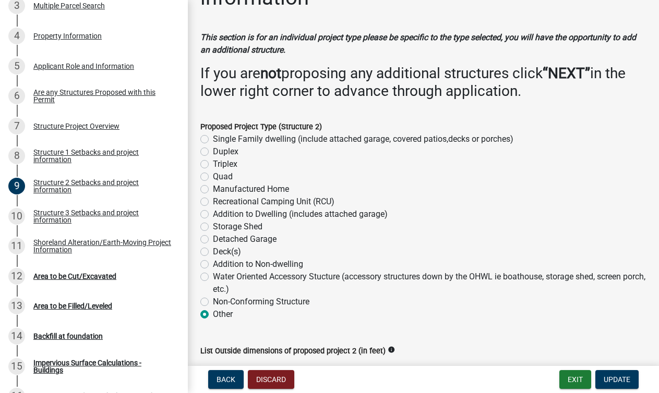
scroll to position [54, 0]
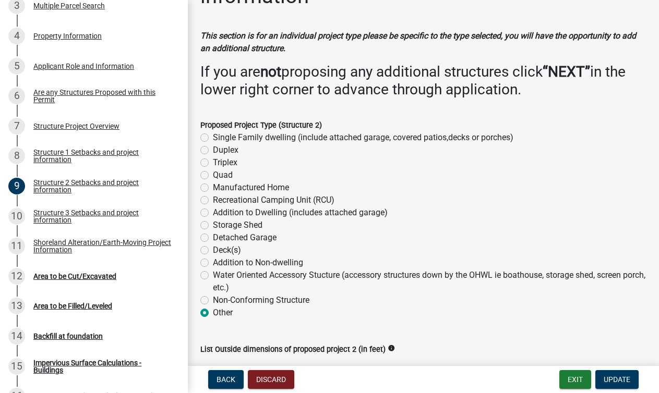
click at [213, 313] on label "Other" at bounding box center [223, 313] width 20 height 13
click at [213, 313] on input "Other" at bounding box center [216, 310] width 7 height 7
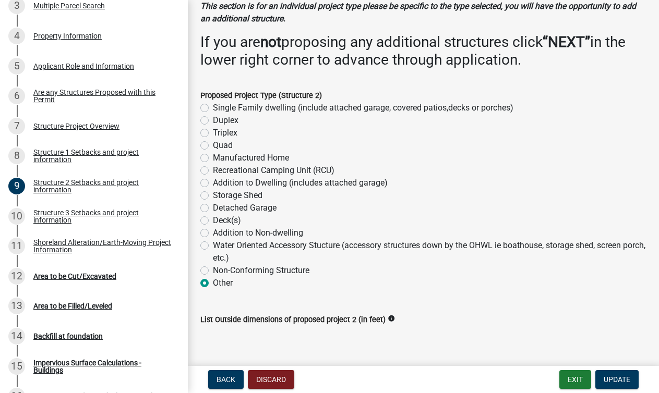
scroll to position [118, 0]
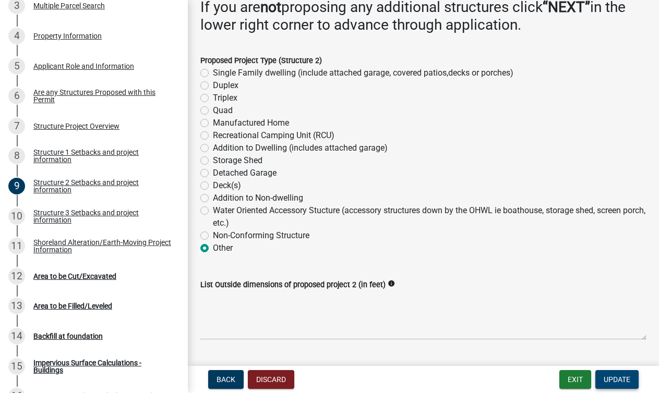
click at [611, 379] on span "Update" at bounding box center [616, 379] width 27 height 8
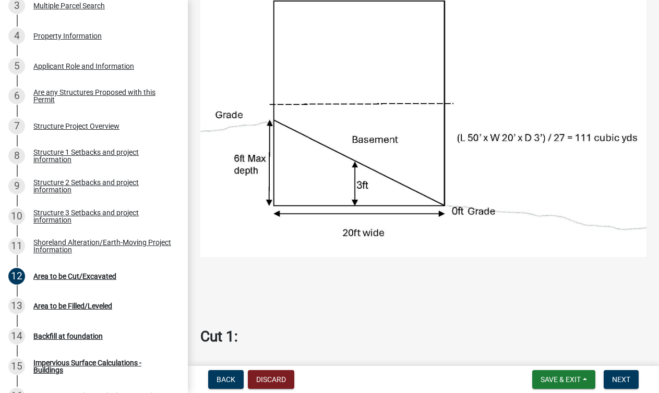
scroll to position [57, 0]
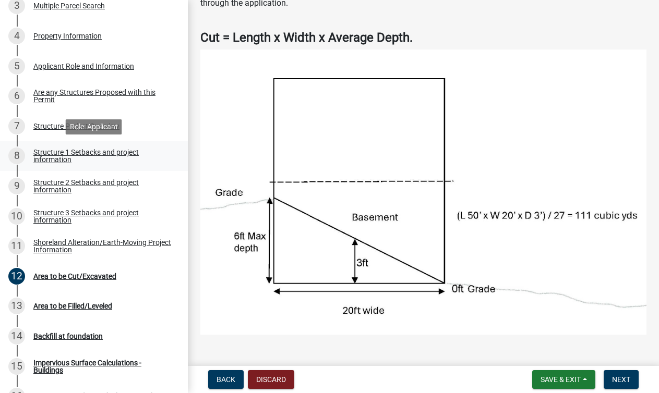
click at [83, 155] on div "Structure 1 Setbacks and project information" at bounding box center [102, 156] width 138 height 15
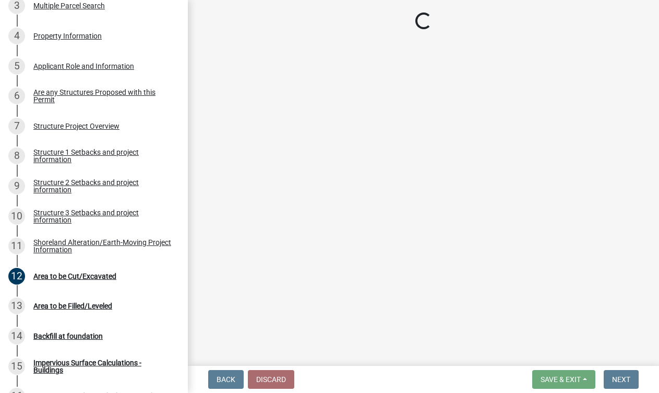
select select "c185e313-3403-4239-bd61-bb563c58a77a"
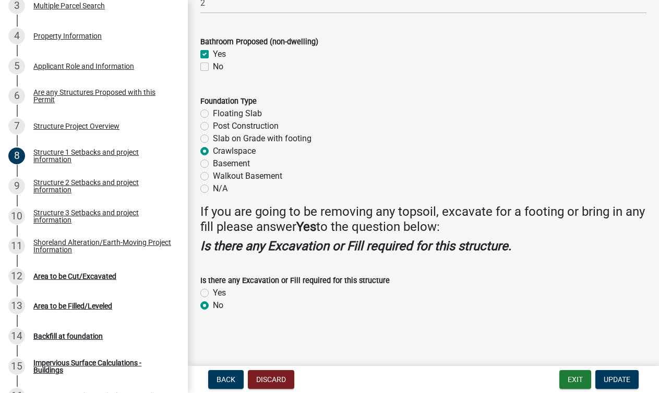
scroll to position [1335, 0]
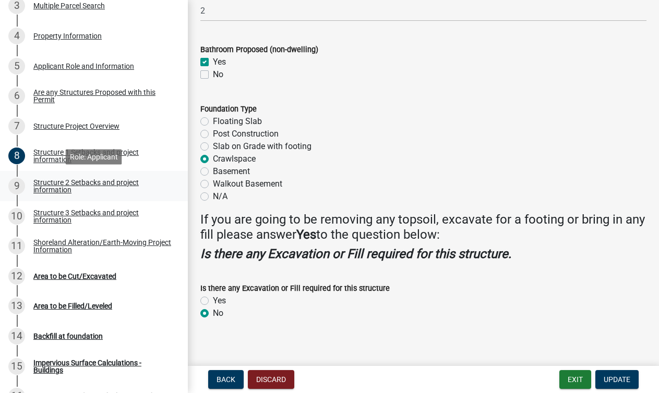
click at [72, 185] on div "Structure 2 Setbacks and project information" at bounding box center [102, 186] width 138 height 15
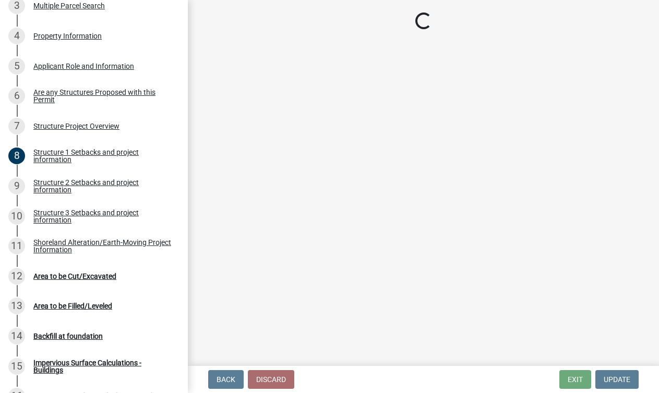
select select "c185e313-3403-4239-bd61-bb563c58a77a"
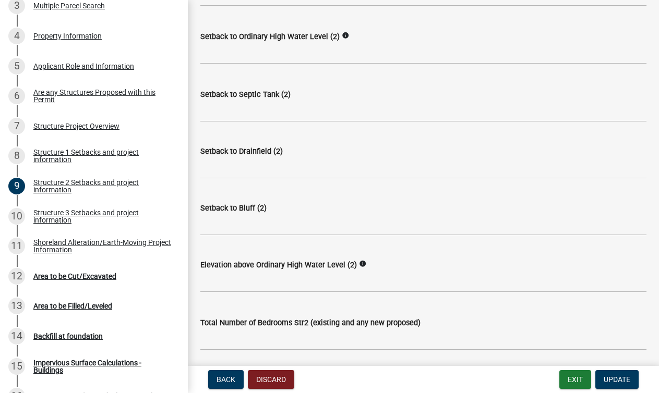
scroll to position [989, 0]
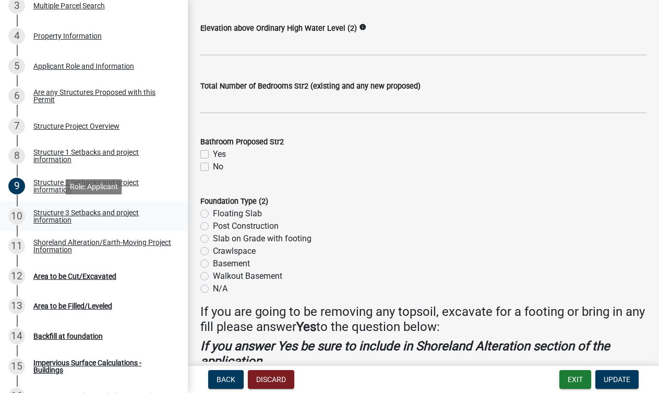
click at [66, 213] on div "Structure 3 Setbacks and project information" at bounding box center [102, 216] width 138 height 15
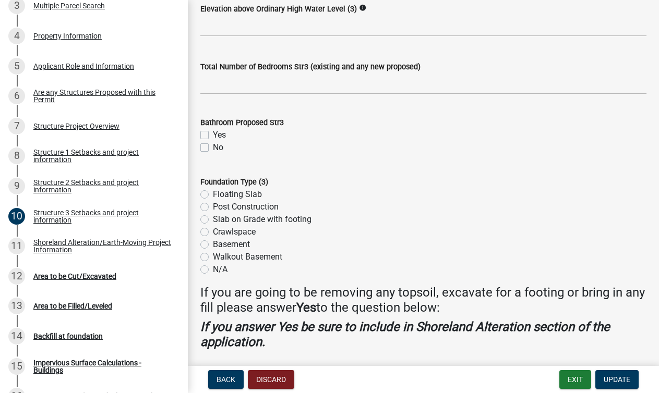
scroll to position [1091, 0]
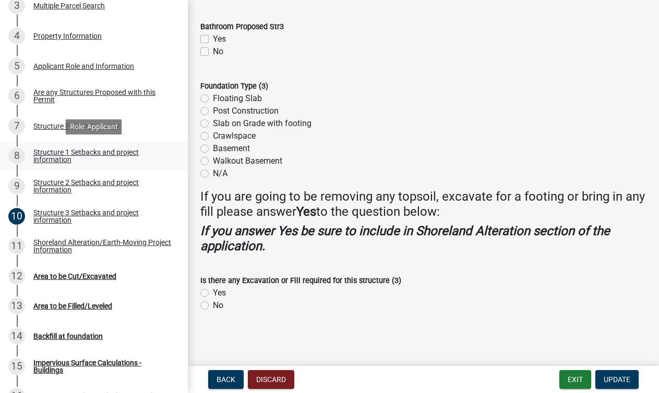
click at [46, 158] on div "Structure 1 Setbacks and project information" at bounding box center [102, 156] width 138 height 15
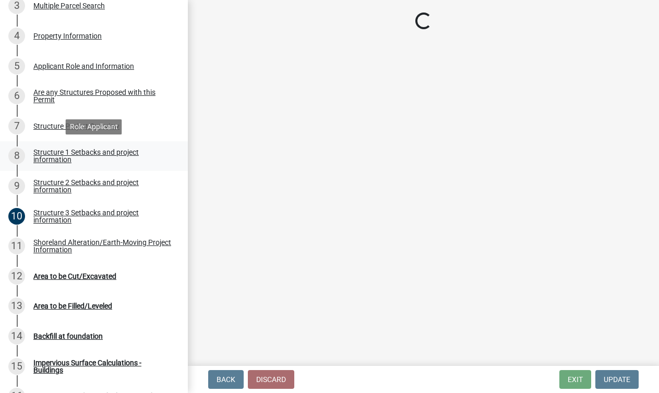
scroll to position [0, 0]
select select "c185e313-3403-4239-bd61-bb563c58a77a"
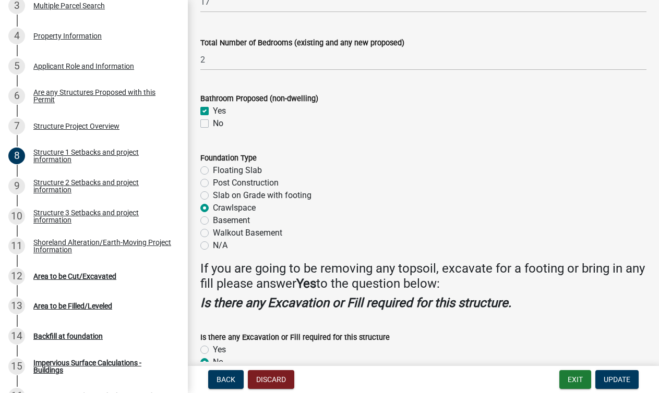
scroll to position [1343, 0]
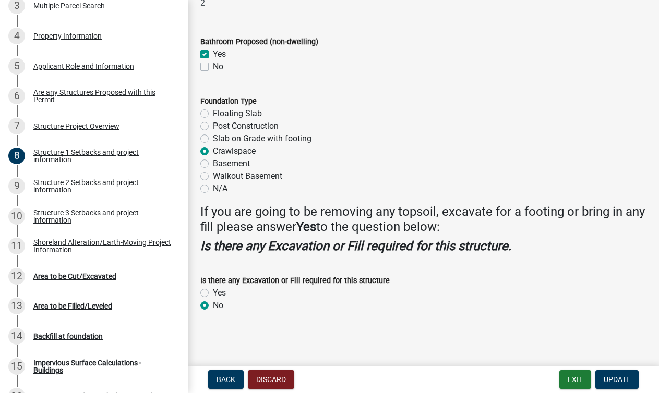
click at [213, 293] on label "Yes" at bounding box center [219, 293] width 13 height 13
click at [213, 293] on input "Yes" at bounding box center [216, 290] width 7 height 7
radio input "true"
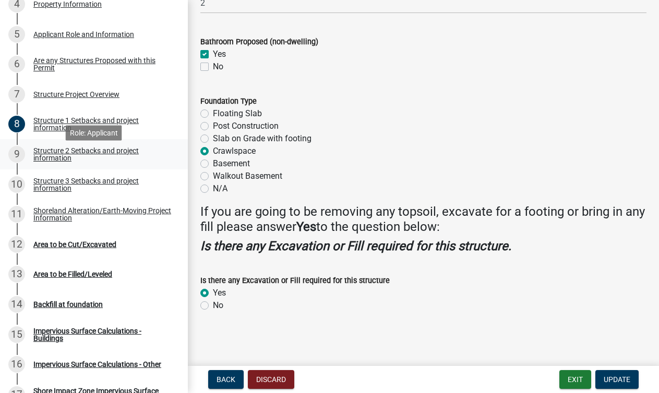
scroll to position [308, 0]
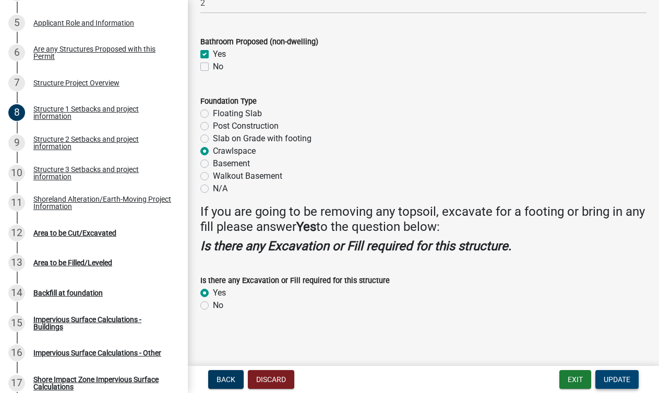
click at [618, 379] on span "Update" at bounding box center [616, 379] width 27 height 8
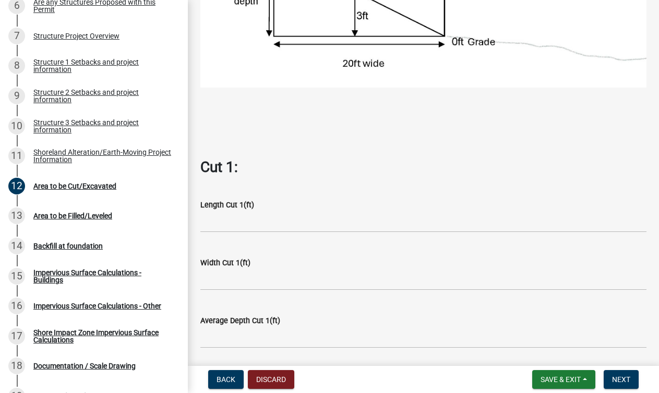
scroll to position [306, 0]
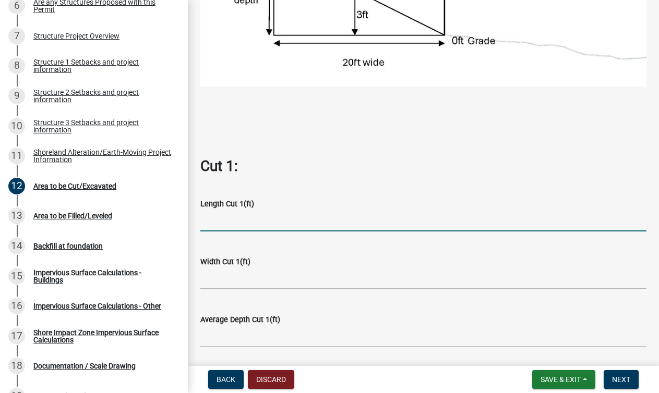
click at [244, 222] on input "text" at bounding box center [423, 220] width 446 height 21
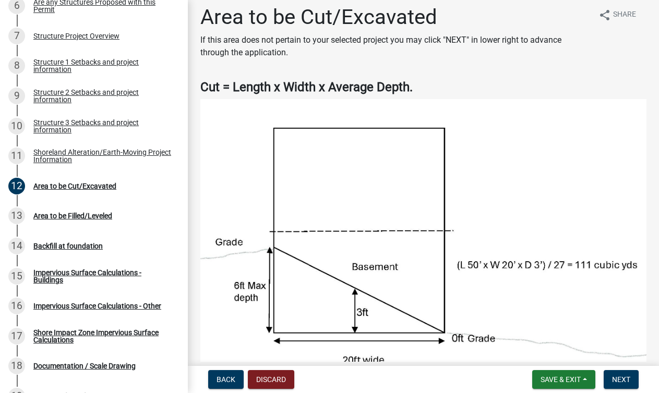
scroll to position [0, 0]
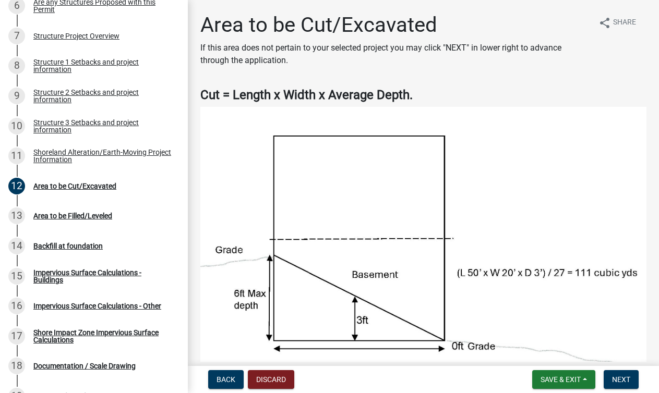
type input "26"
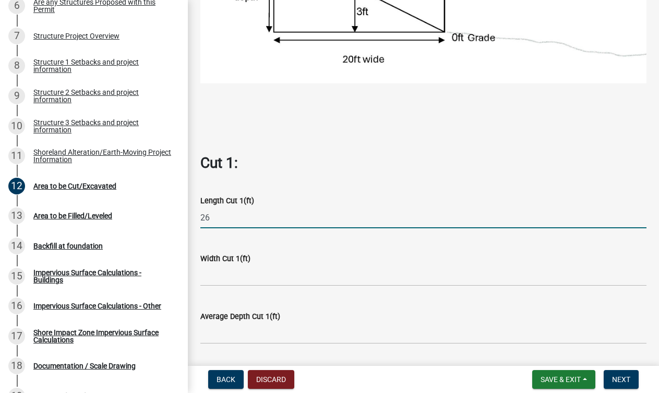
scroll to position [343, 0]
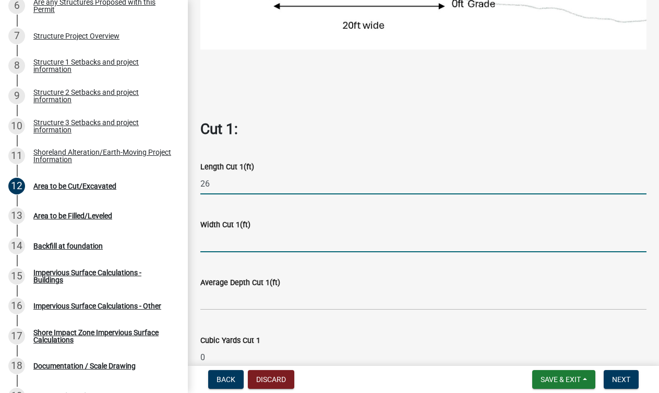
click at [251, 238] on input "text" at bounding box center [423, 241] width 446 height 21
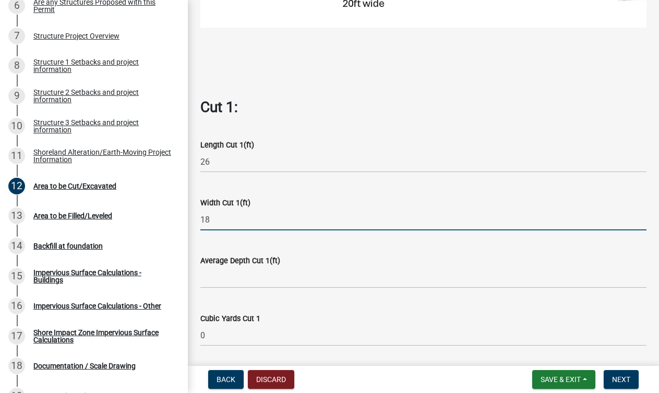
scroll to position [391, 0]
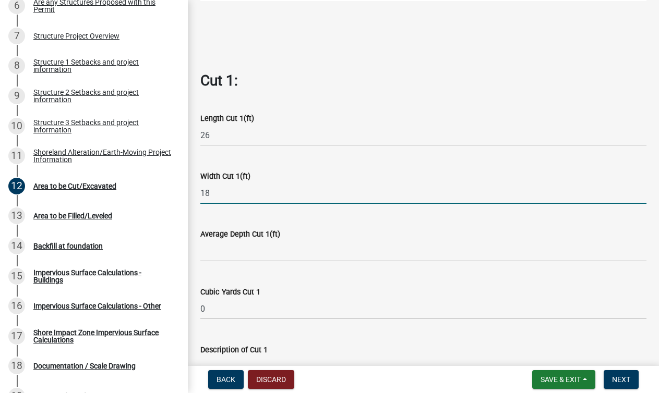
type input "18"
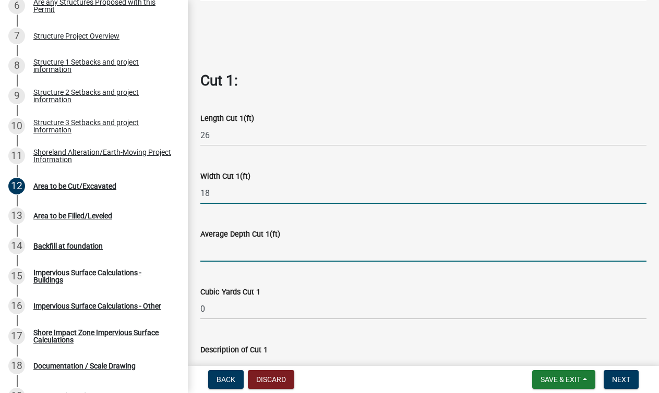
click at [253, 255] on input "text" at bounding box center [423, 250] width 446 height 21
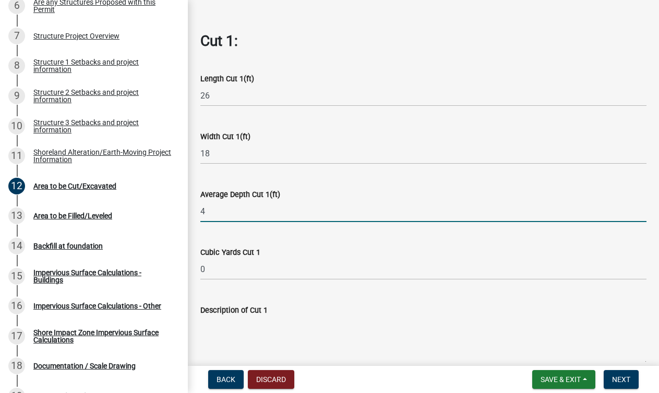
type input "4"
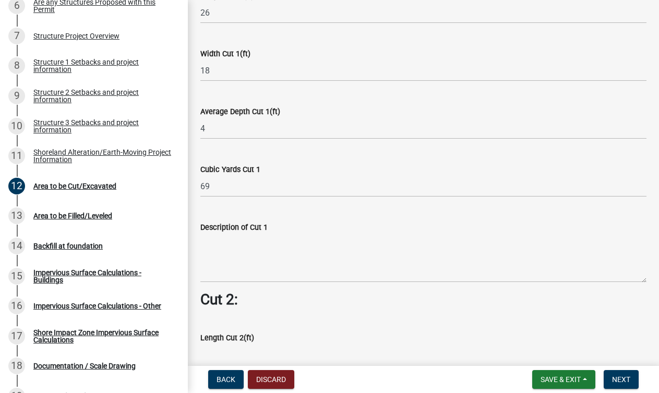
scroll to position [518, 0]
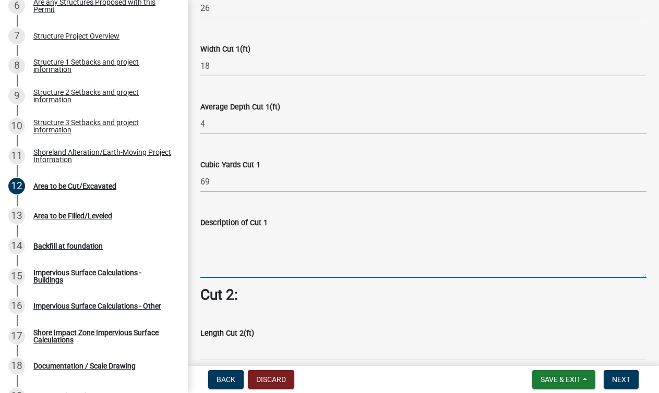
click at [238, 274] on textarea "Description of Cut 1" at bounding box center [423, 253] width 446 height 49
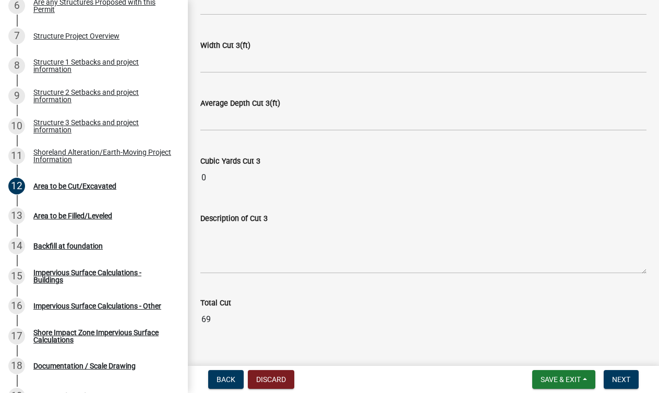
scroll to position [1223, 0]
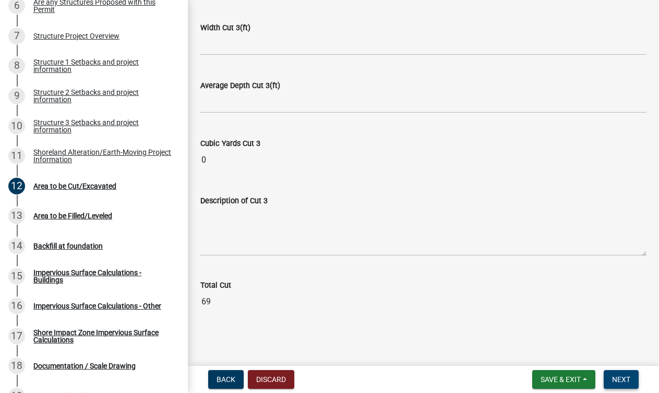
type textarea "Digging a Foundation"
click at [620, 383] on span "Next" at bounding box center [621, 379] width 18 height 8
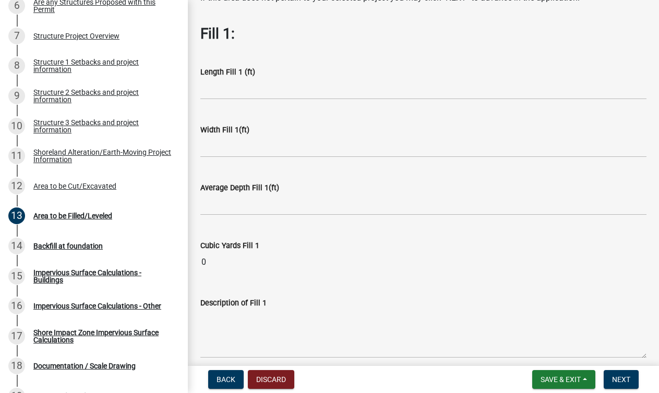
scroll to position [56, 0]
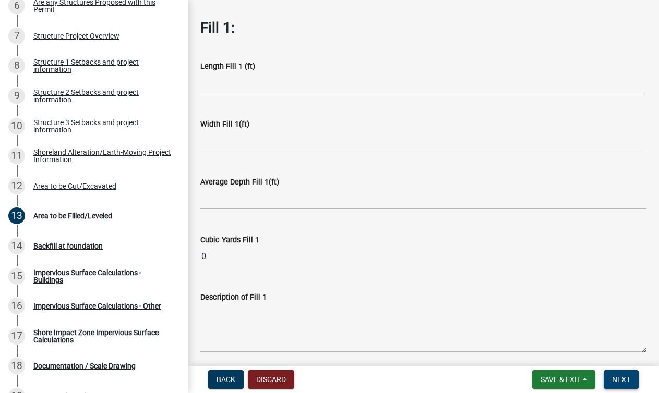
click at [616, 379] on span "Next" at bounding box center [621, 379] width 18 height 8
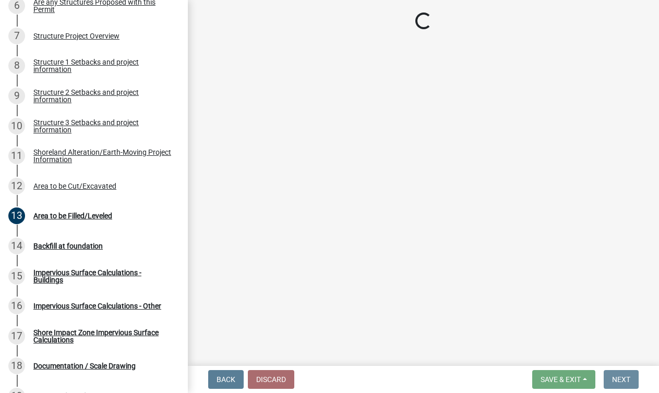
scroll to position [0, 0]
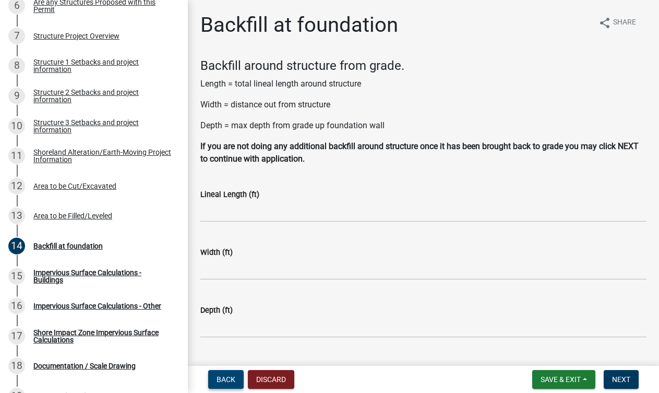
click at [217, 380] on span "Back" at bounding box center [225, 379] width 19 height 8
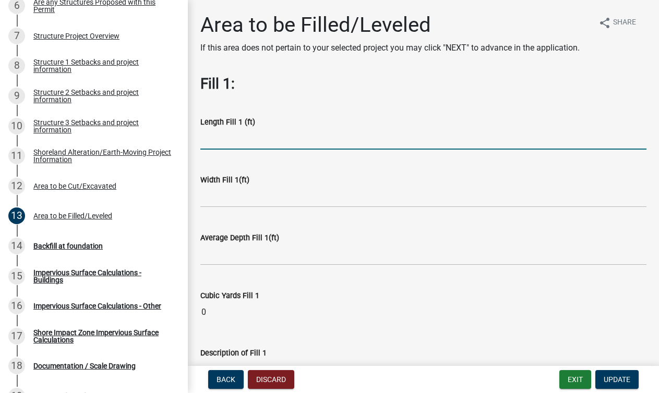
click at [229, 139] on input "text" at bounding box center [423, 138] width 446 height 21
type input "26"
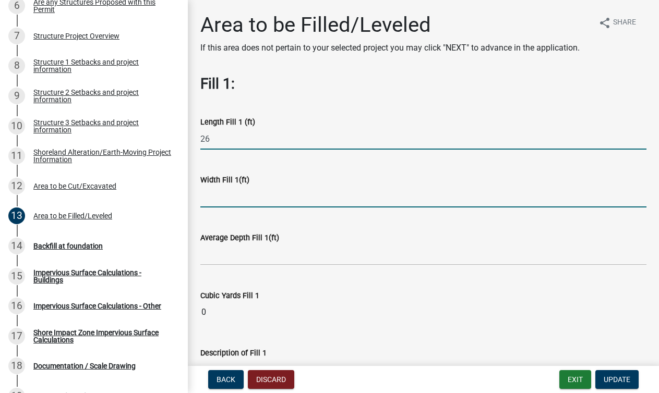
click at [221, 197] on input "text" at bounding box center [423, 196] width 446 height 21
type input "18"
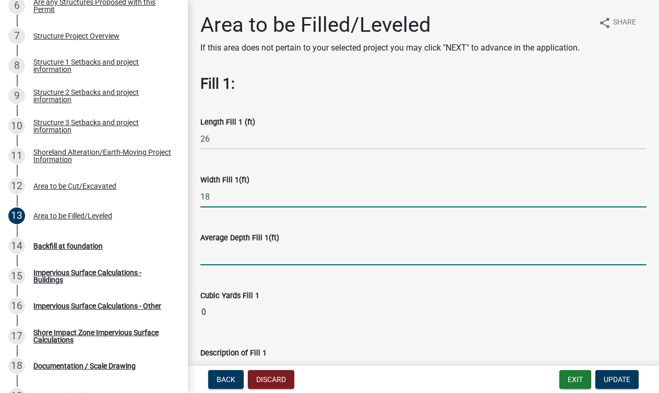
click at [231, 252] on input "text" at bounding box center [423, 254] width 446 height 21
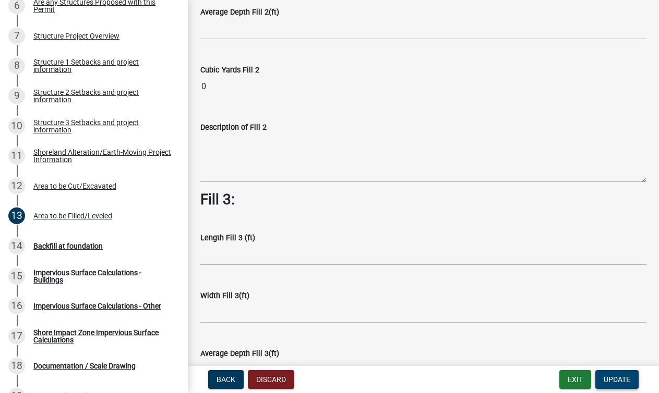
type input "1"
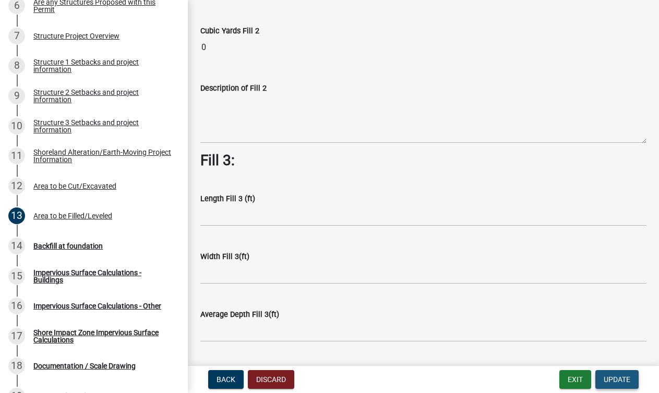
click at [621, 388] on button "Update" at bounding box center [616, 379] width 43 height 19
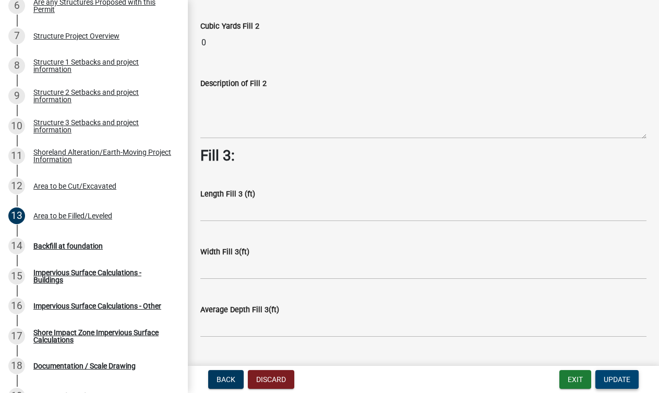
scroll to position [615, 0]
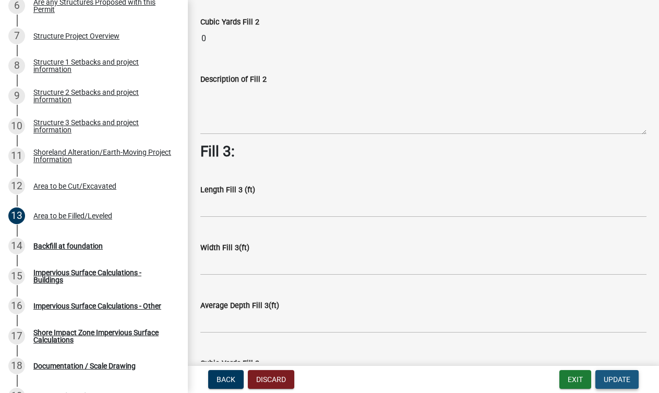
click at [611, 376] on span "Update" at bounding box center [616, 379] width 27 height 8
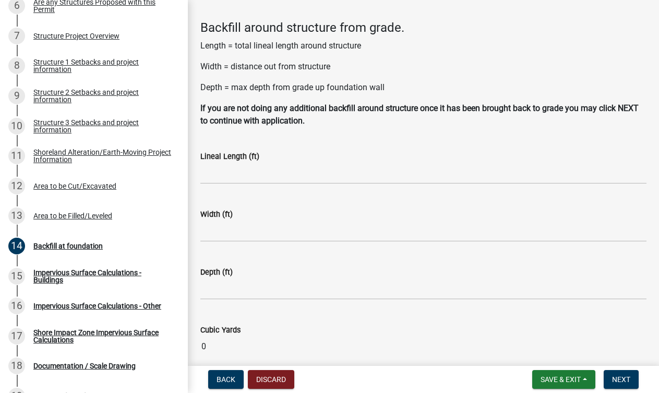
scroll to position [41, 0]
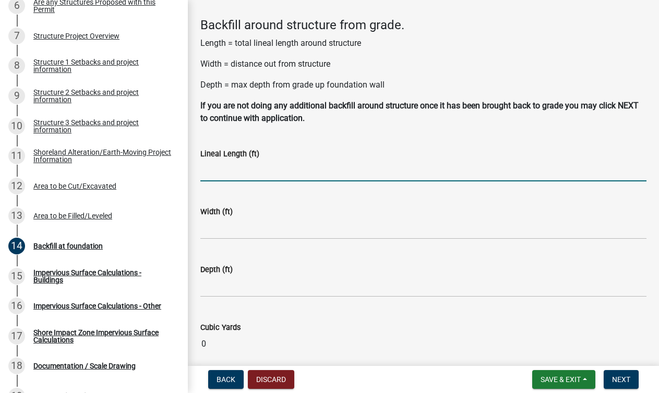
click at [243, 173] on input "text" at bounding box center [423, 170] width 446 height 21
type input "26"
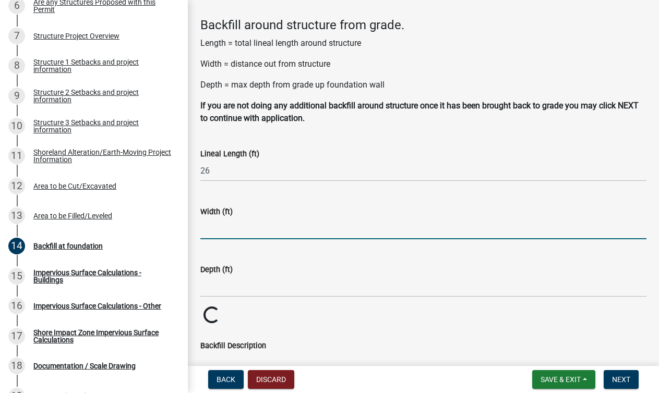
click at [226, 229] on input "text" at bounding box center [423, 228] width 446 height 21
type input "18"
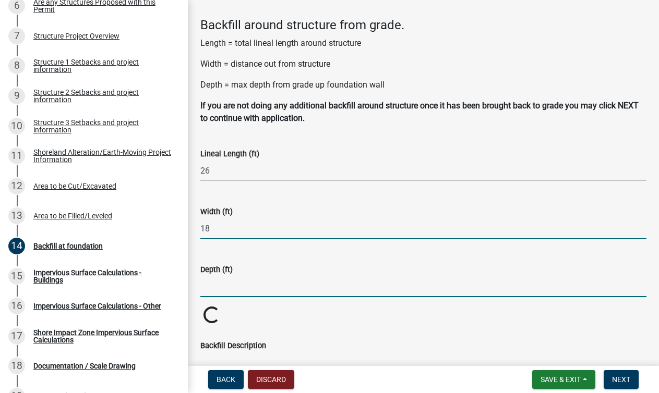
click at [228, 281] on input "text" at bounding box center [423, 286] width 446 height 21
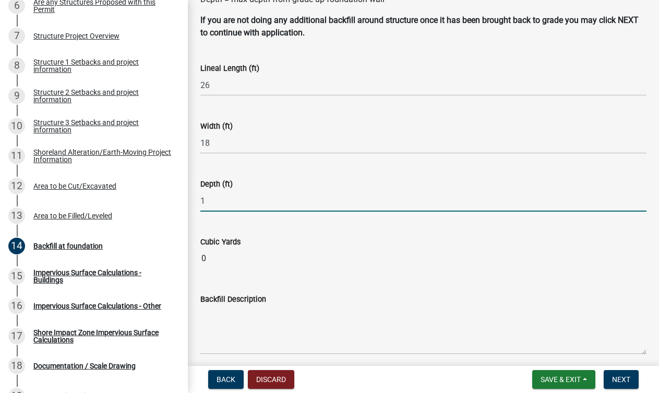
scroll to position [168, 0]
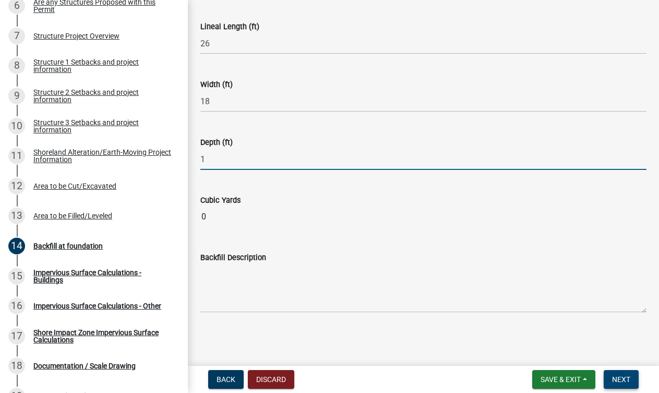
type input "1"
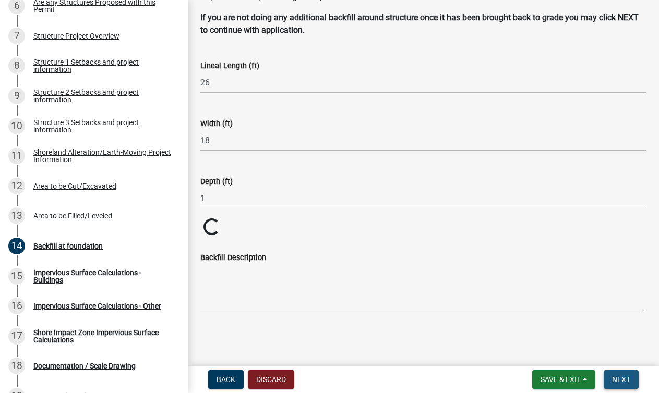
click at [618, 377] on span "Next" at bounding box center [621, 379] width 18 height 8
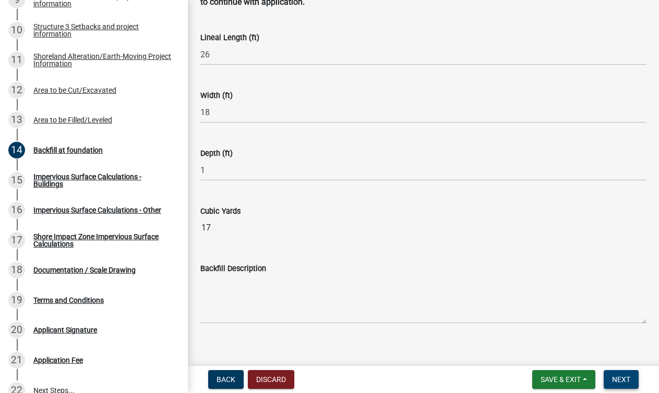
scroll to position [155, 0]
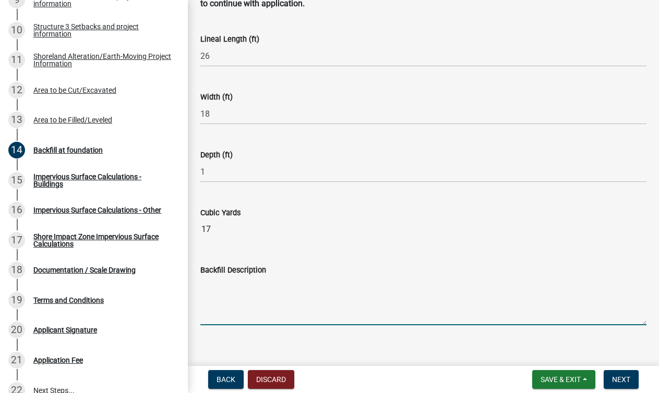
click at [243, 318] on textarea "Backfill Description" at bounding box center [423, 300] width 446 height 49
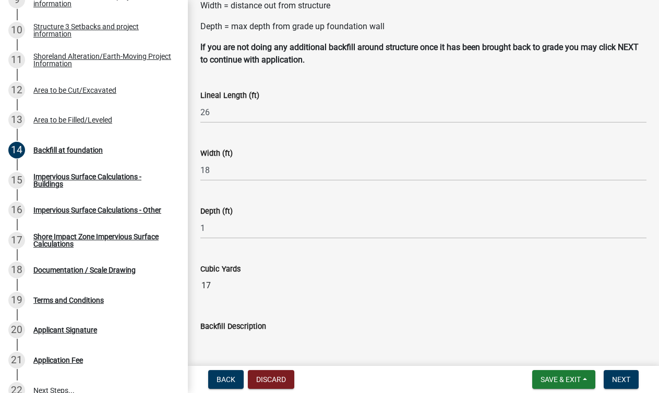
scroll to position [115, 0]
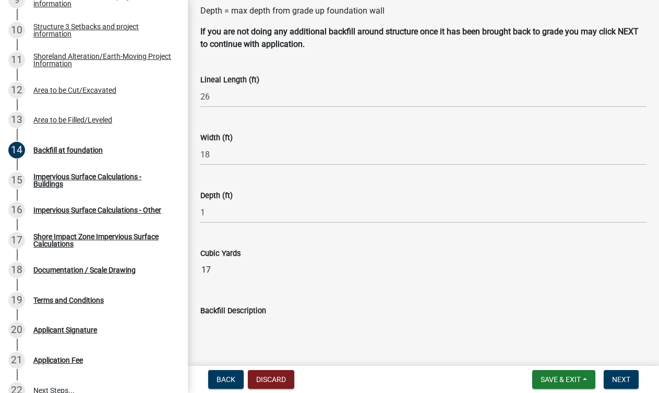
click at [245, 276] on input "17" at bounding box center [423, 270] width 446 height 21
click at [218, 216] on input "1" at bounding box center [423, 212] width 446 height 21
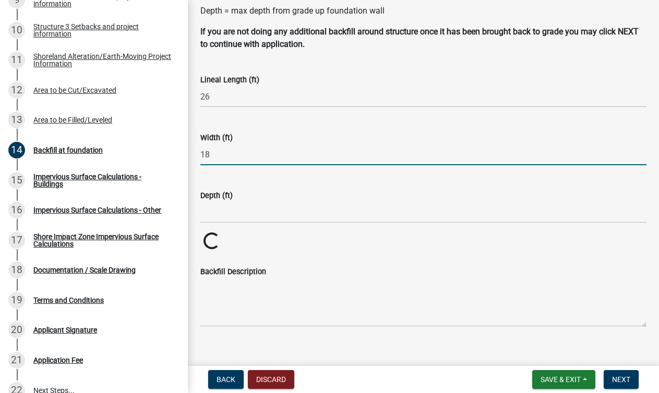
click at [230, 154] on input "18" at bounding box center [423, 154] width 446 height 21
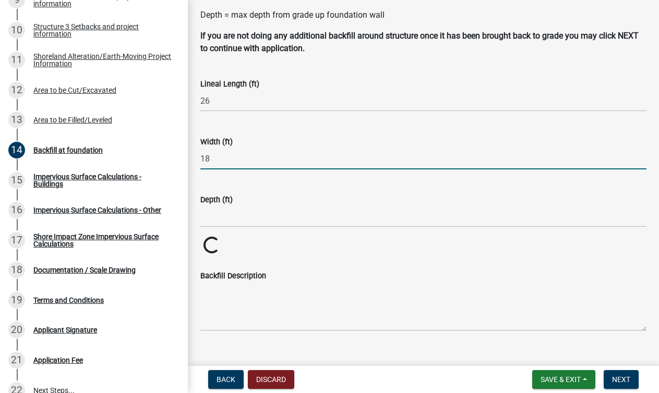
click at [230, 154] on input "18" at bounding box center [423, 158] width 446 height 21
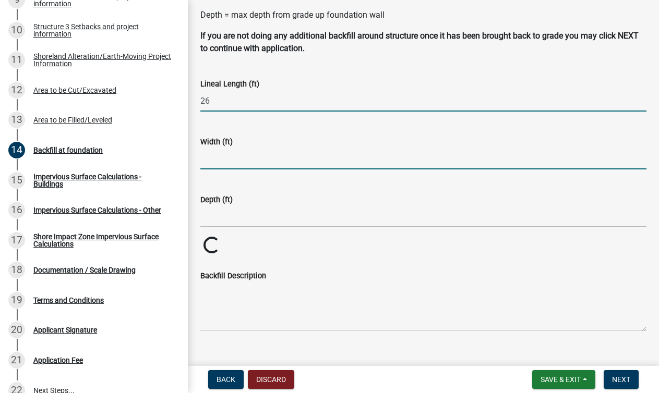
click at [221, 102] on input "26" at bounding box center [423, 100] width 446 height 21
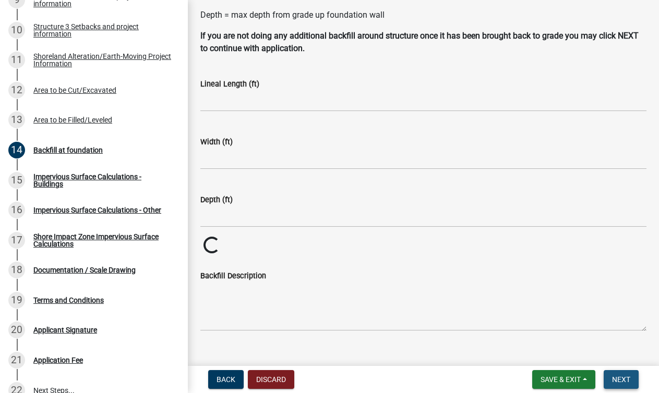
click at [612, 377] on span "Next" at bounding box center [621, 379] width 18 height 8
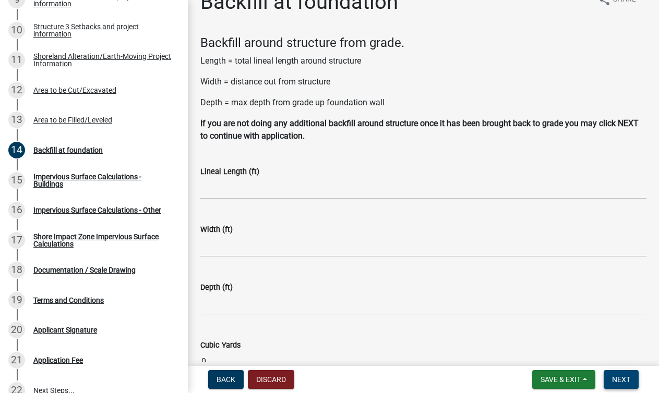
scroll to position [31, 0]
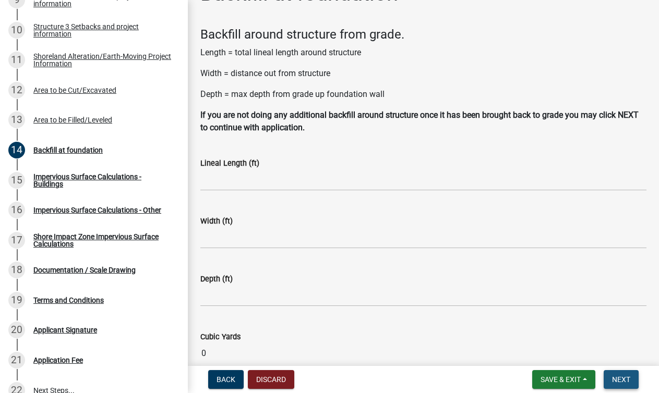
click at [617, 376] on span "Next" at bounding box center [621, 379] width 18 height 8
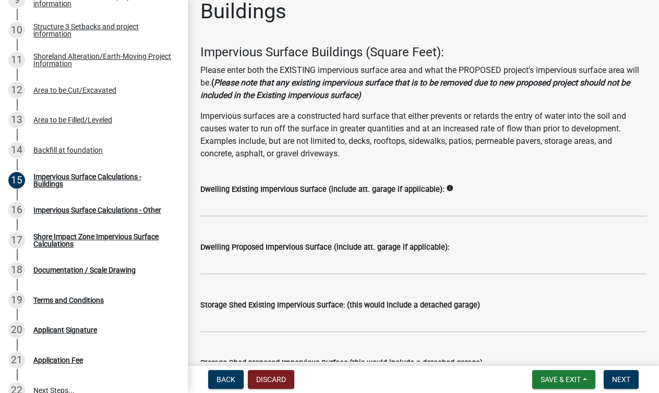
scroll to position [42, 0]
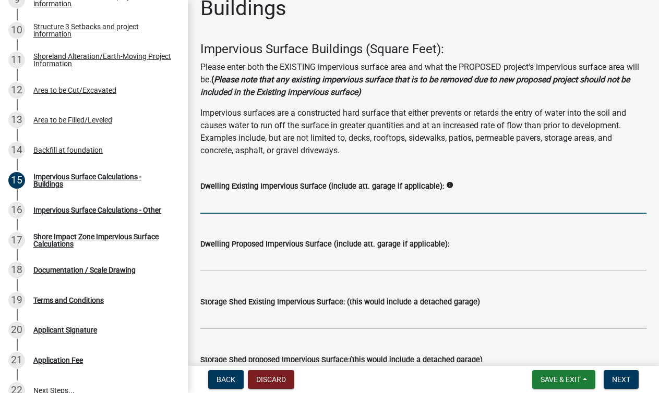
click at [262, 206] on input "text" at bounding box center [423, 202] width 446 height 21
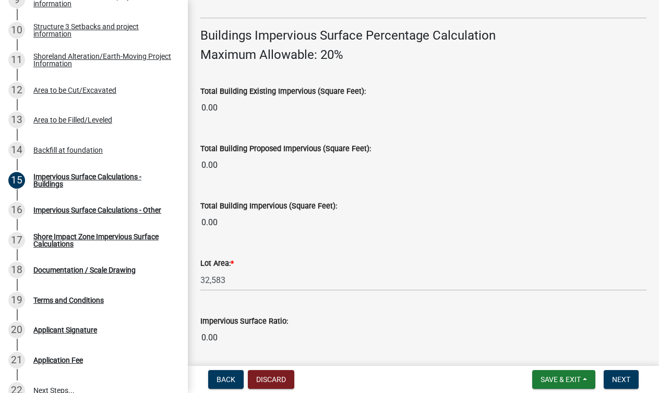
scroll to position [851, 0]
